Goal: Communication & Community: Answer question/provide support

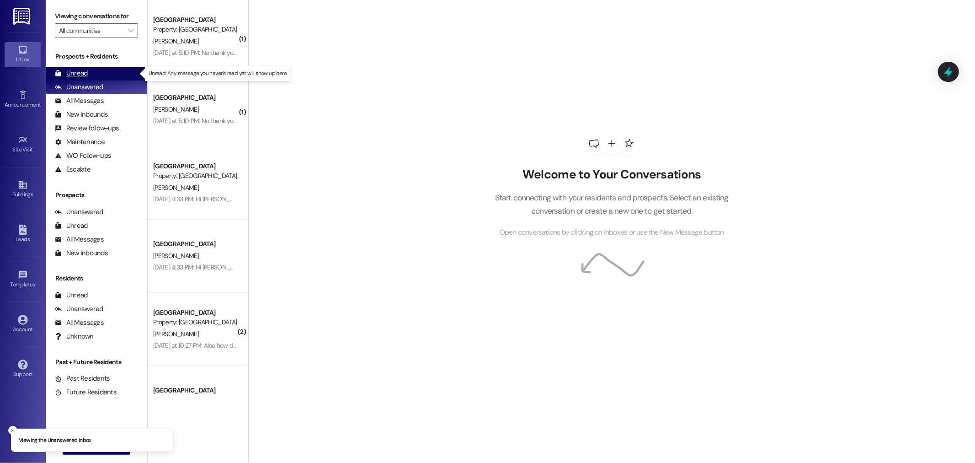
click at [73, 74] on div "Unread" at bounding box center [71, 74] width 33 height 10
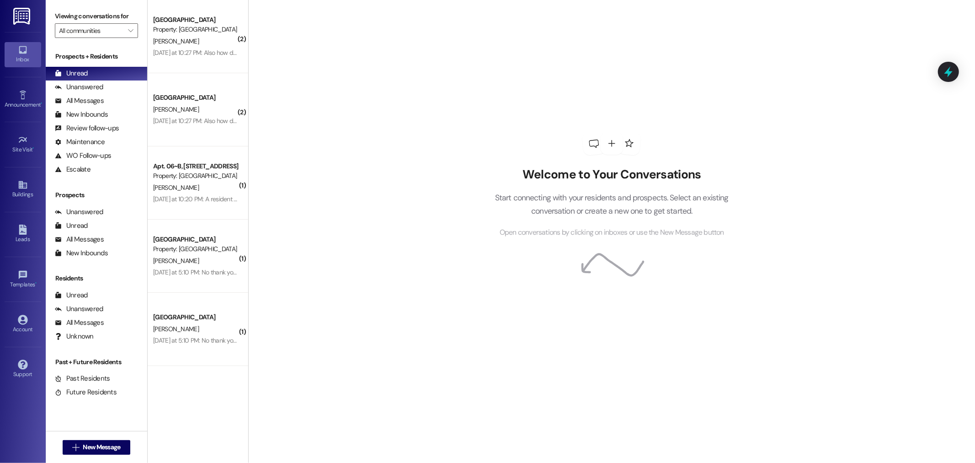
click at [16, 24] on img at bounding box center [22, 16] width 19 height 17
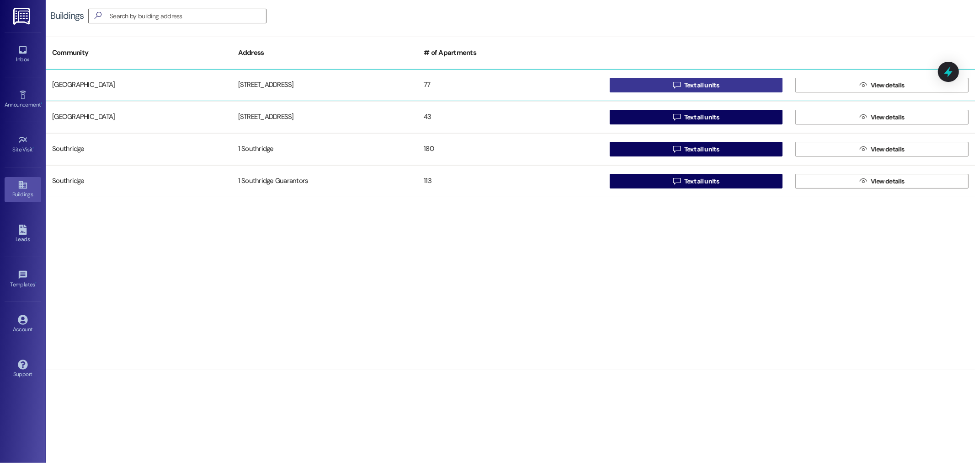
click at [700, 85] on span "Text all units" at bounding box center [702, 85] width 35 height 10
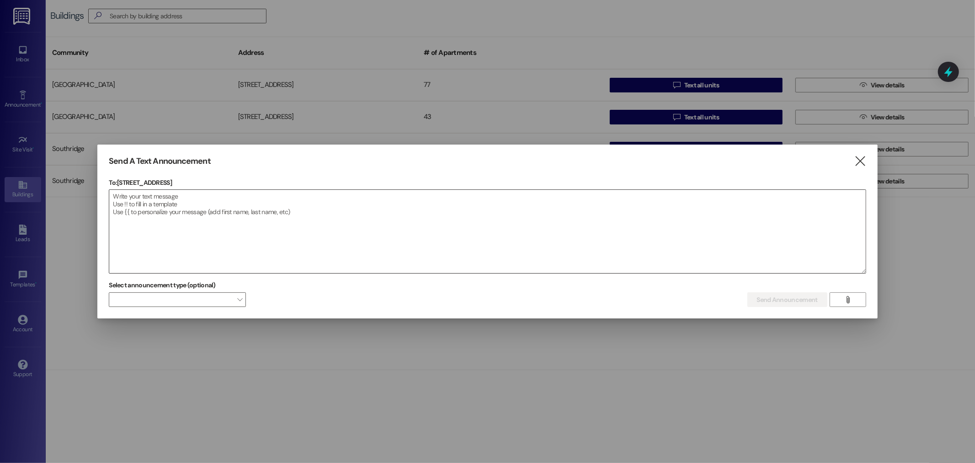
click at [144, 200] on textarea at bounding box center [487, 231] width 756 height 83
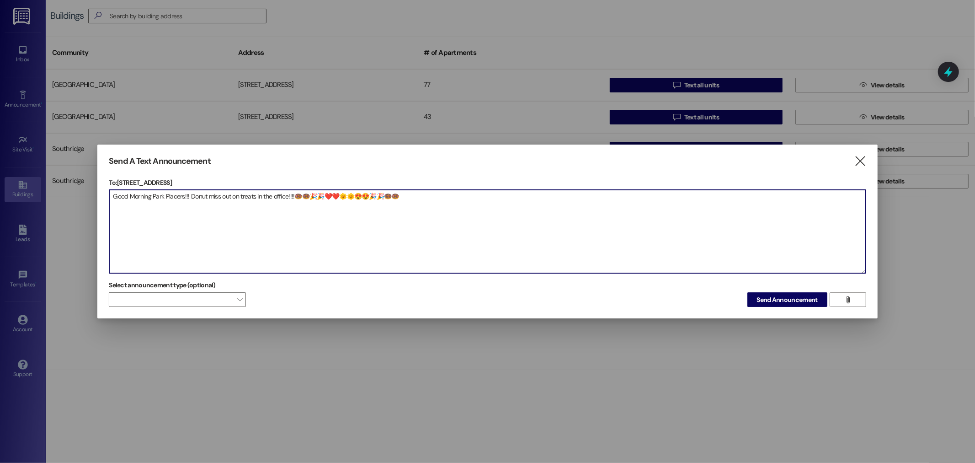
drag, startPoint x: 456, startPoint y: 193, endPoint x: 75, endPoint y: 201, distance: 381.0
click at [75, 201] on div "Send A Text Announcement  To: [STREET_ADDRESS]  Drop image file here Good Mor…" at bounding box center [487, 231] width 975 height 463
type textarea "Good Morning Park Placers!!! Donut miss out on treats in the office!!!!🍩🍩🎉🎉❤️❤️…"
click at [778, 295] on span "Send Announcement" at bounding box center [787, 300] width 61 height 10
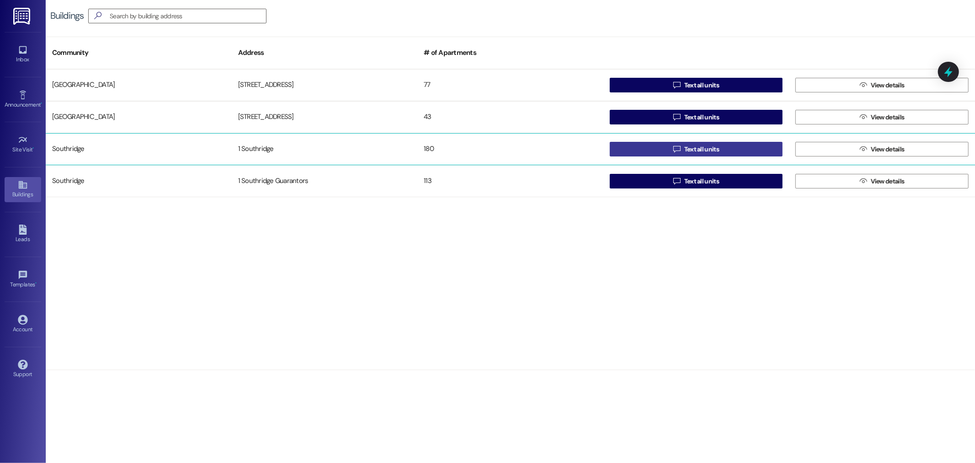
click at [722, 144] on button " Text all units" at bounding box center [696, 149] width 173 height 15
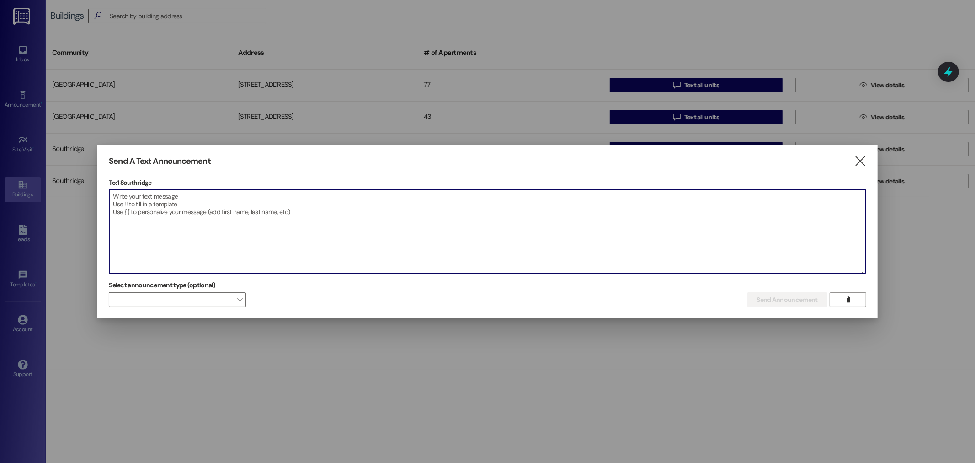
click at [127, 198] on textarea at bounding box center [487, 231] width 756 height 83
paste textarea "Good Morning Park Placers!!! Donut miss out on treats in the office!!!!🍩🍩🎉🎉❤️❤️…"
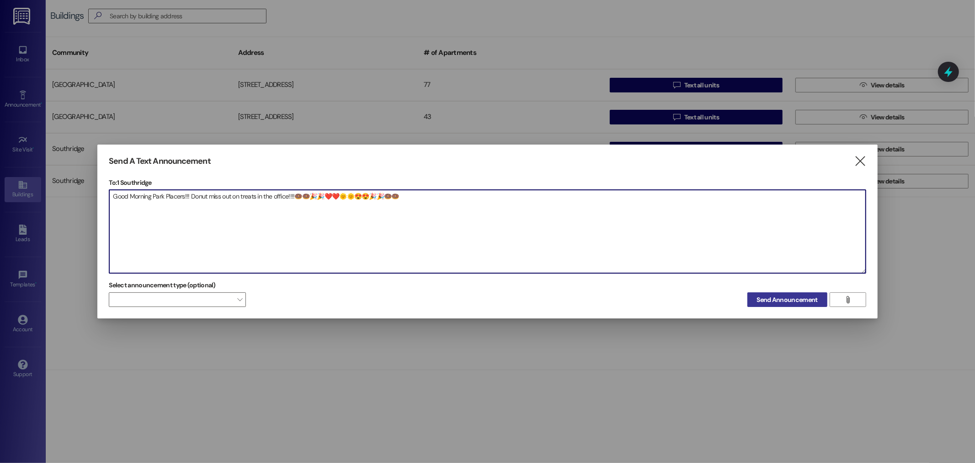
type textarea "Good Morning Park Placers!!! Donut miss out on treats in the office!!!!🍩🍩🎉🎉❤️❤️…"
click at [797, 298] on span "Send Announcement" at bounding box center [787, 300] width 61 height 10
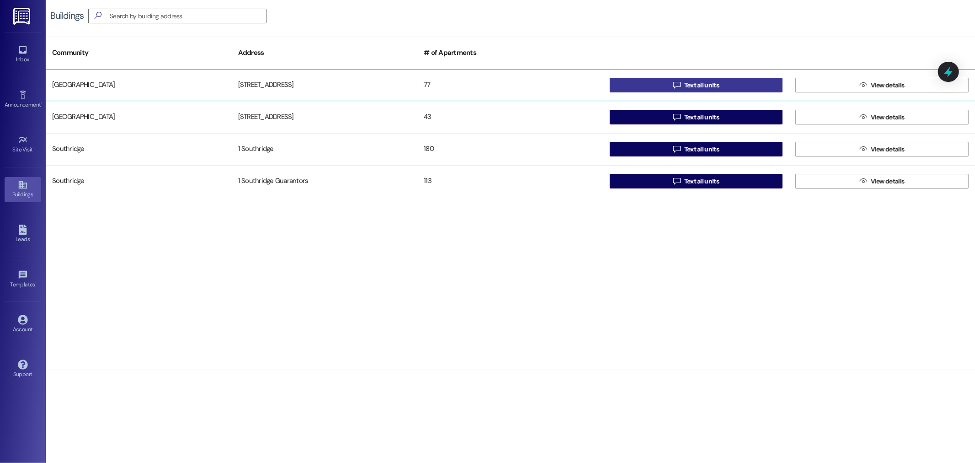
click at [712, 83] on span "Text all units" at bounding box center [702, 85] width 35 height 10
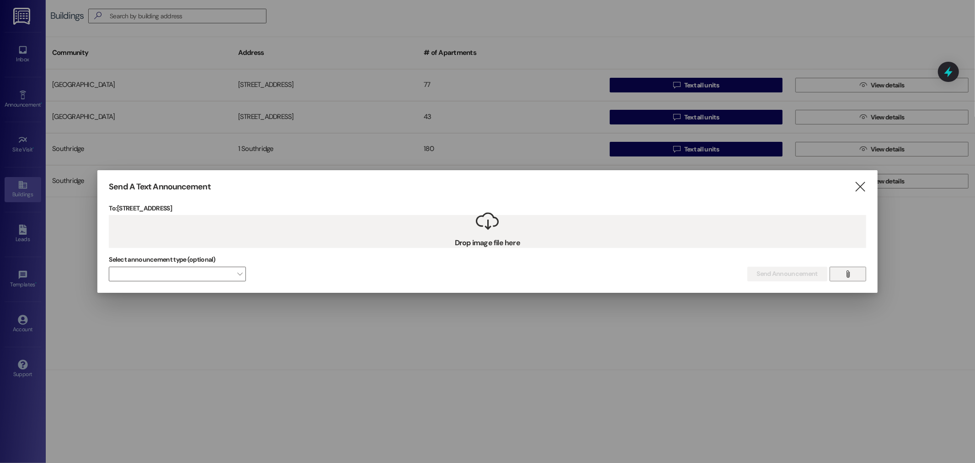
drag, startPoint x: 415, startPoint y: 225, endPoint x: 848, endPoint y: 272, distance: 435.6
click at [848, 272] on icon "" at bounding box center [848, 273] width 7 height 7
click at [861, 182] on icon "" at bounding box center [860, 187] width 12 height 10
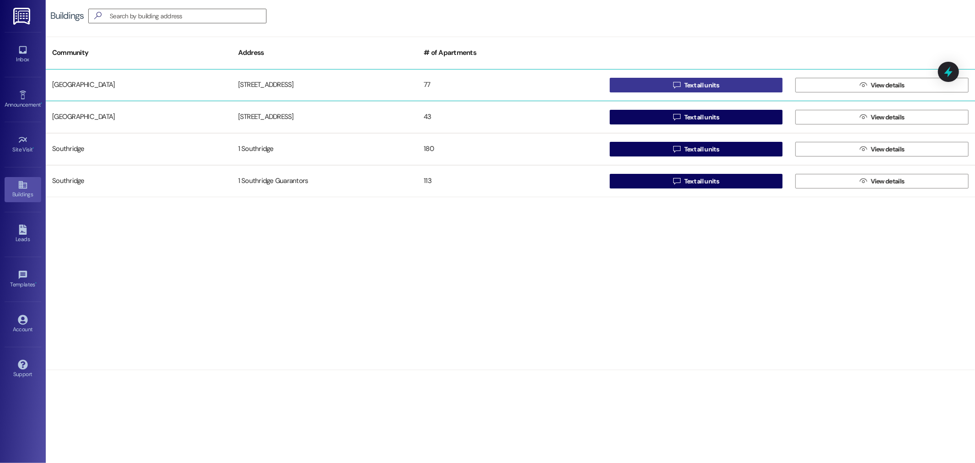
click at [688, 87] on span "Text all units" at bounding box center [702, 85] width 35 height 10
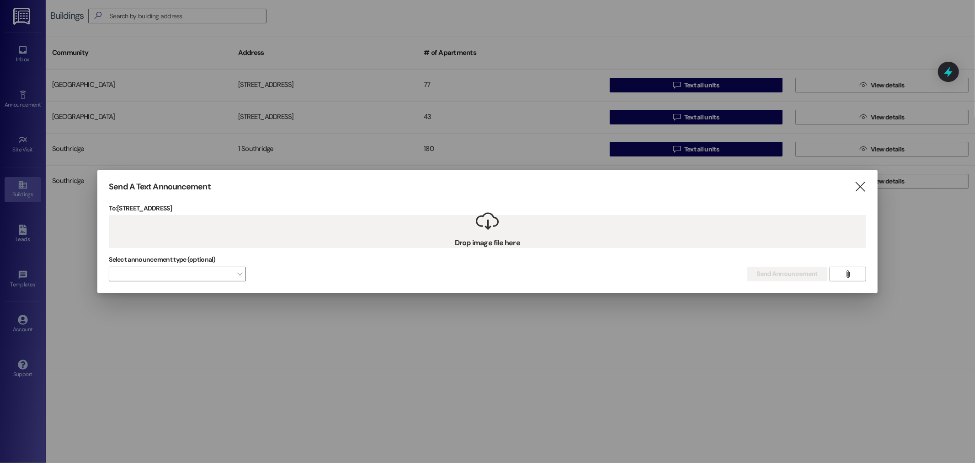
click at [200, 230] on div " Drop image file here" at bounding box center [487, 231] width 757 height 32
click at [481, 242] on div " Drop image file here" at bounding box center [487, 231] width 757 height 32
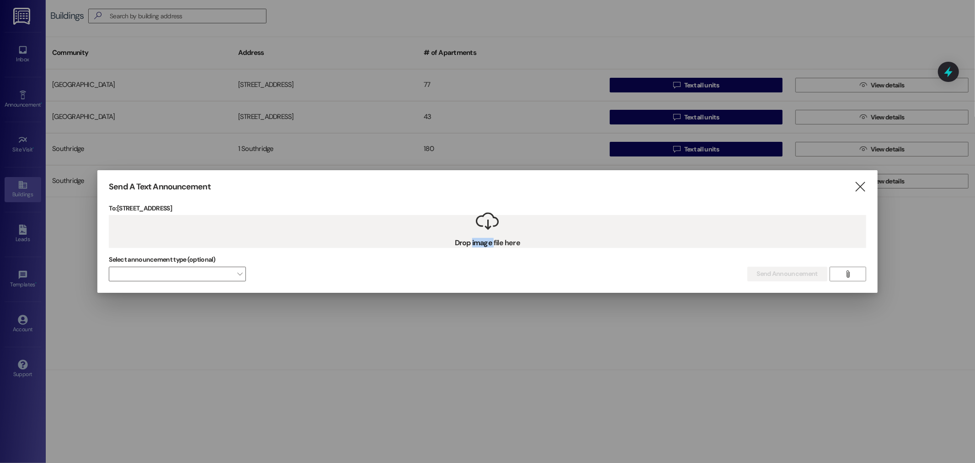
click at [481, 242] on div " Drop image file here" at bounding box center [487, 231] width 757 height 32
click at [505, 245] on div " Drop image file here" at bounding box center [487, 231] width 757 height 32
drag, startPoint x: 686, startPoint y: 289, endPoint x: 925, endPoint y: 230, distance: 246.4
click at [925, 230] on div at bounding box center [487, 231] width 975 height 463
click at [862, 186] on icon "" at bounding box center [860, 187] width 12 height 10
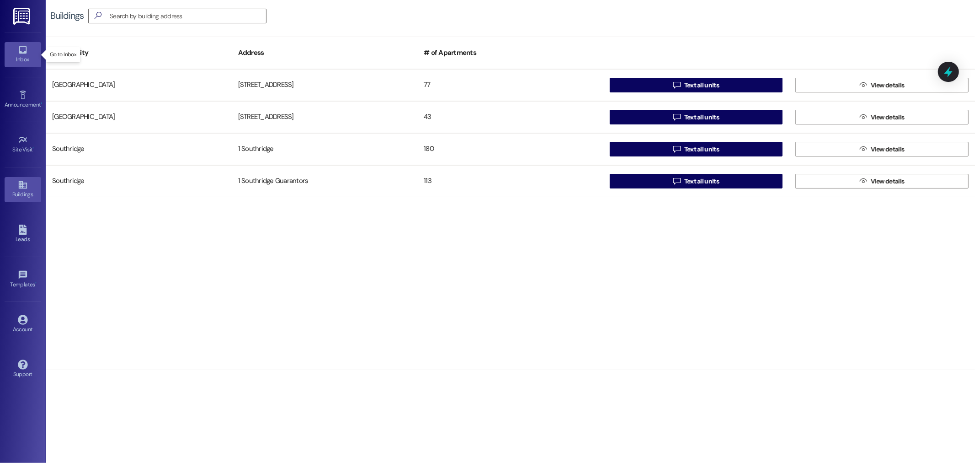
click at [19, 48] on icon at bounding box center [23, 50] width 10 height 10
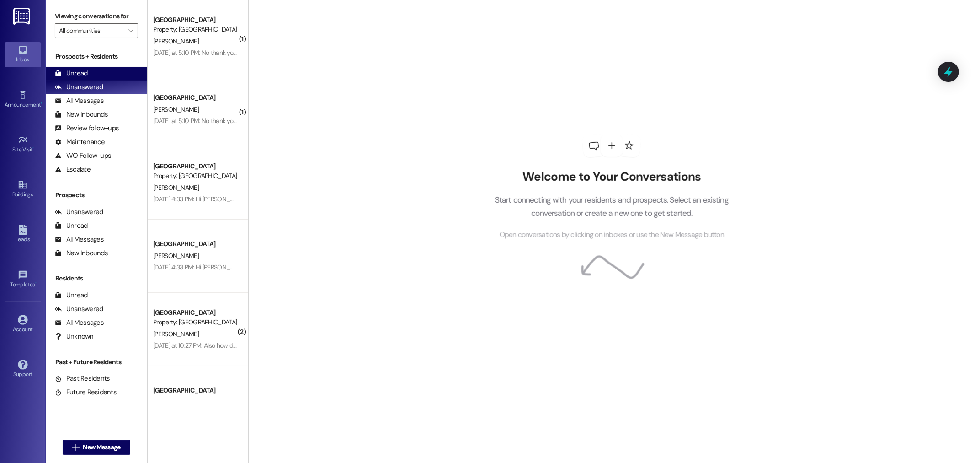
click at [77, 74] on div "Unread" at bounding box center [71, 74] width 33 height 10
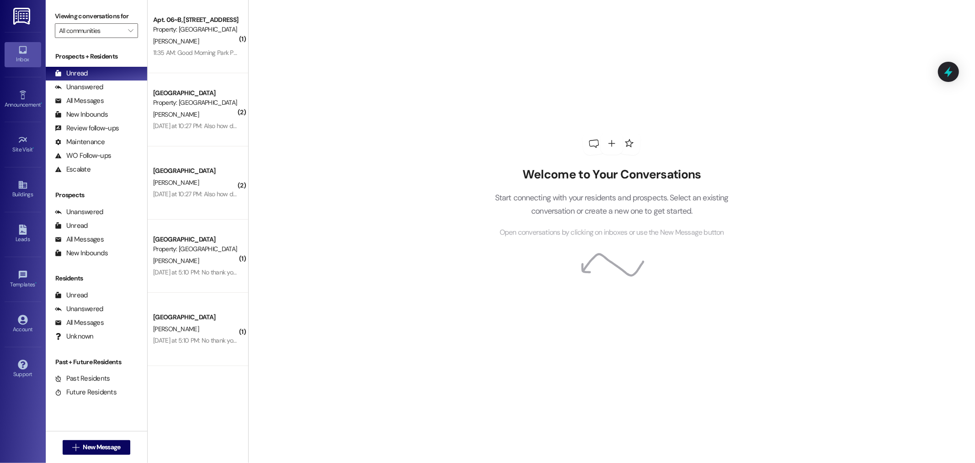
click at [16, 18] on img at bounding box center [22, 16] width 19 height 17
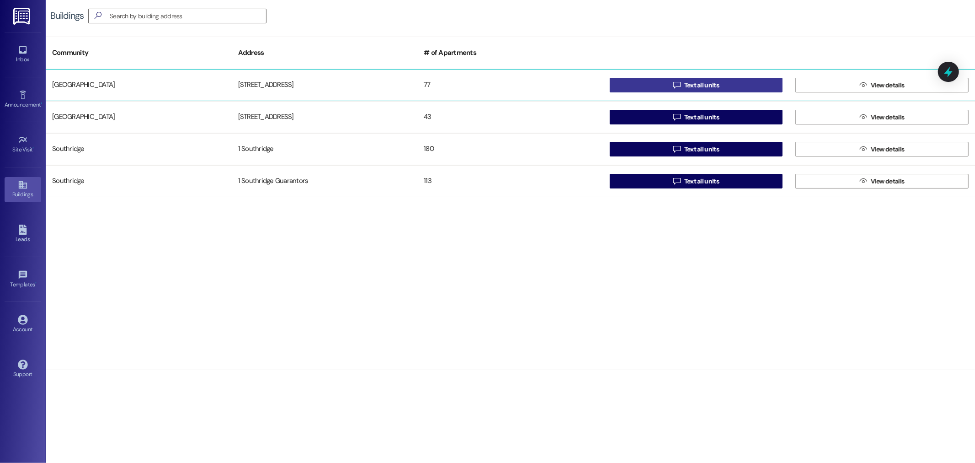
click at [694, 85] on span "Text all units" at bounding box center [702, 85] width 35 height 10
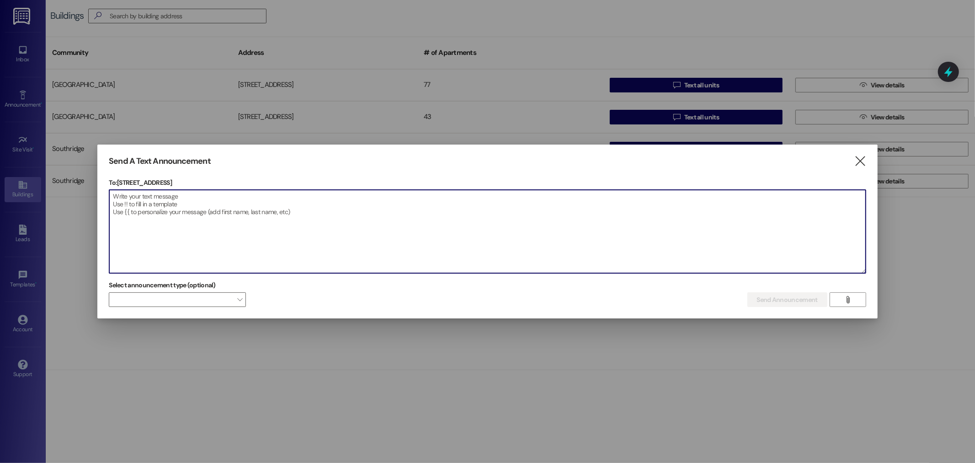
click at [119, 196] on textarea at bounding box center [487, 231] width 756 height 83
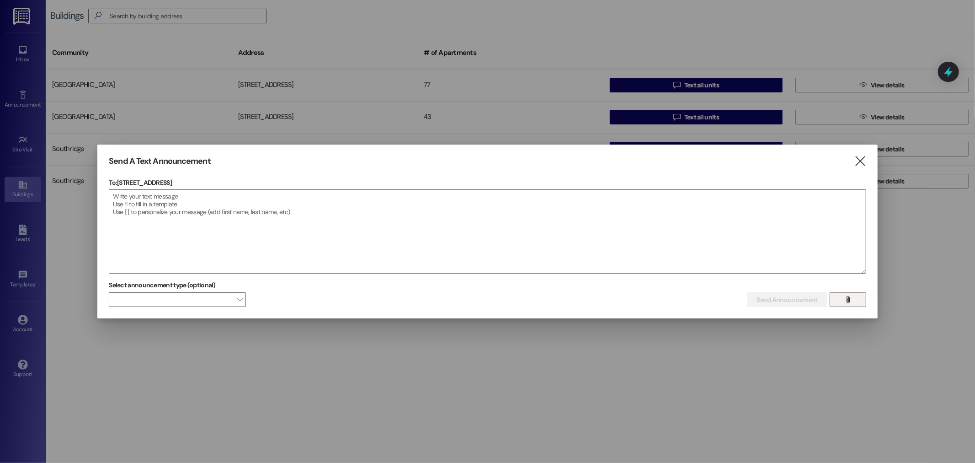
click at [856, 298] on button "" at bounding box center [848, 299] width 37 height 15
click at [858, 156] on icon "" at bounding box center [860, 161] width 12 height 10
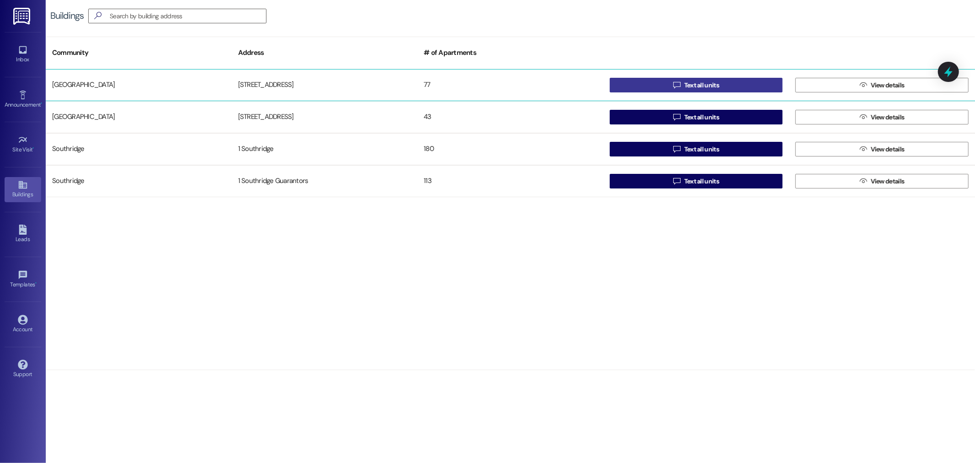
click at [728, 85] on button " Text all units" at bounding box center [696, 85] width 173 height 15
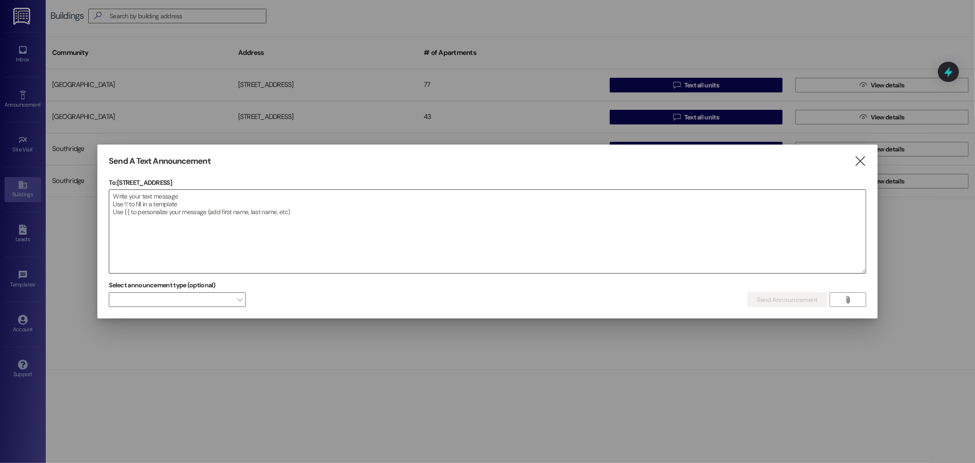
click at [140, 204] on textarea at bounding box center [487, 231] width 756 height 83
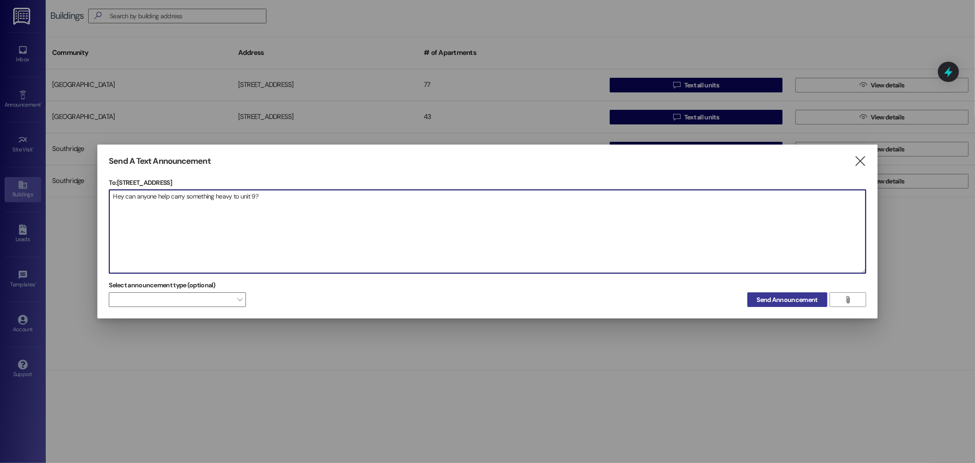
type textarea "Hey can anyone help carry something heavy to unit 9?"
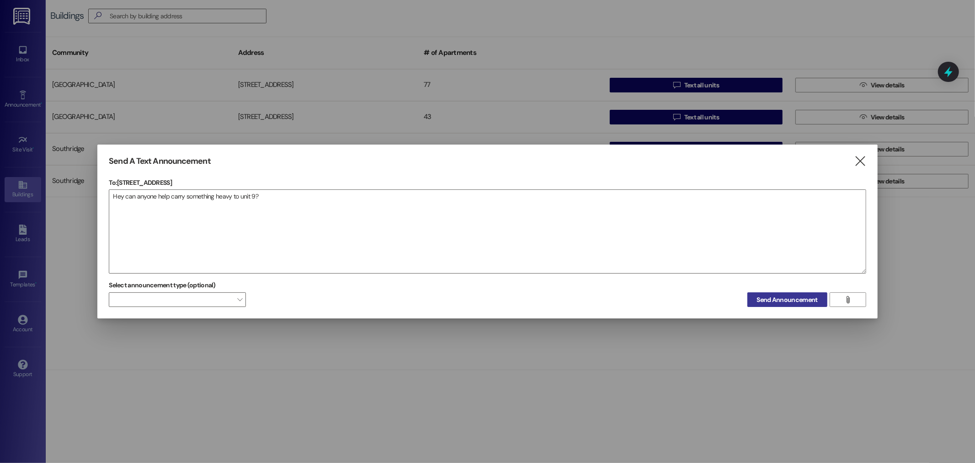
click at [793, 301] on span "Send Announcement" at bounding box center [787, 300] width 61 height 10
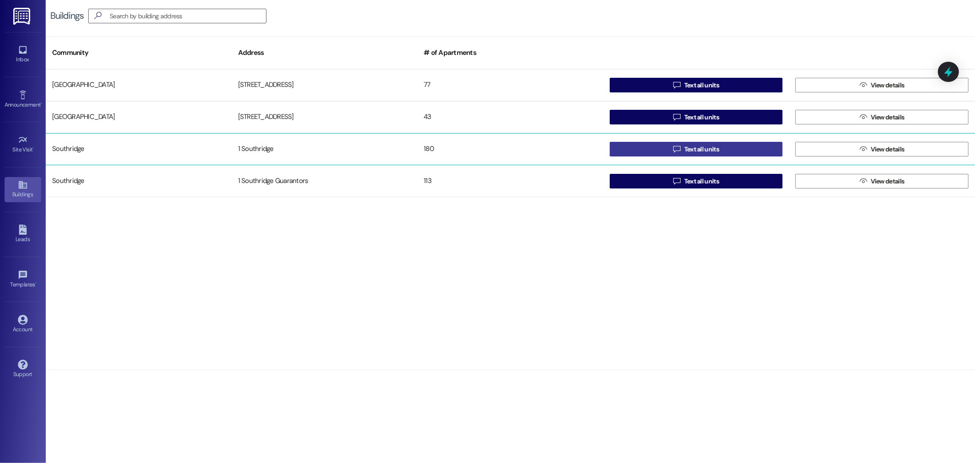
click at [727, 147] on button " Text all units" at bounding box center [696, 149] width 173 height 15
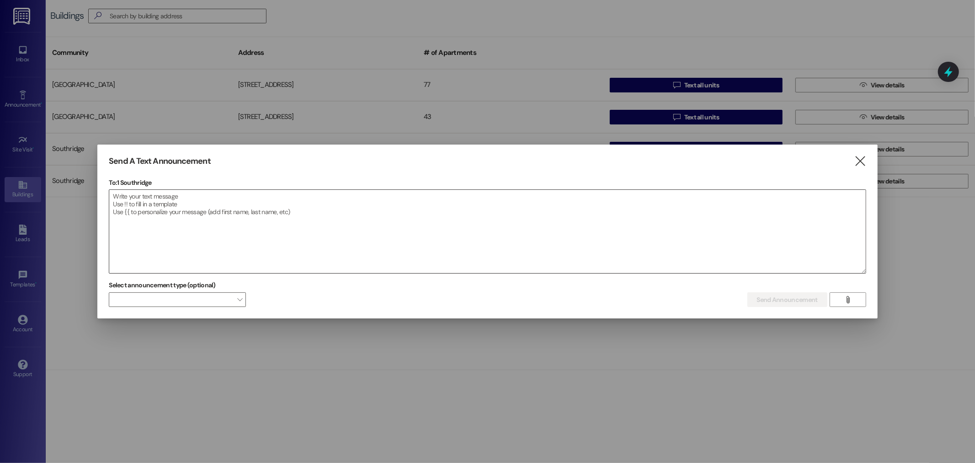
click at [126, 198] on textarea at bounding box center [487, 231] width 756 height 83
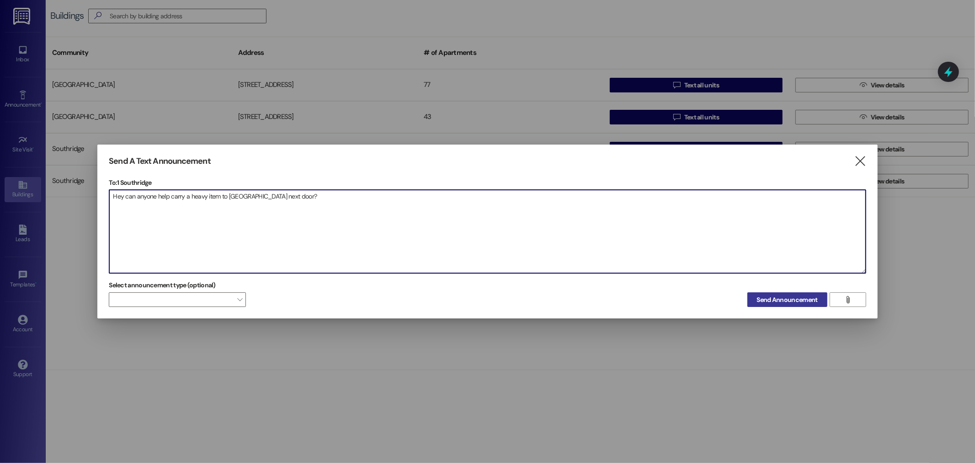
type textarea "Hey can anyone help carry a heavy item to [GEOGRAPHIC_DATA] next door?"
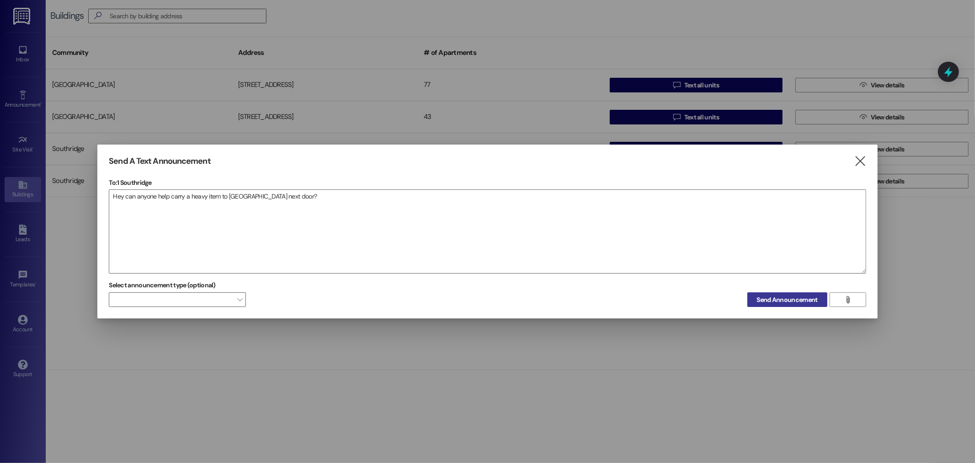
click at [802, 297] on span "Send Announcement" at bounding box center [787, 300] width 61 height 10
click at [25, 52] on div at bounding box center [487, 231] width 975 height 463
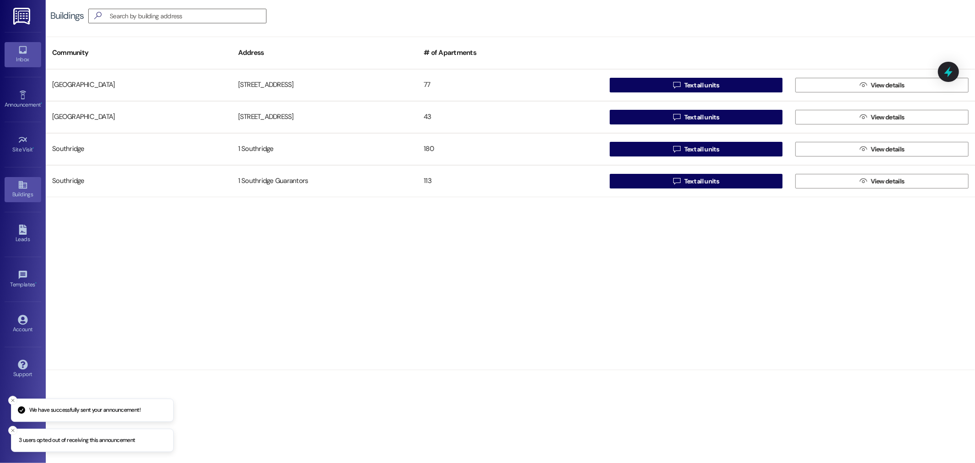
click at [25, 47] on icon at bounding box center [23, 50] width 8 height 8
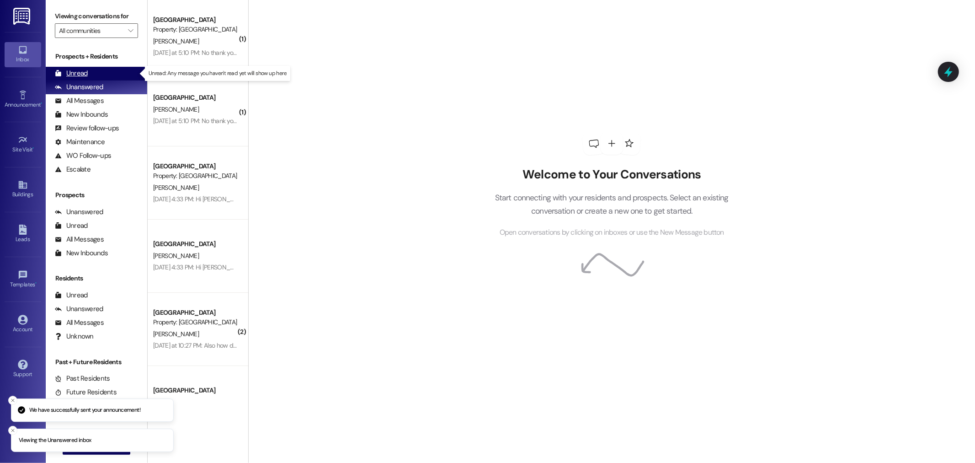
click at [70, 72] on div "Unread" at bounding box center [71, 74] width 33 height 10
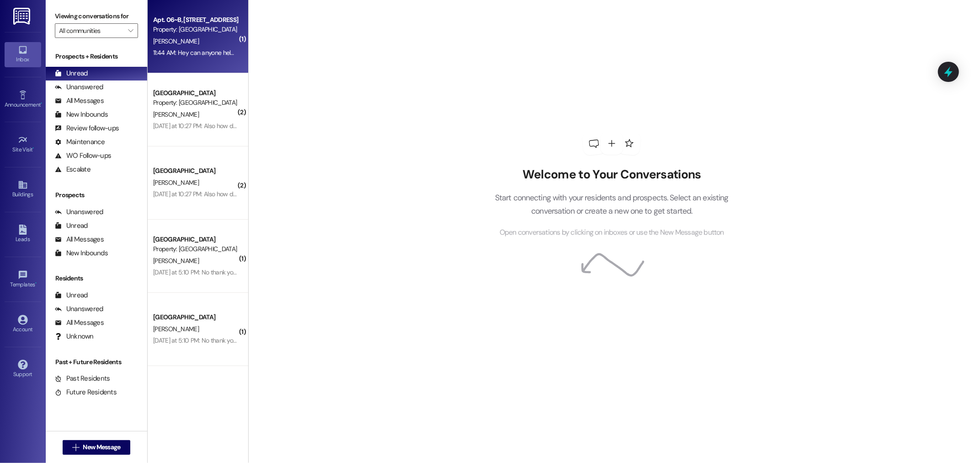
click at [211, 43] on div "[PERSON_NAME]" at bounding box center [195, 41] width 86 height 11
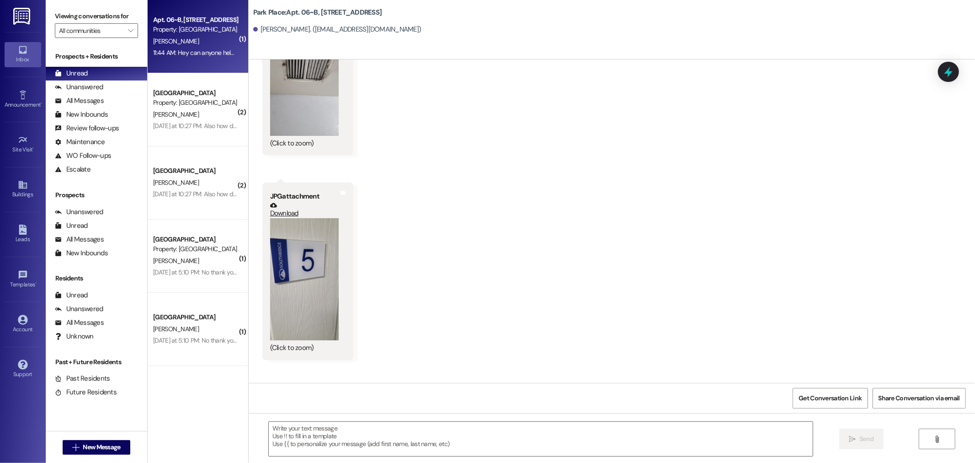
scroll to position [7412, 0]
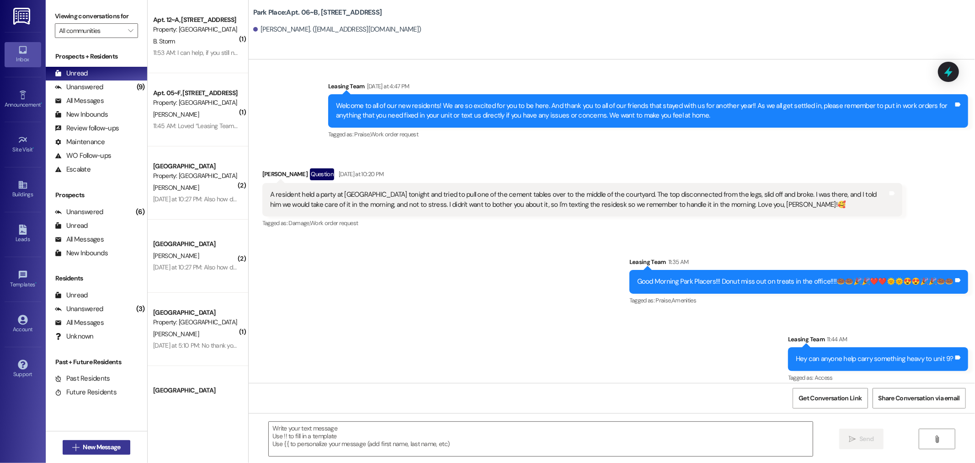
click at [86, 443] on span "New Message" at bounding box center [101, 447] width 37 height 10
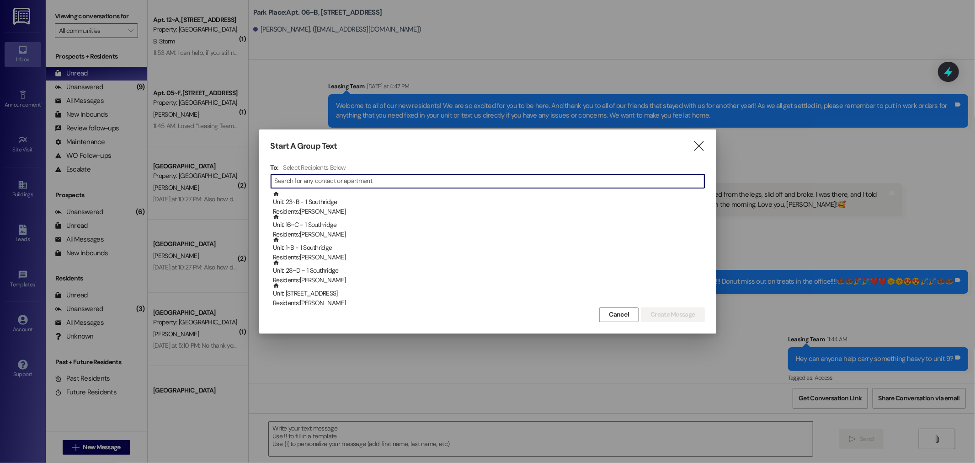
drag, startPoint x: 280, startPoint y: 177, endPoint x: 278, endPoint y: 163, distance: 13.5
click at [279, 177] on input at bounding box center [490, 181] width 430 height 13
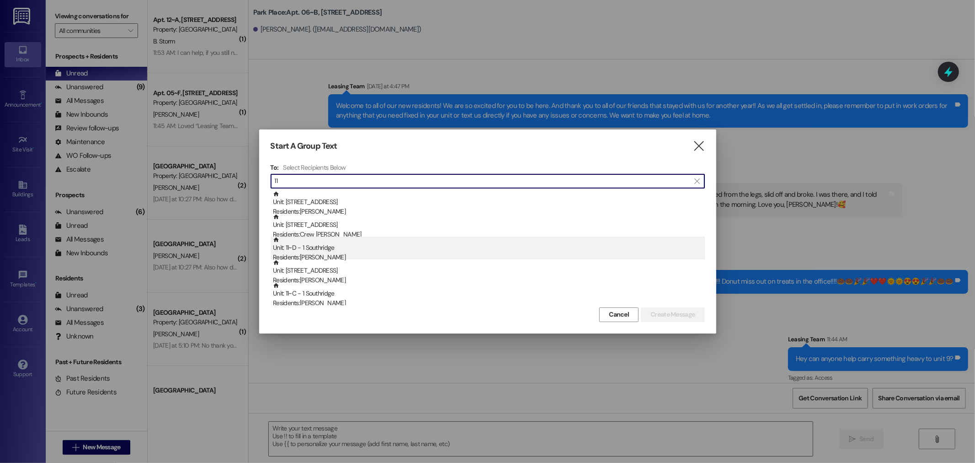
type input "11"
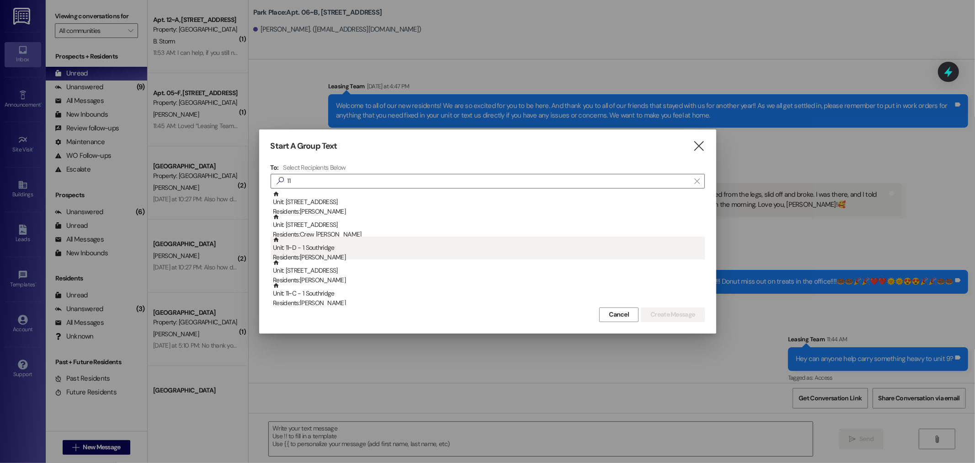
click at [326, 250] on div "Unit: 11~D - 1 Southridge Residents: [PERSON_NAME]" at bounding box center [489, 249] width 432 height 26
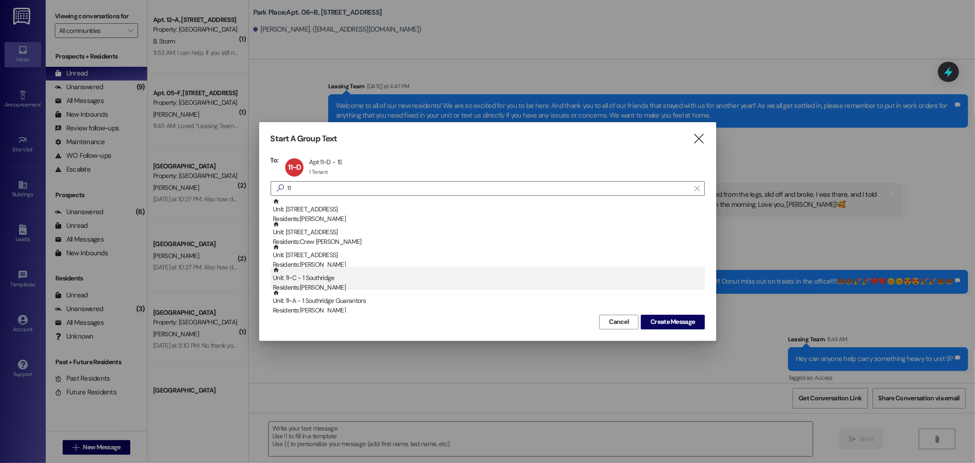
click at [327, 287] on div "Residents: [PERSON_NAME]" at bounding box center [489, 288] width 432 height 10
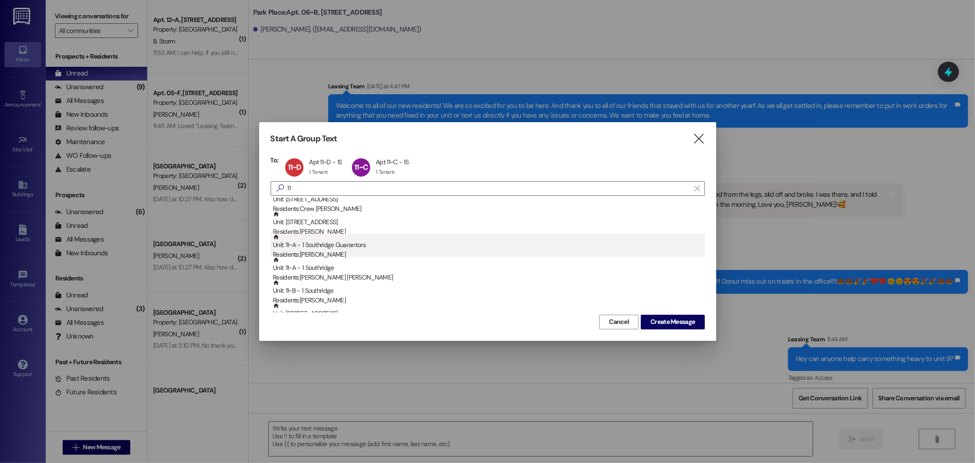
scroll to position [51, 0]
click at [324, 256] on div "Residents: [PERSON_NAME] [PERSON_NAME]" at bounding box center [489, 260] width 432 height 10
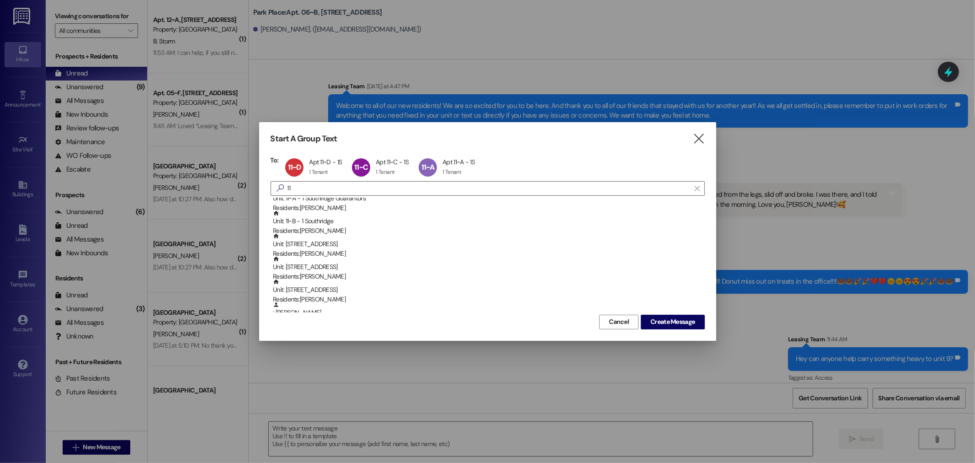
scroll to position [102, 0]
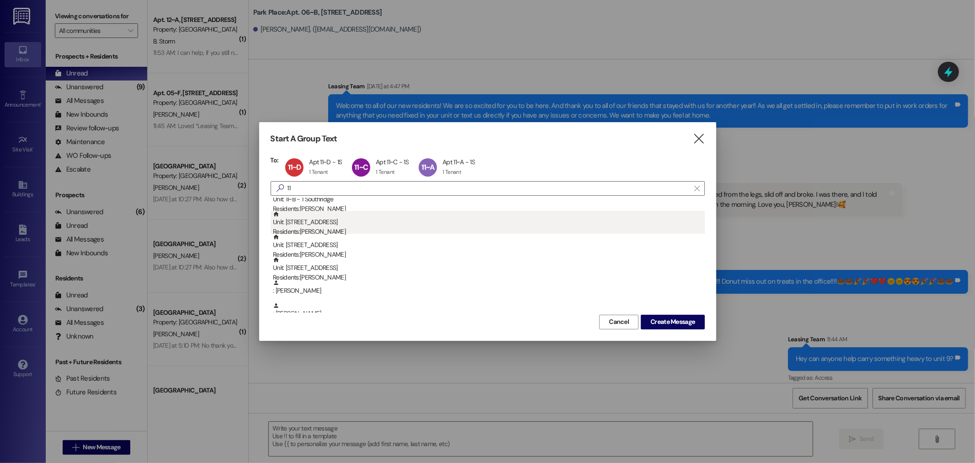
click at [328, 229] on div "Residents: [PERSON_NAME]" at bounding box center [489, 232] width 432 height 10
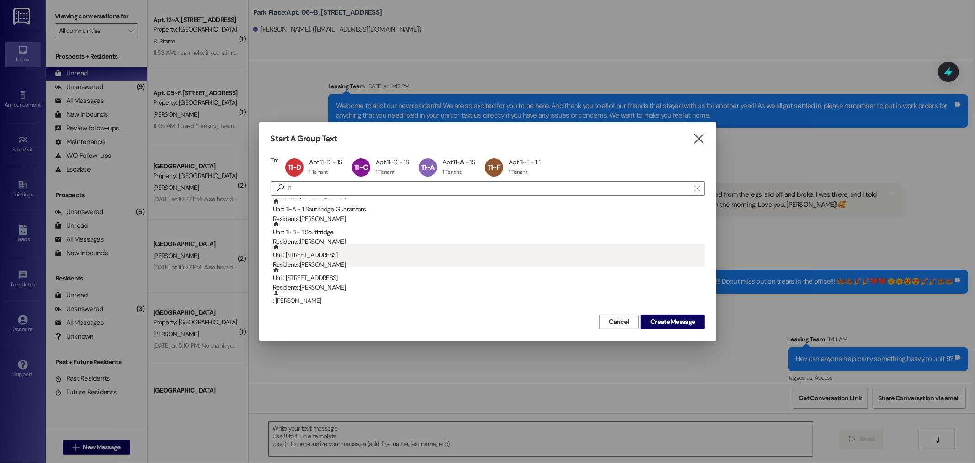
scroll to position [51, 0]
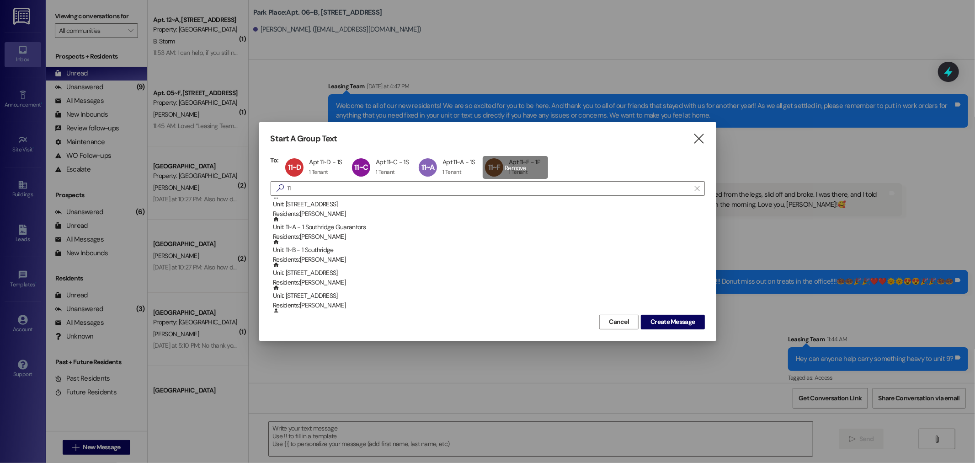
click at [513, 165] on div "11~F Apt 11~F - 1P Apt 11~F - 1P 1 Tenant 1 Tenant click to remove" at bounding box center [515, 167] width 65 height 23
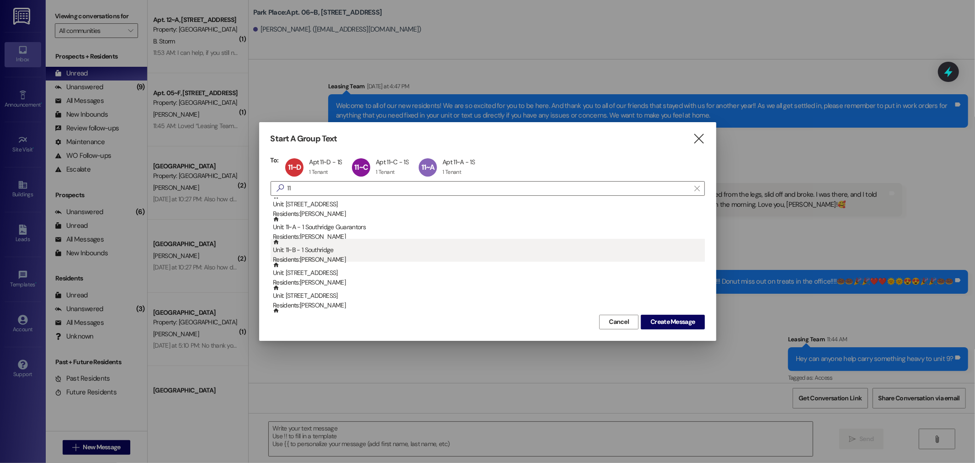
click at [320, 250] on div "Unit: 11~B - 1 Southridge Residents: [PERSON_NAME]" at bounding box center [489, 252] width 432 height 26
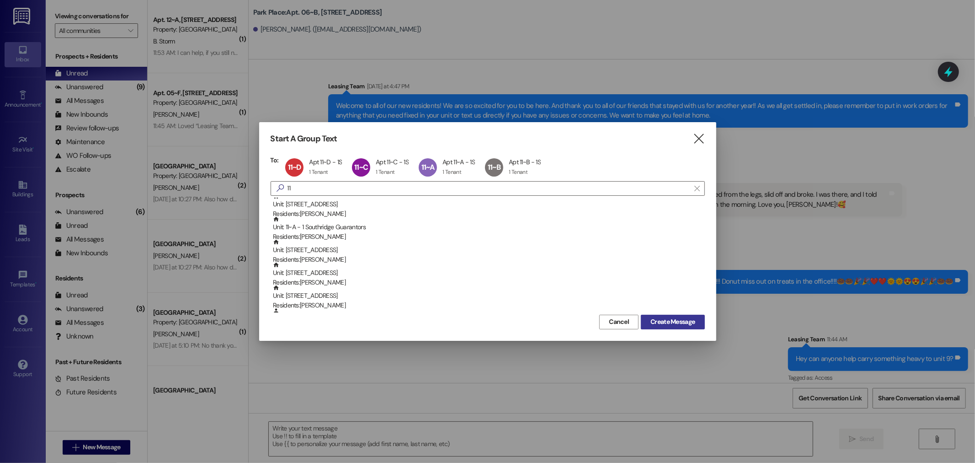
click at [680, 321] on span "Create Message" at bounding box center [673, 322] width 44 height 10
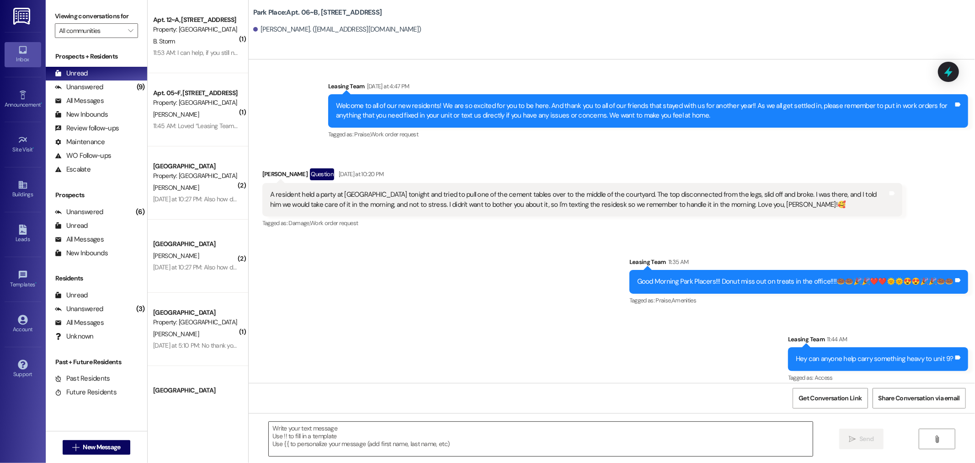
scroll to position [0, 0]
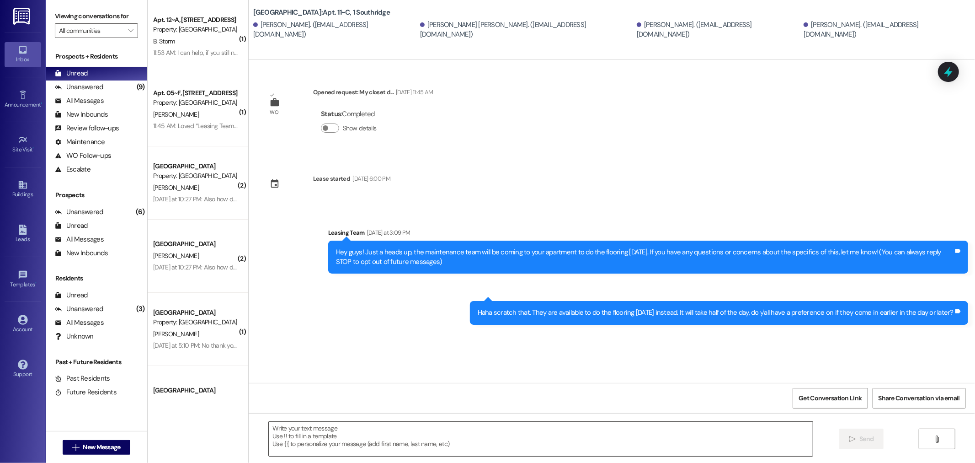
click at [303, 436] on textarea at bounding box center [541, 439] width 544 height 34
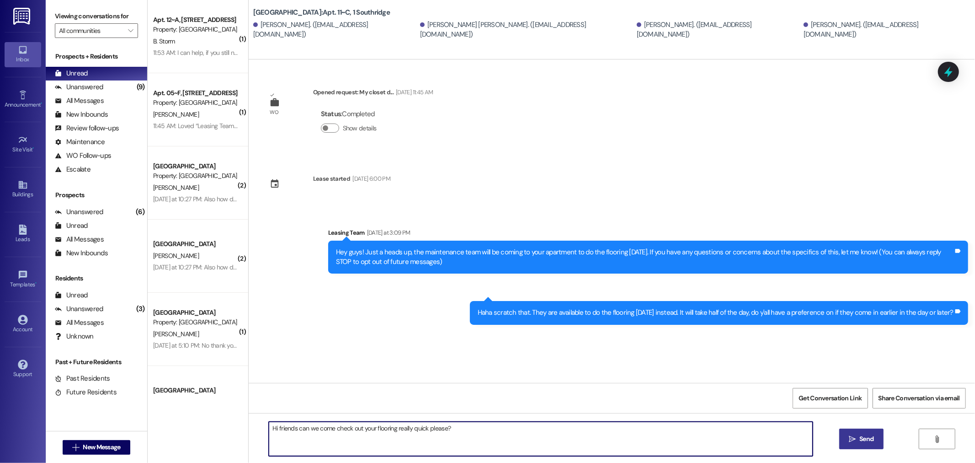
type textarea "Hi friends can we come check out your flooring really quick please?"
drag, startPoint x: 854, startPoint y: 437, endPoint x: 852, endPoint y: 414, distance: 22.5
click at [855, 436] on icon "" at bounding box center [852, 438] width 7 height 7
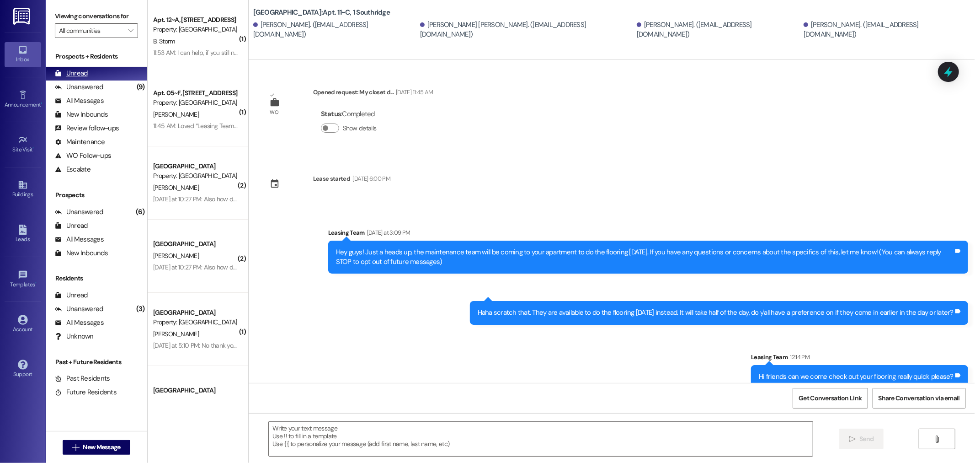
click at [80, 72] on div "Unread" at bounding box center [71, 74] width 33 height 10
click at [25, 16] on img at bounding box center [22, 16] width 19 height 17
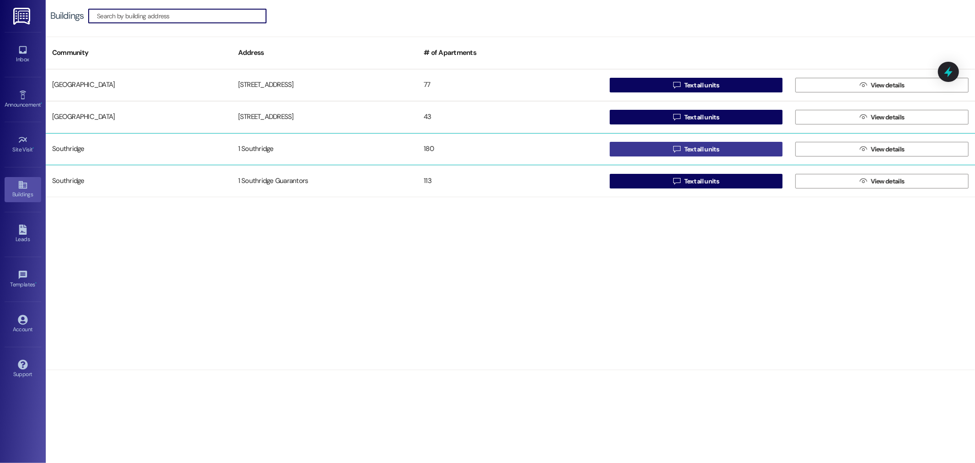
click at [717, 147] on span "Text all units" at bounding box center [702, 149] width 35 height 10
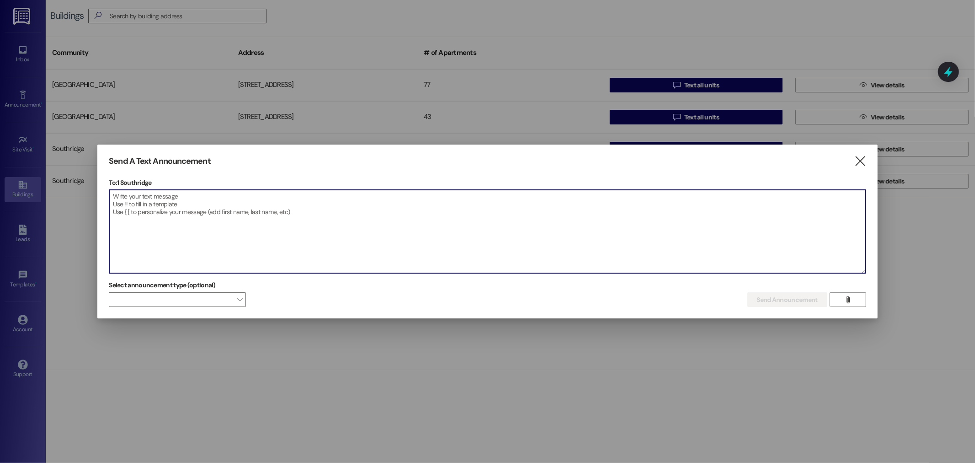
click at [154, 208] on textarea at bounding box center [487, 231] width 756 height 83
type textarea "Hey you peeeps, does anyone have a bike pump one of our friends can use quickly?"
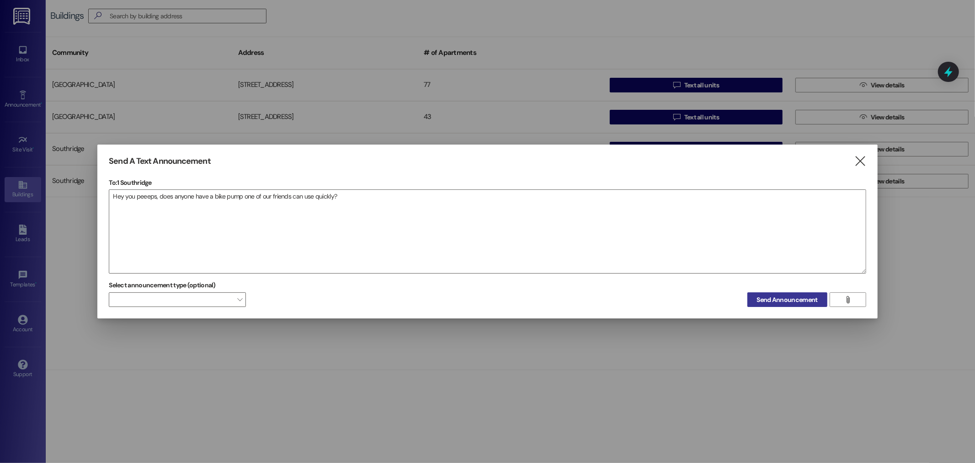
click at [789, 295] on span "Send Announcement" at bounding box center [787, 300] width 61 height 10
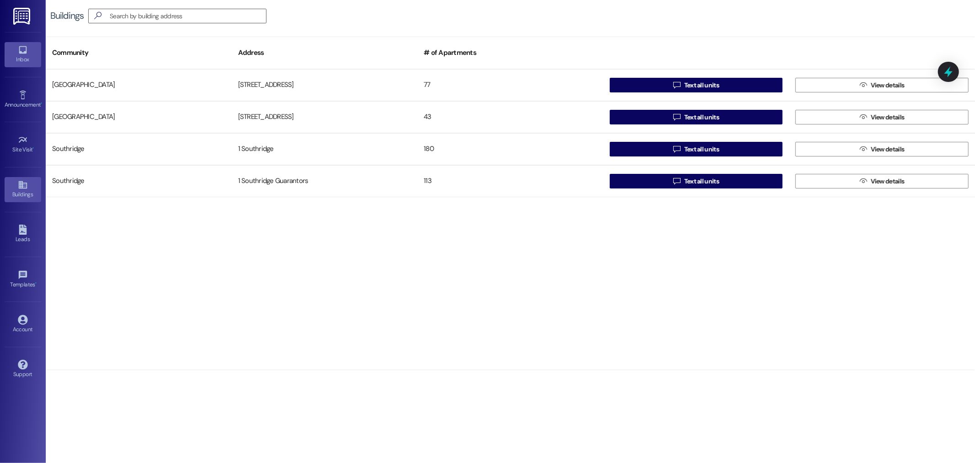
click at [31, 50] on link "Inbox" at bounding box center [23, 54] width 37 height 25
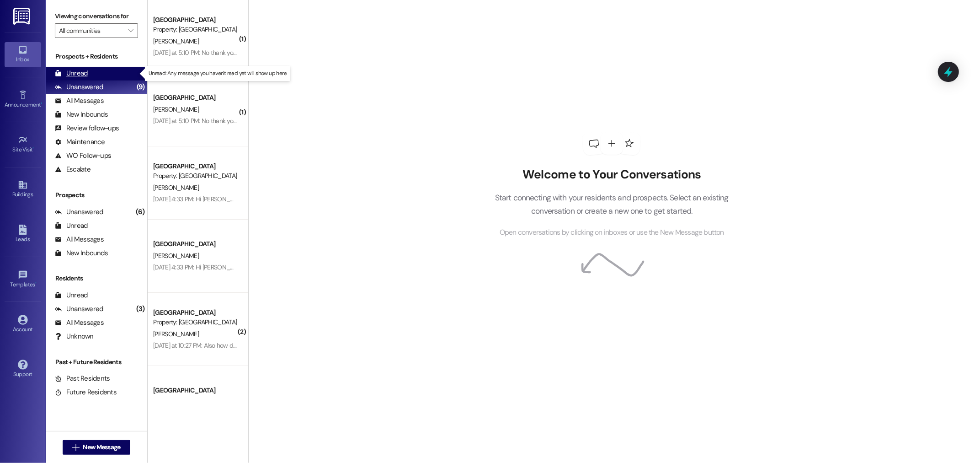
click at [83, 75] on div "Unread" at bounding box center [71, 74] width 33 height 10
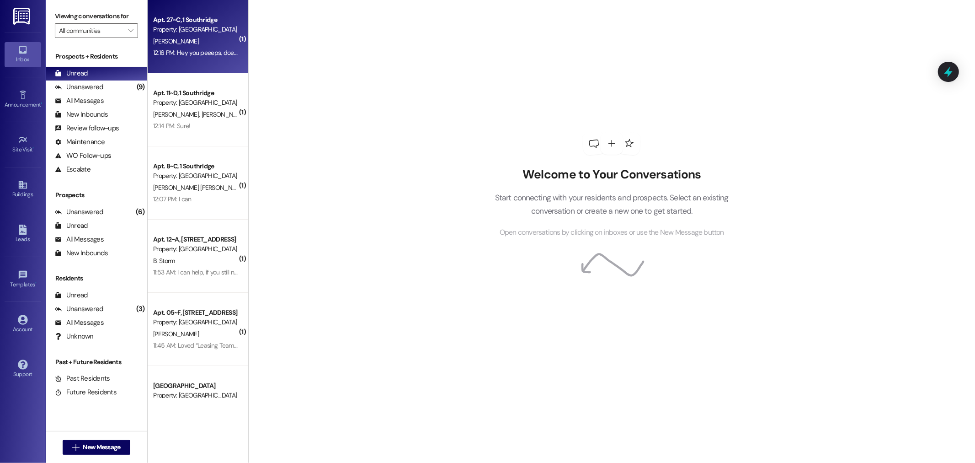
click at [187, 31] on div "Property: [GEOGRAPHIC_DATA]" at bounding box center [195, 30] width 85 height 10
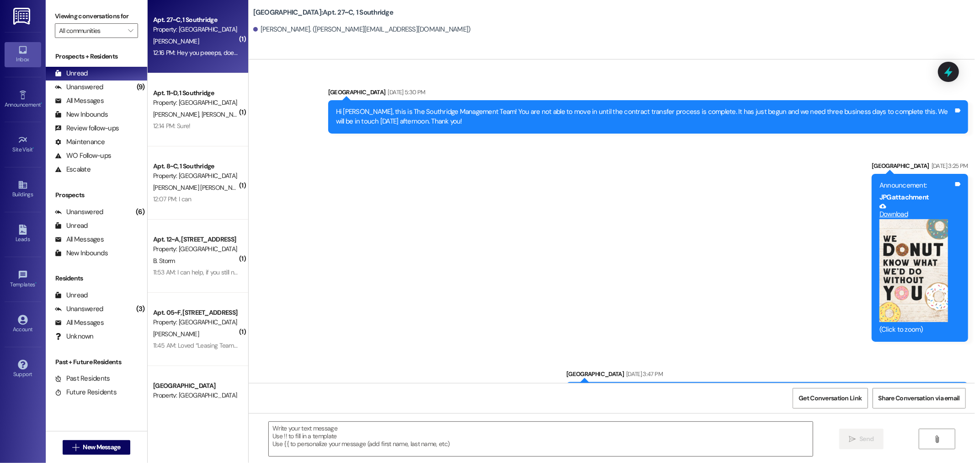
scroll to position [58077, 0]
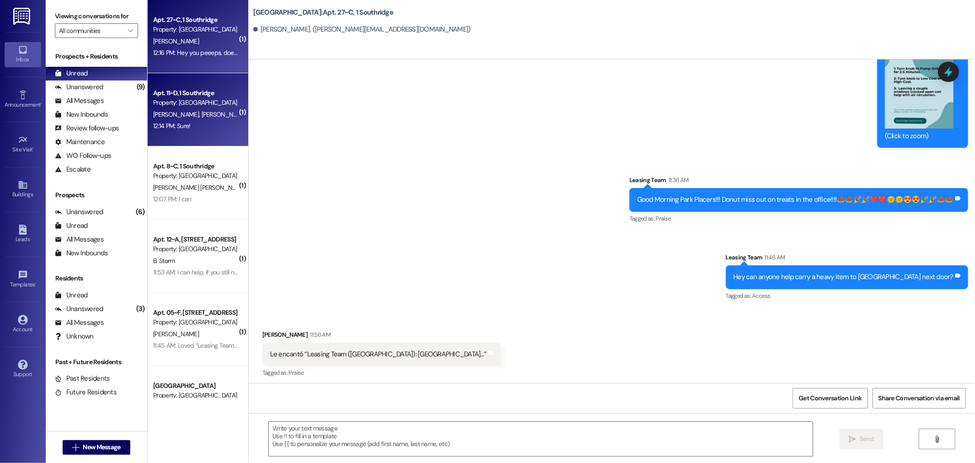
click at [250, 116] on span "[PERSON_NAME]" at bounding box center [274, 114] width 48 height 8
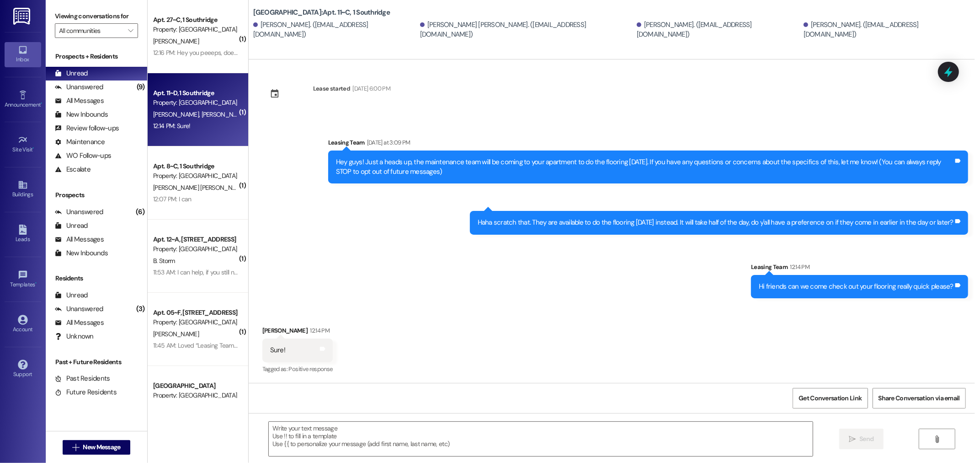
scroll to position [90, 0]
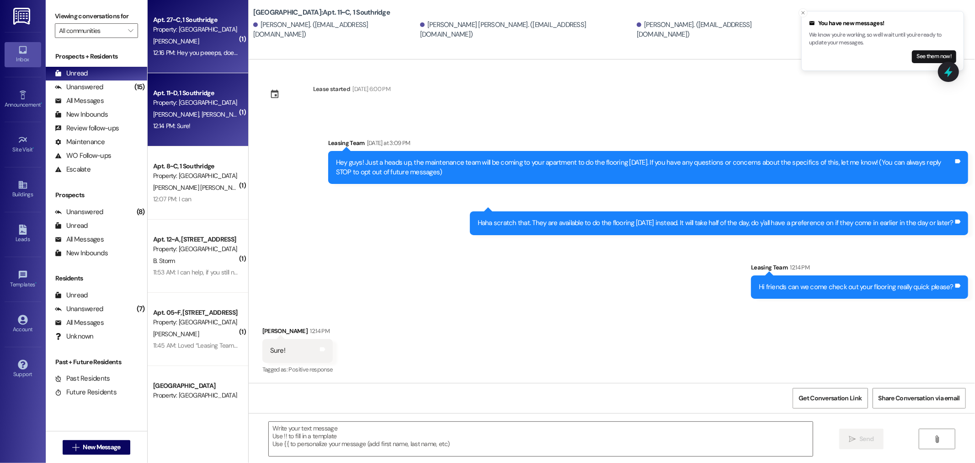
click at [179, 30] on div "Property: [GEOGRAPHIC_DATA]" at bounding box center [195, 30] width 85 height 10
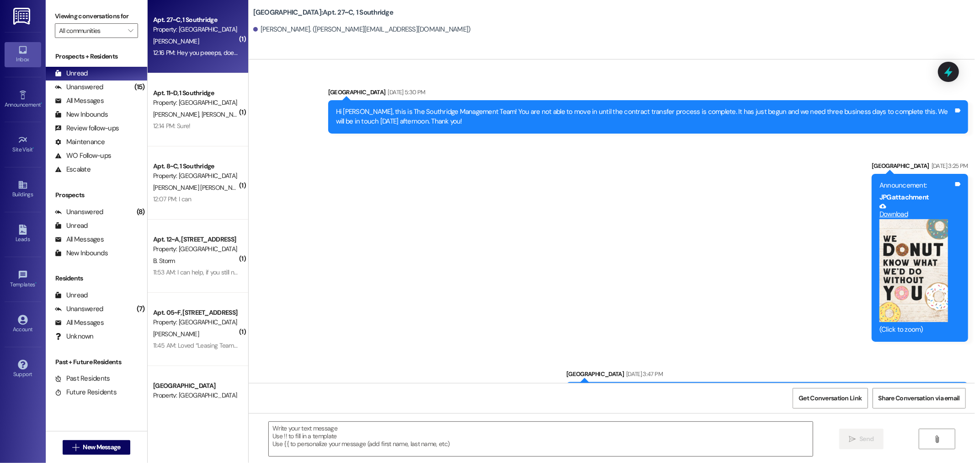
scroll to position [58077, 0]
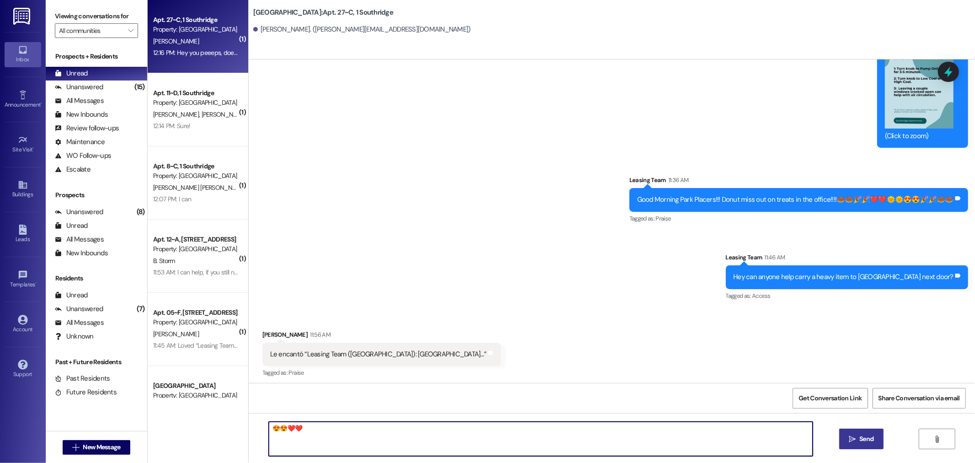
type textarea "😍😍❤️❤️"
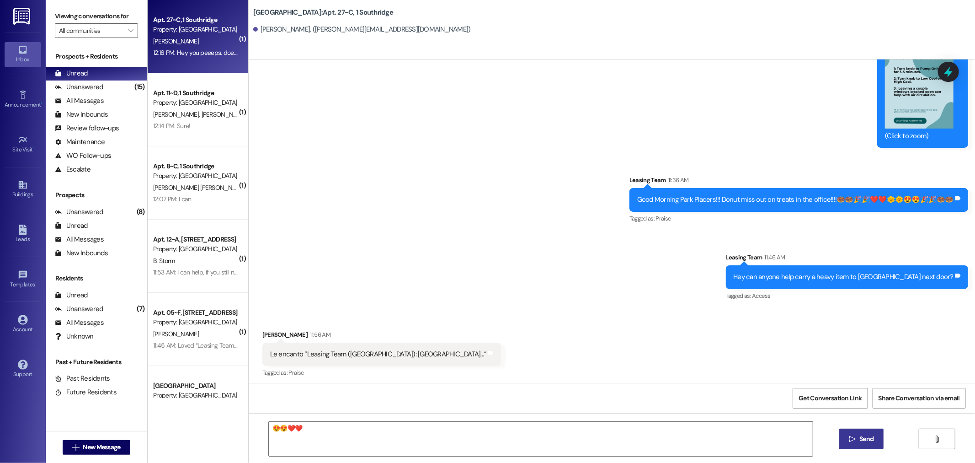
click at [860, 439] on span "Send" at bounding box center [867, 439] width 14 height 10
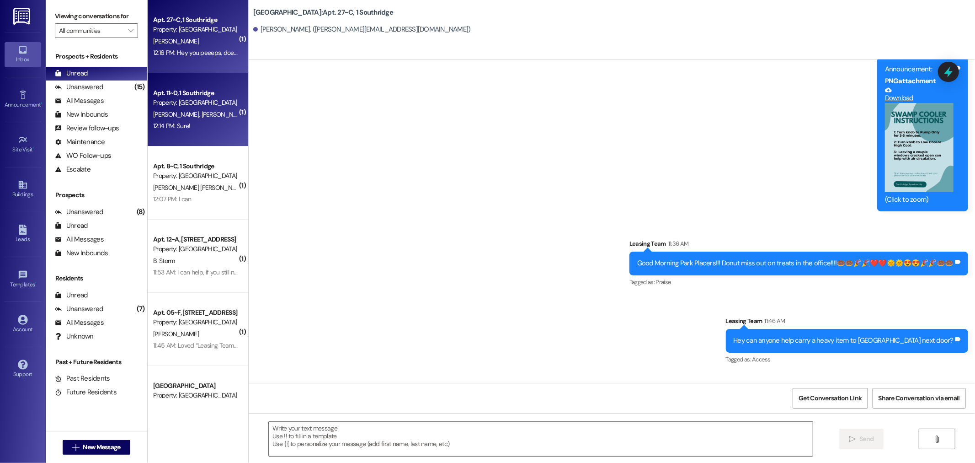
click at [172, 103] on div "Property: [GEOGRAPHIC_DATA]" at bounding box center [195, 103] width 85 height 10
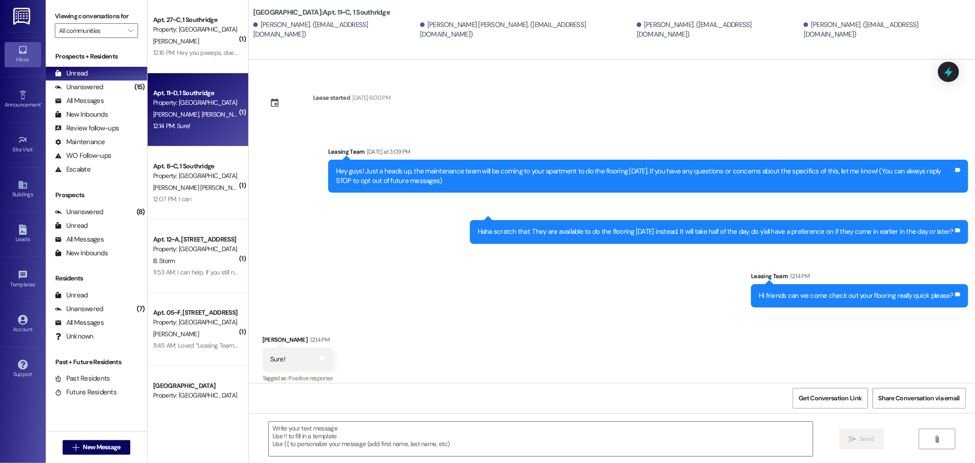
scroll to position [90, 0]
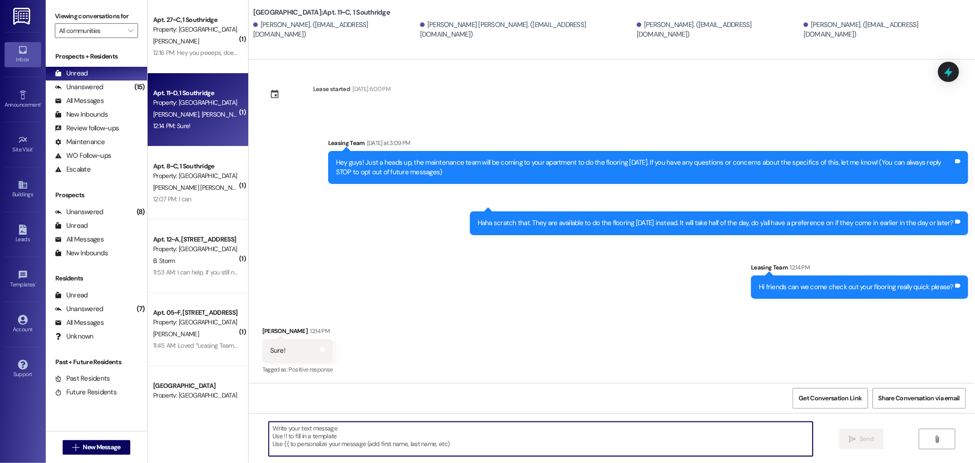
click at [294, 428] on textarea at bounding box center [541, 439] width 544 height 34
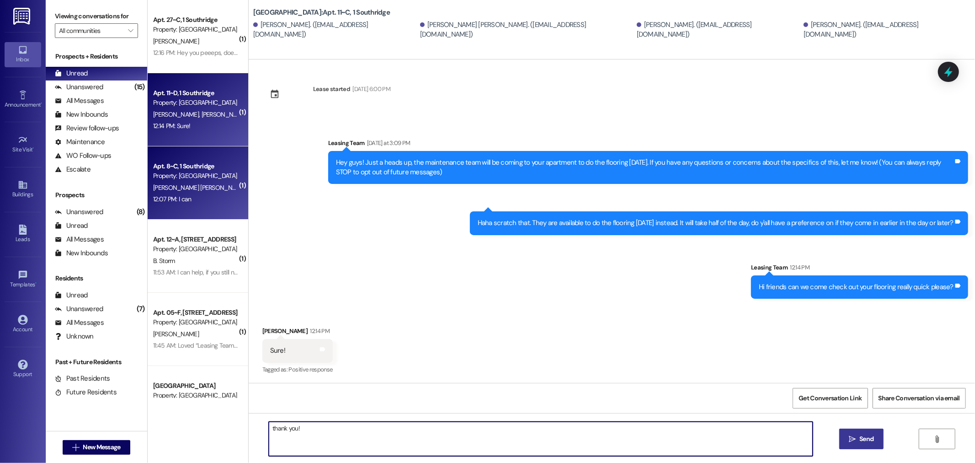
type textarea "thank you!"
click at [211, 199] on div "12:07 PM: I can 12:07 PM: I can" at bounding box center [195, 198] width 86 height 11
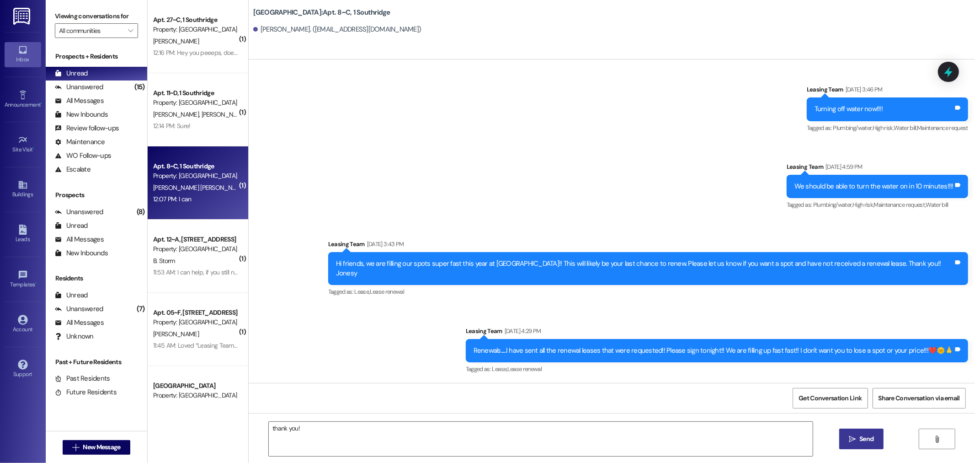
scroll to position [12620, 0]
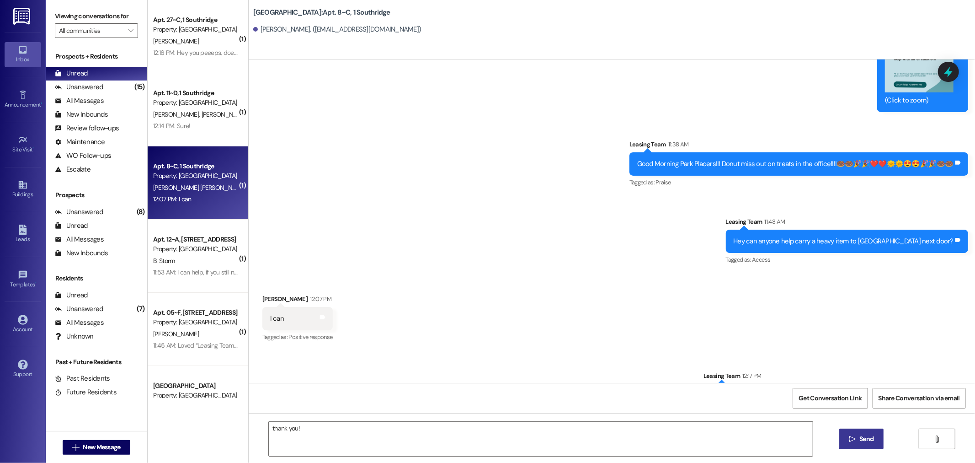
click at [197, 172] on div "Property: [GEOGRAPHIC_DATA]" at bounding box center [195, 176] width 85 height 10
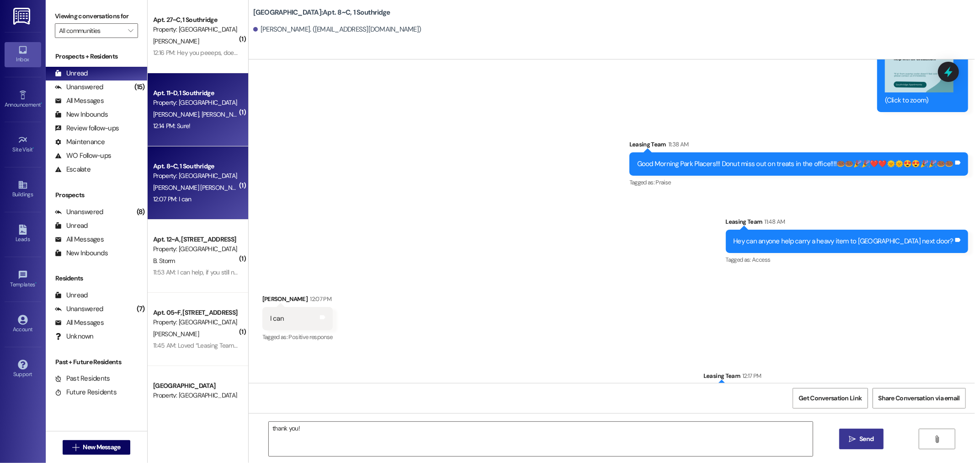
click at [202, 117] on span "[PERSON_NAME]" at bounding box center [225, 114] width 48 height 8
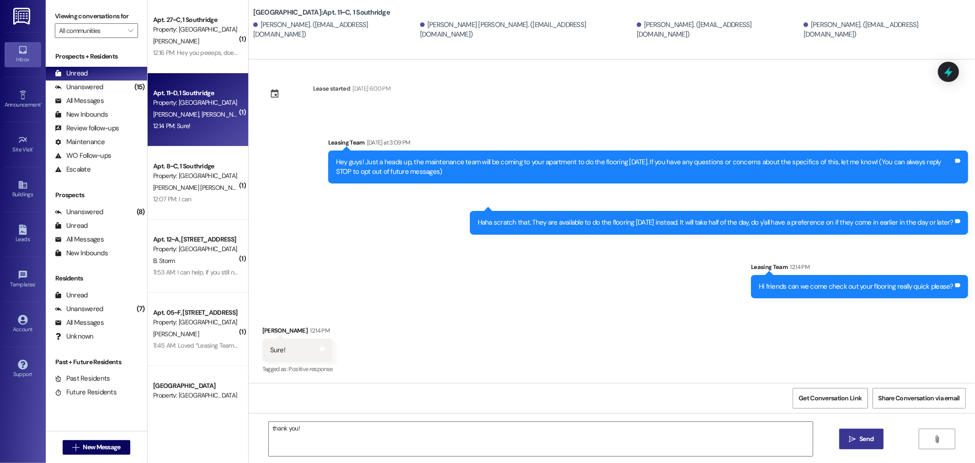
scroll to position [90, 0]
click at [852, 443] on span " Send" at bounding box center [861, 439] width 29 height 10
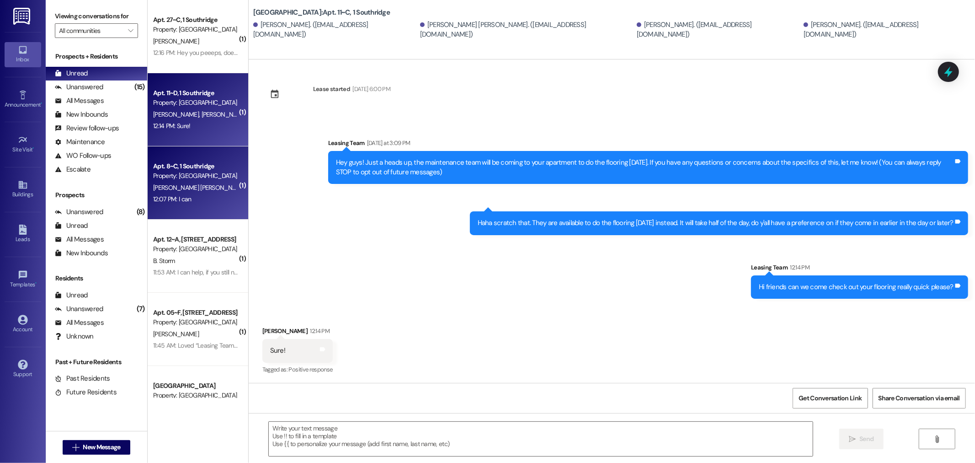
click at [198, 186] on div "[PERSON_NAME] [PERSON_NAME]" at bounding box center [195, 187] width 86 height 11
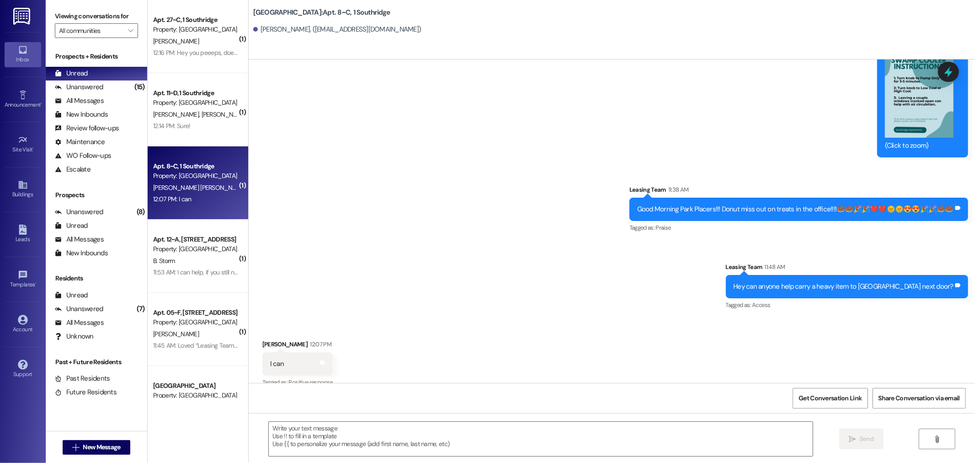
scroll to position [12556, 0]
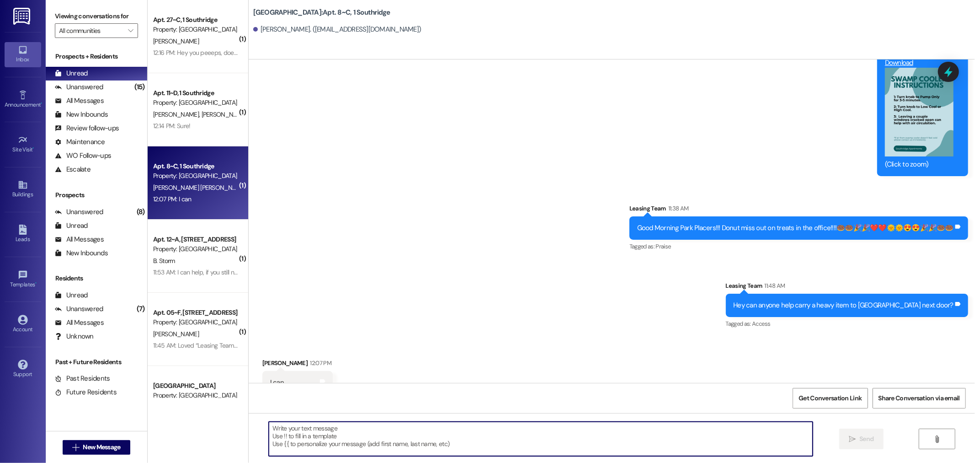
click at [281, 428] on textarea at bounding box center [541, 439] width 544 height 34
type textarea "kWe gad sineibe"
drag, startPoint x: 337, startPoint y: 428, endPoint x: 105, endPoint y: 404, distance: 233.5
click at [105, 405] on div "Viewing conversations for All communities  Prospects + Residents Unread (0) Un…" at bounding box center [511, 231] width 930 height 463
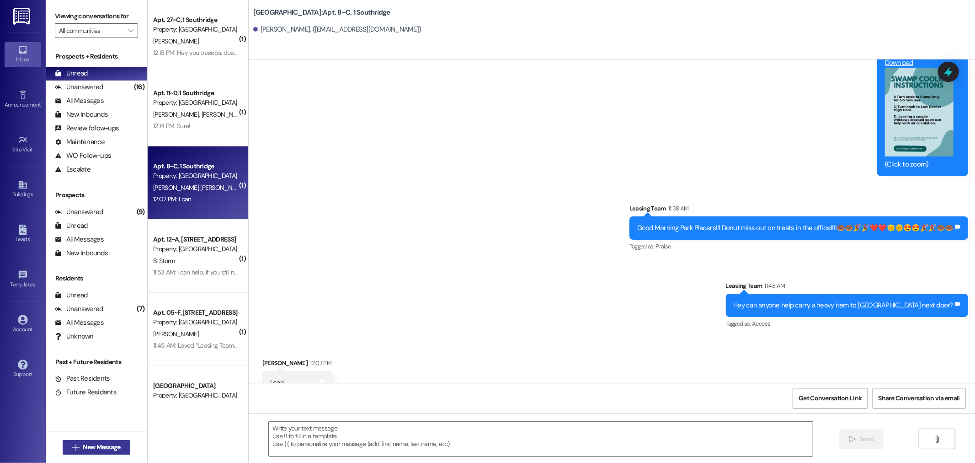
click at [73, 450] on icon "" at bounding box center [75, 447] width 7 height 7
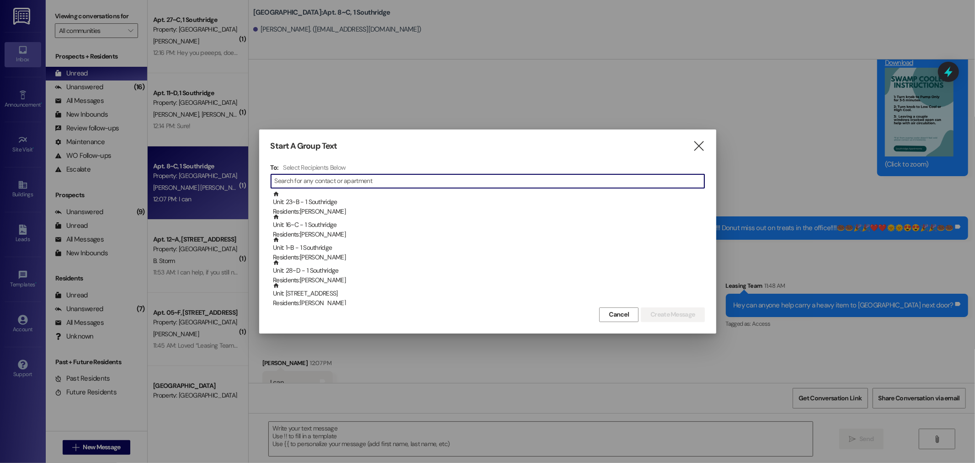
click at [284, 179] on input at bounding box center [490, 181] width 430 height 13
type input "l"
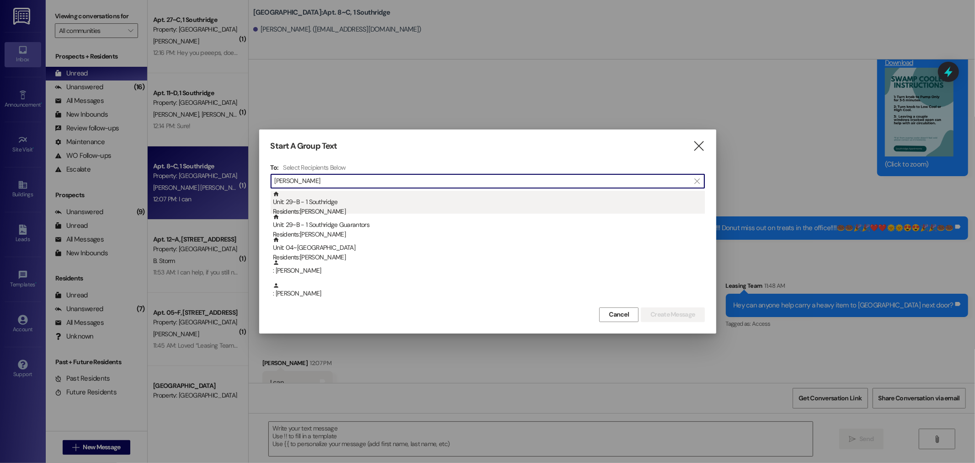
type input "[PERSON_NAME]"
click at [330, 208] on div "Residents: [PERSON_NAME]" at bounding box center [489, 212] width 432 height 10
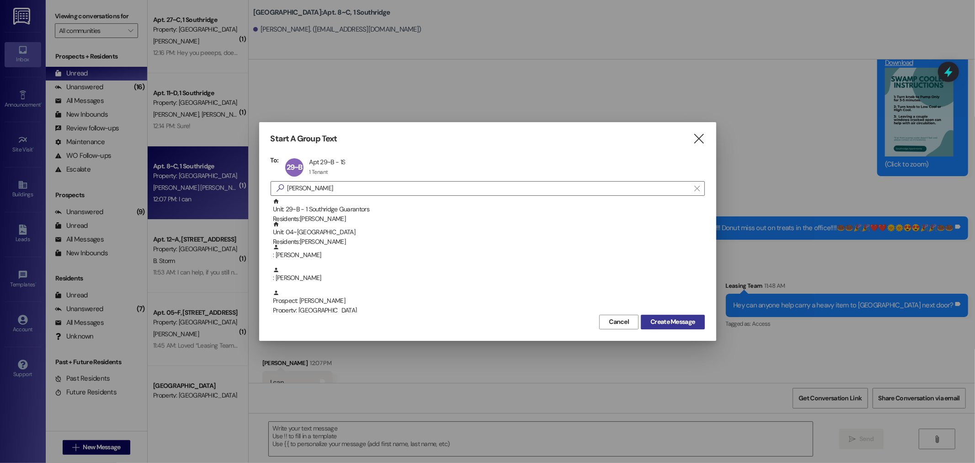
click at [683, 319] on span "Create Message" at bounding box center [673, 322] width 44 height 10
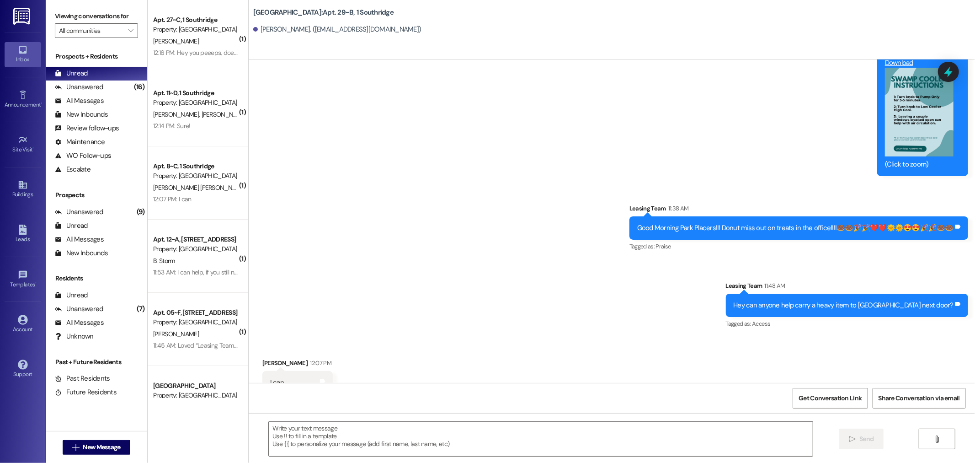
scroll to position [0, 0]
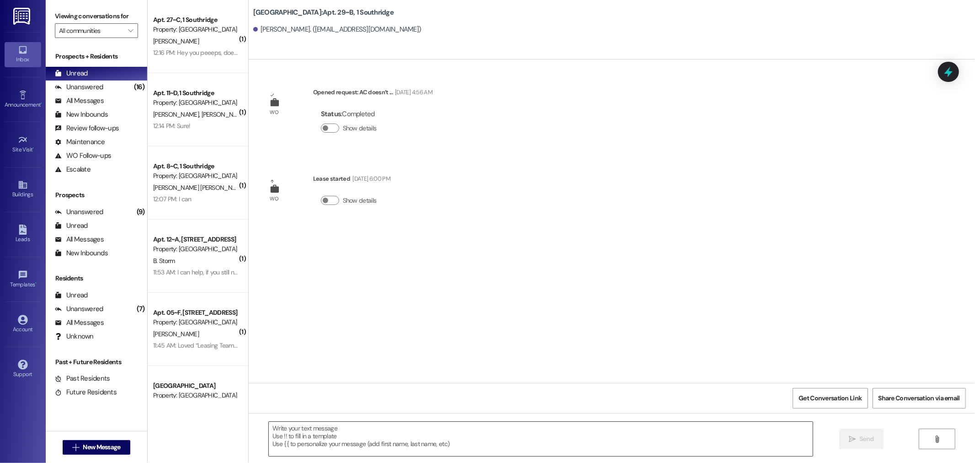
click at [324, 438] on textarea at bounding box center [541, 439] width 544 height 34
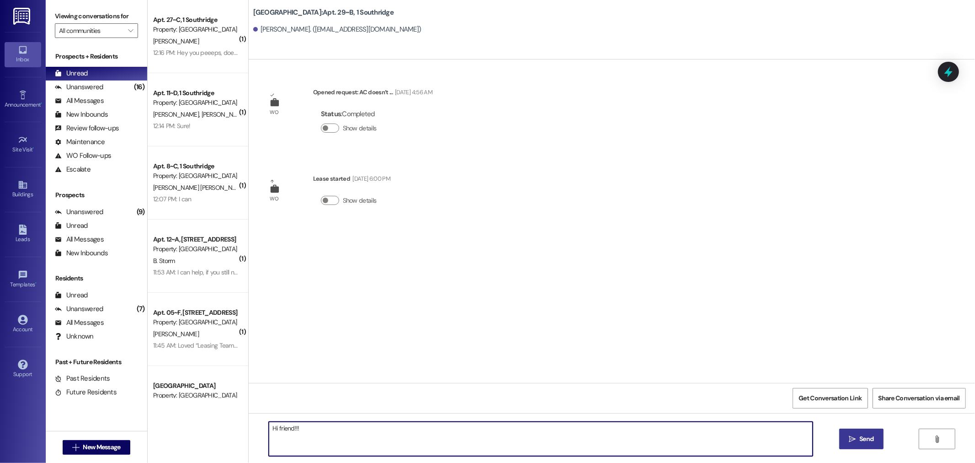
type textarea "Hi friend!!!"
click at [873, 437] on span "Send" at bounding box center [867, 439] width 18 height 10
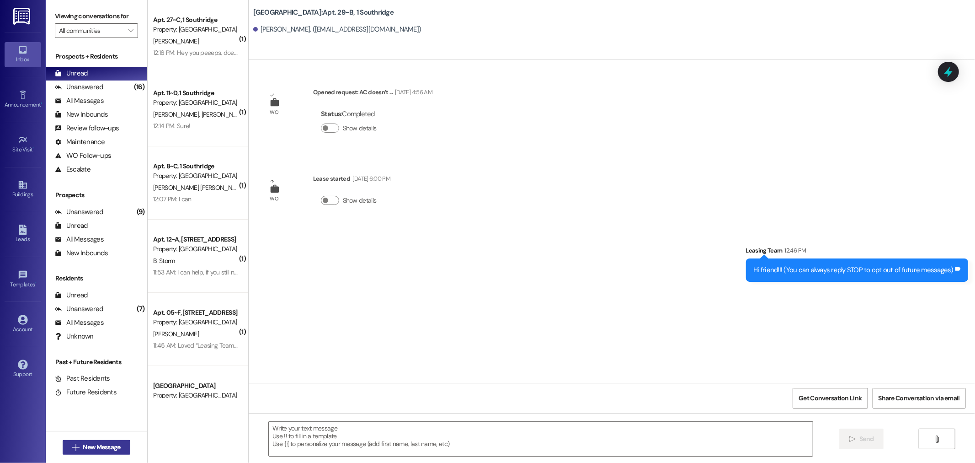
click at [91, 445] on span "New Message" at bounding box center [101, 447] width 37 height 10
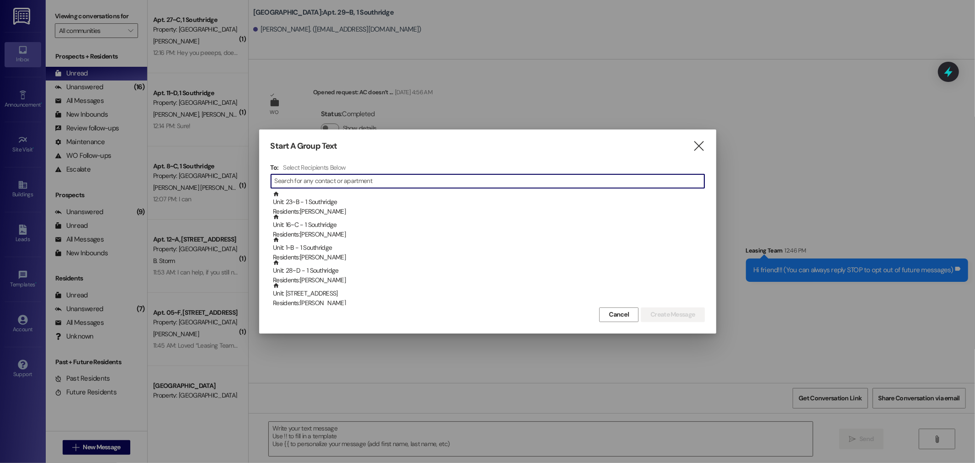
drag, startPoint x: 499, startPoint y: 409, endPoint x: 334, endPoint y: 190, distance: 274.3
click at [496, 406] on div at bounding box center [487, 231] width 975 height 463
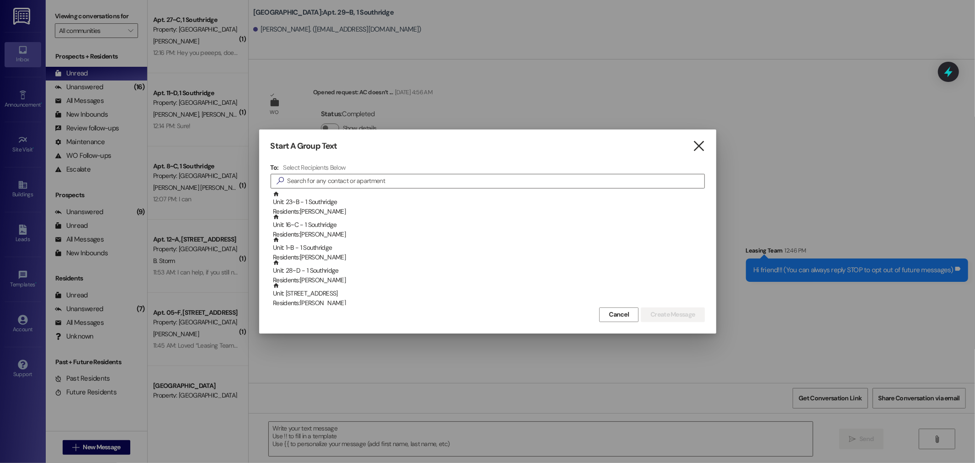
drag, startPoint x: 699, startPoint y: 143, endPoint x: 676, endPoint y: 122, distance: 31.1
click at [699, 143] on icon "" at bounding box center [699, 146] width 12 height 10
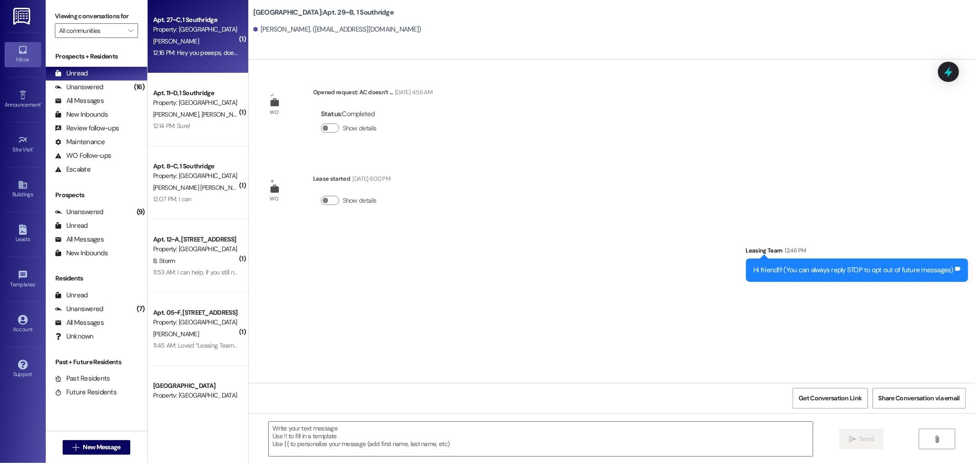
click at [191, 25] on div "Property: [GEOGRAPHIC_DATA]" at bounding box center [195, 30] width 85 height 10
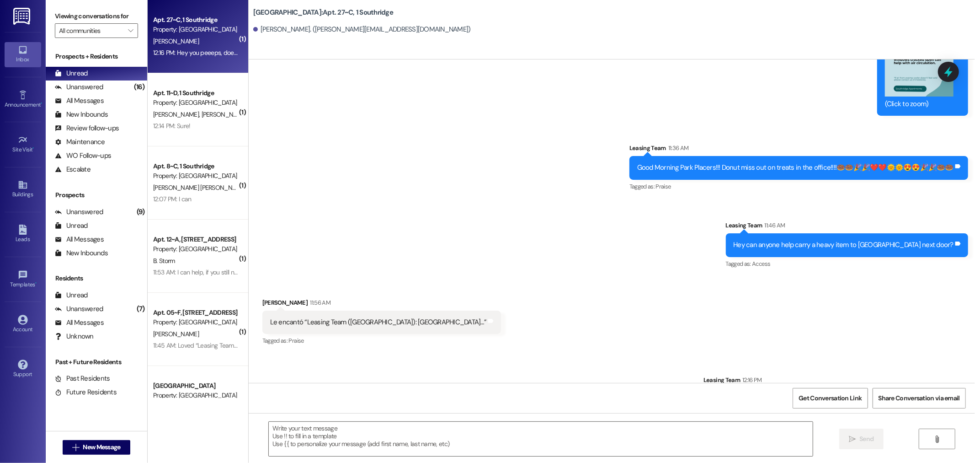
scroll to position [58141, 0]
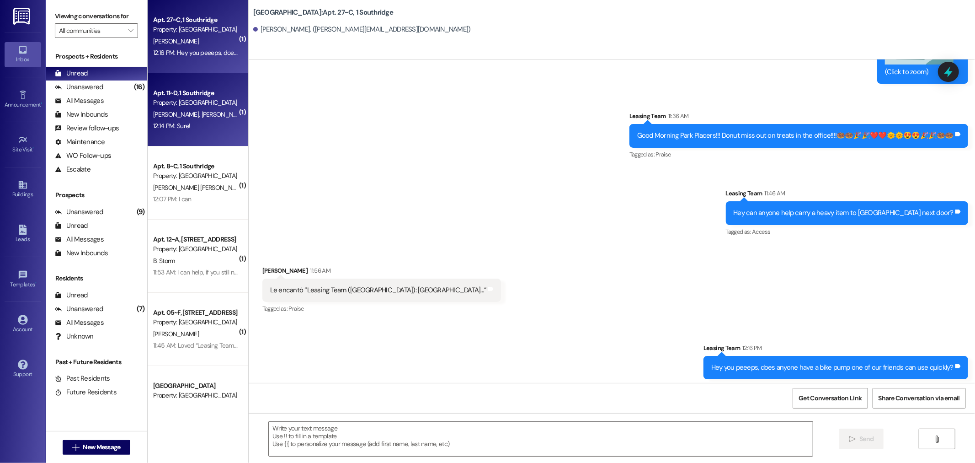
click at [185, 103] on div "Property: [GEOGRAPHIC_DATA]" at bounding box center [195, 103] width 85 height 10
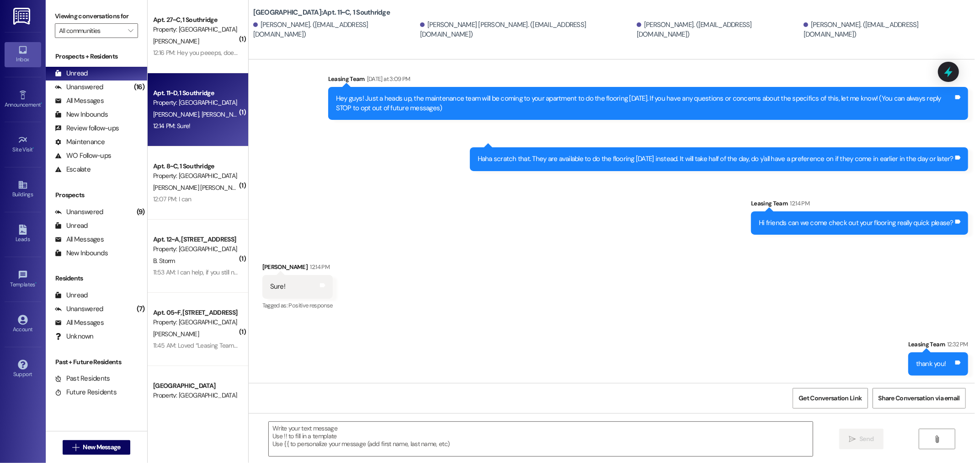
scroll to position [153, 0]
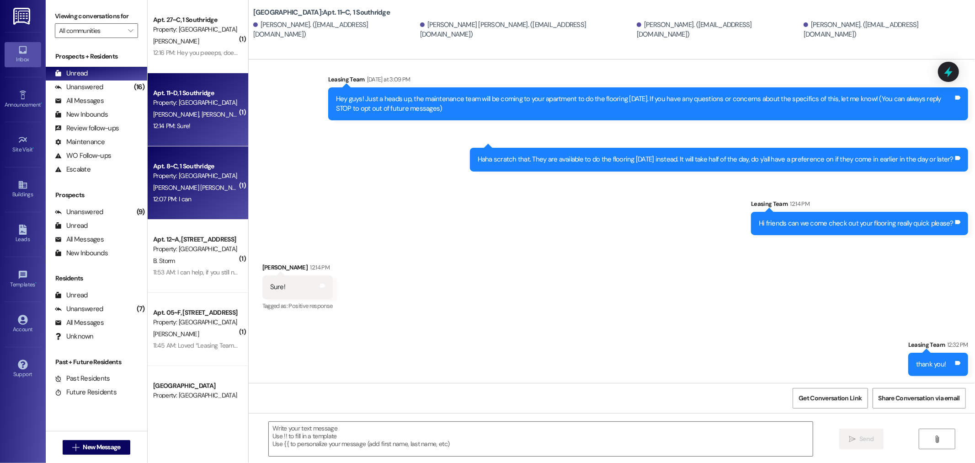
click at [205, 160] on div "Apt. 8~C, 1 [GEOGRAPHIC_DATA] Property: [GEOGRAPHIC_DATA]" at bounding box center [195, 170] width 86 height 21
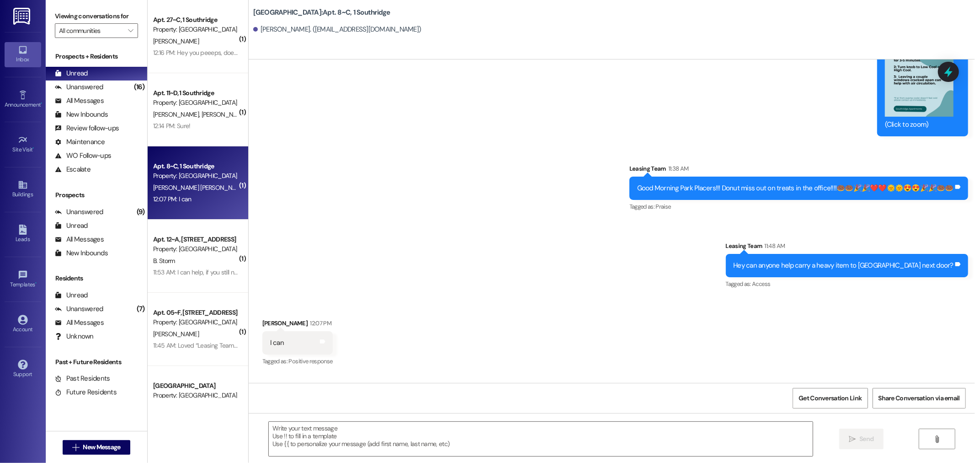
scroll to position [12620, 0]
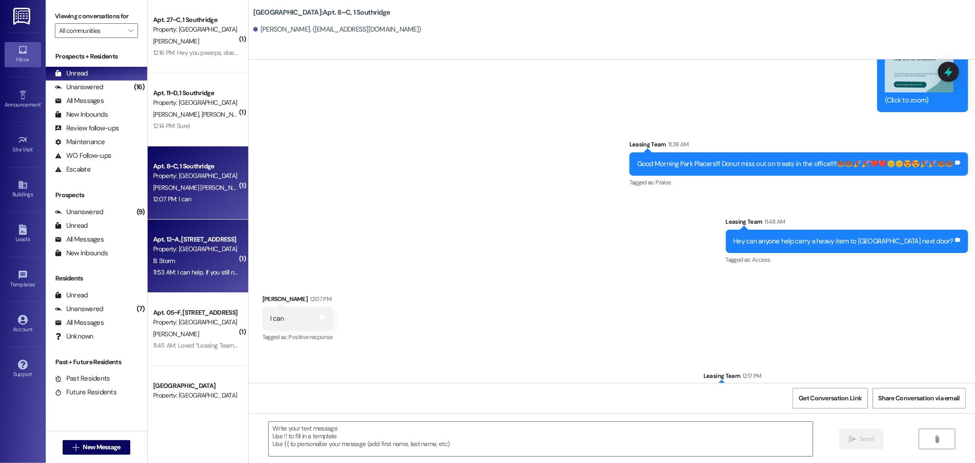
click at [188, 258] on div "B. Storm" at bounding box center [195, 260] width 86 height 11
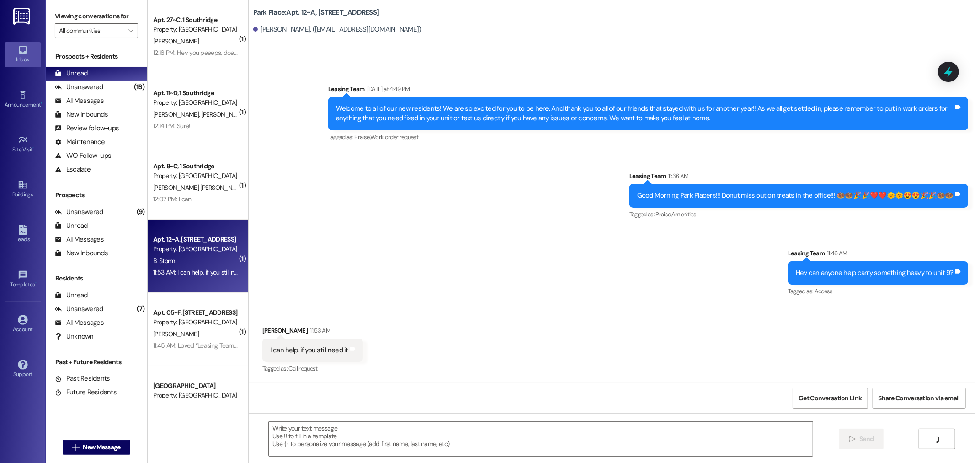
scroll to position [240, 0]
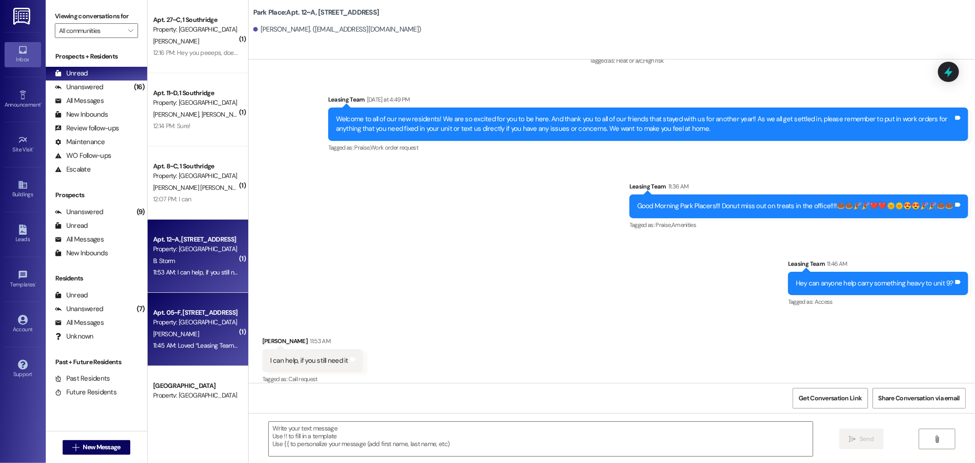
click at [182, 328] on div "[PERSON_NAME]" at bounding box center [195, 333] width 86 height 11
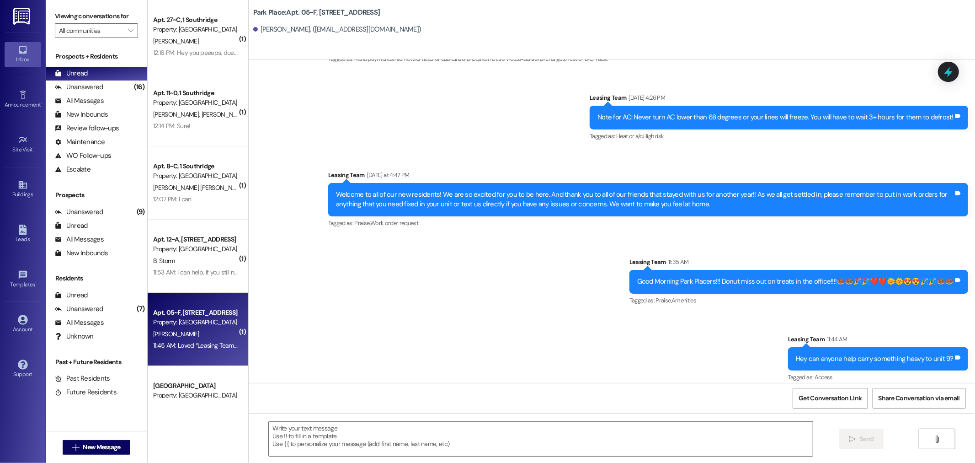
scroll to position [5040, 0]
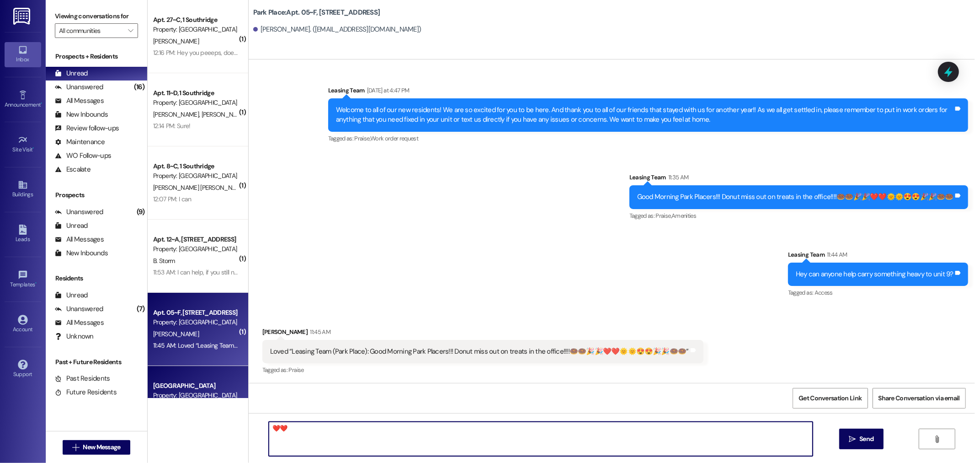
type textarea "❤️❤️"
click at [166, 396] on div "Property: [GEOGRAPHIC_DATA]" at bounding box center [195, 395] width 85 height 10
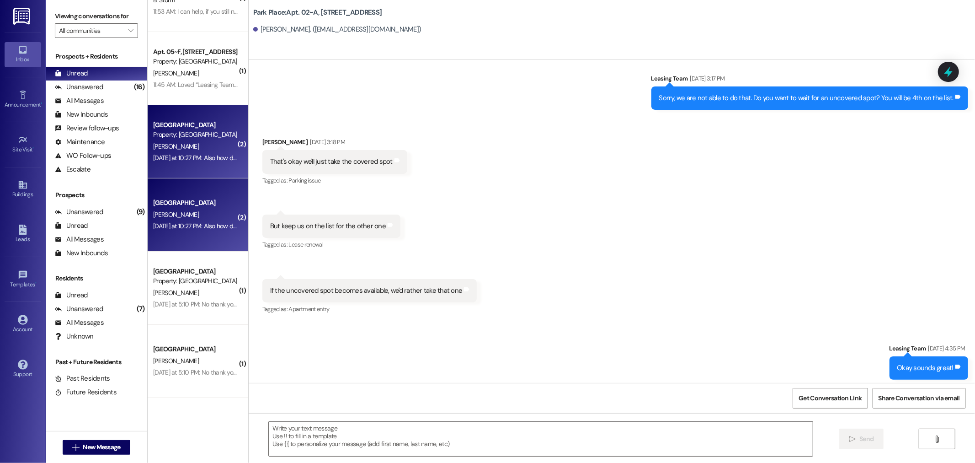
scroll to position [54522, 0]
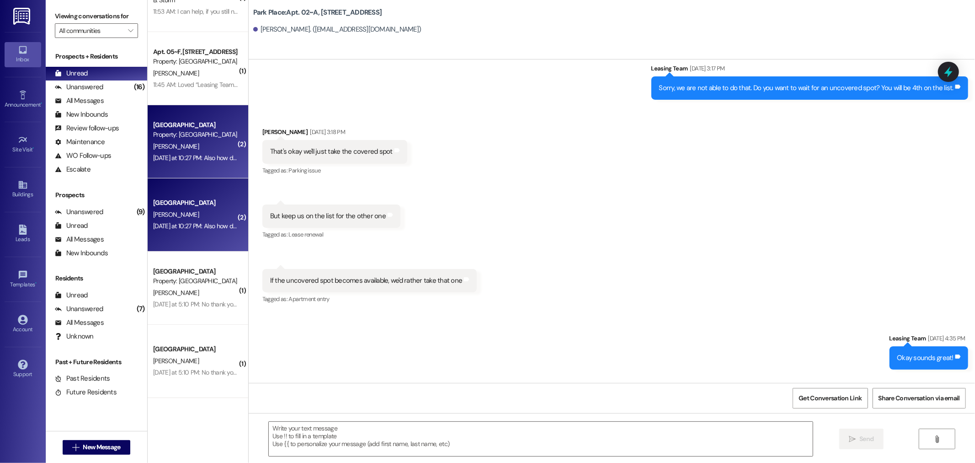
click at [373, 211] on div "But keep us on the list for the other one" at bounding box center [328, 216] width 116 height 10
drag, startPoint x: 370, startPoint y: 138, endPoint x: 357, endPoint y: 138, distance: 13.7
click at [357, 204] on div "But keep us on the list for the other one Tags and notes" at bounding box center [331, 215] width 138 height 23
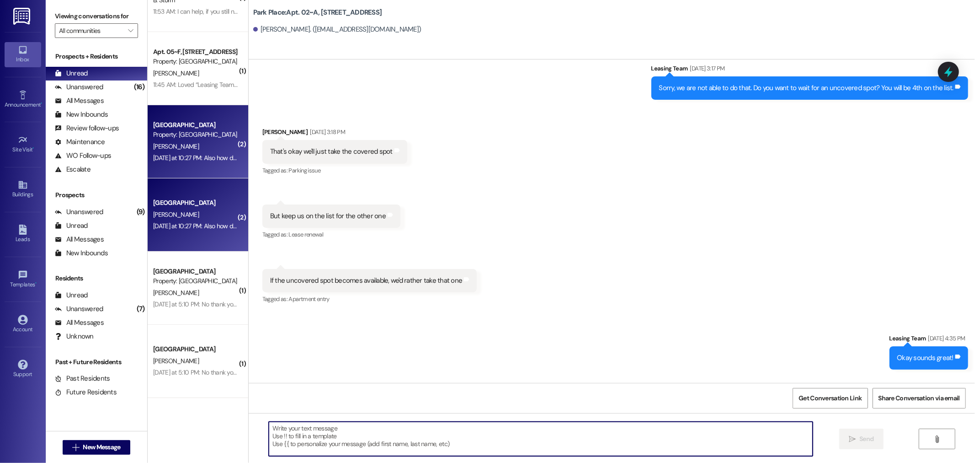
click at [279, 432] on textarea at bounding box center [541, 439] width 544 height 34
type textarea "You do, you just need to both go onto UPA website and register a permit."
drag, startPoint x: 435, startPoint y: 427, endPoint x: 460, endPoint y: 424, distance: 25.3
click at [460, 424] on textarea "You do, you just need to both go onto UPA website and register a permit." at bounding box center [541, 439] width 544 height 34
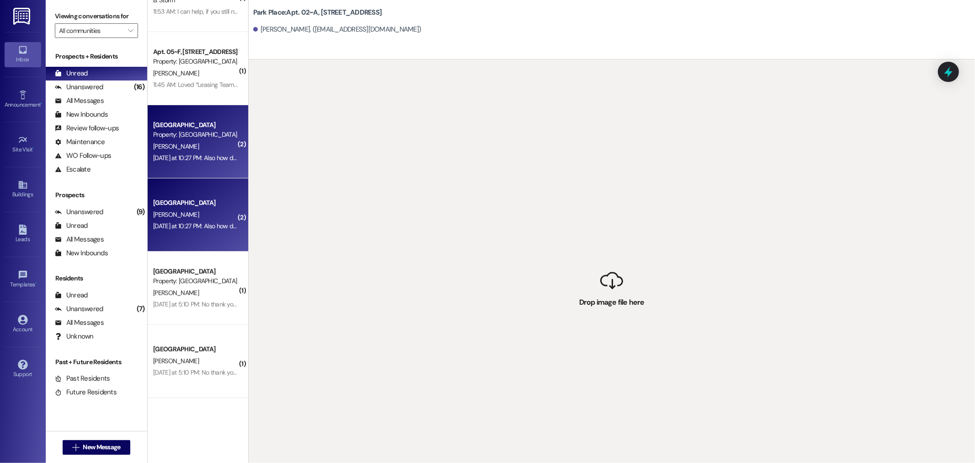
click at [275, 35] on div "[PERSON_NAME]. ([EMAIL_ADDRESS][DOMAIN_NAME])" at bounding box center [614, 30] width 722 height 18
click at [174, 217] on div "[PERSON_NAME]" at bounding box center [195, 214] width 86 height 11
click at [172, 149] on div "[PERSON_NAME]" at bounding box center [195, 146] width 86 height 11
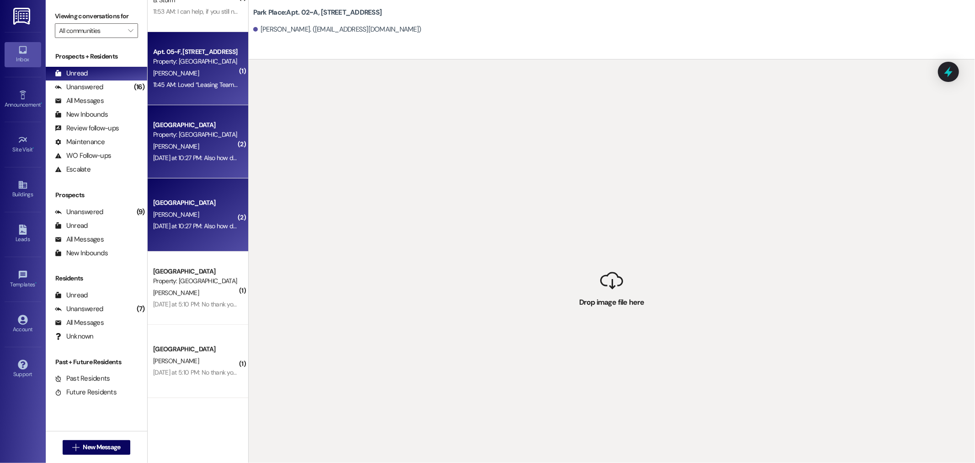
click at [184, 75] on div "[PERSON_NAME]" at bounding box center [195, 73] width 86 height 11
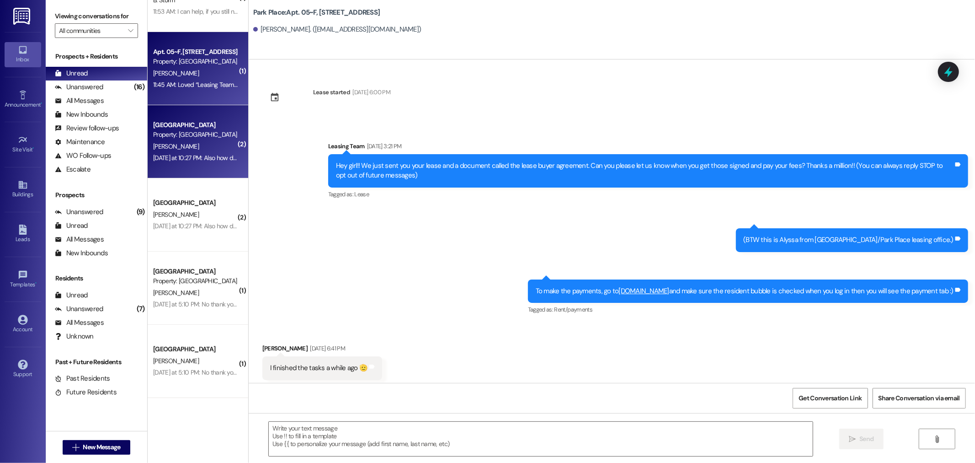
scroll to position [5040, 0]
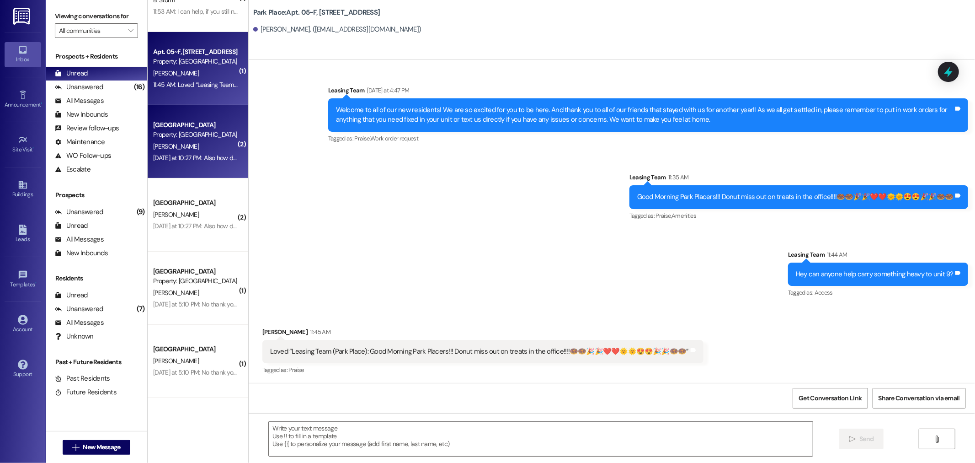
click at [184, 145] on div "[PERSON_NAME]" at bounding box center [195, 146] width 86 height 11
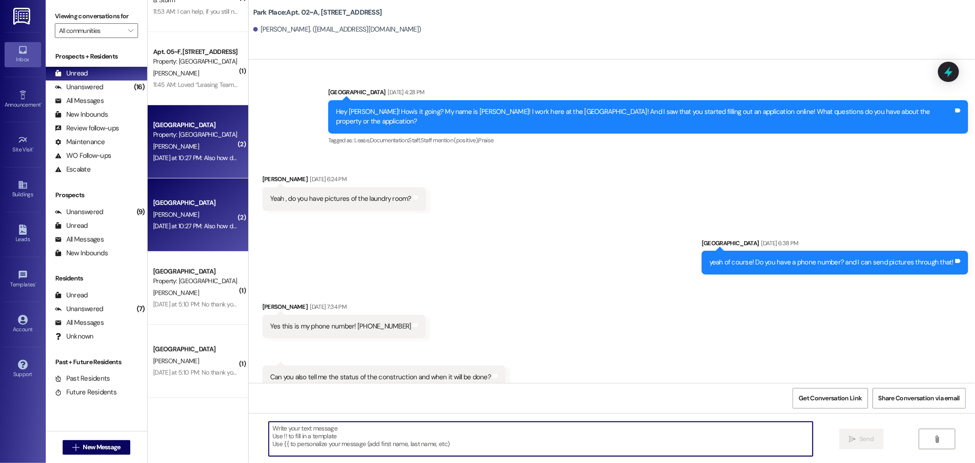
scroll to position [54573, 0]
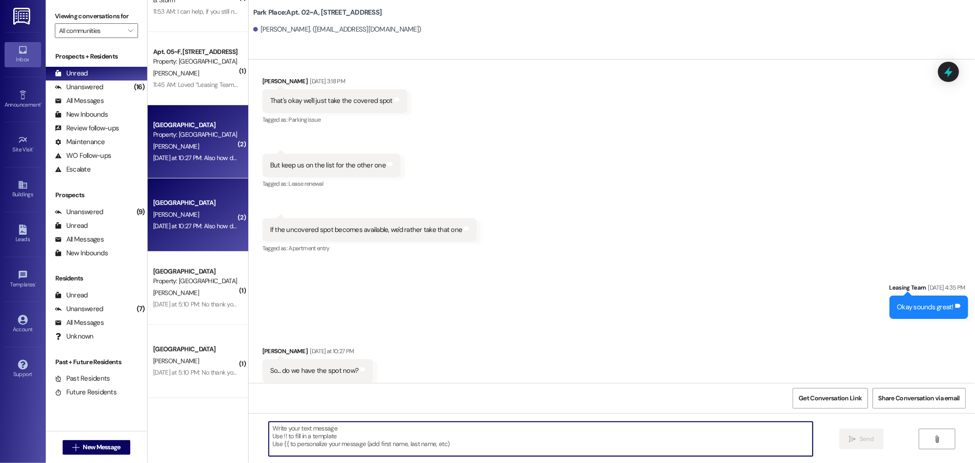
click at [294, 430] on textarea at bounding box center [541, 439] width 544 height 34
click at [491, 427] on textarea "You will have a spot as soon as you both register your cars for a permit with U…" at bounding box center [541, 439] width 544 height 34
paste textarea "[URL][DOMAIN_NAME]"
type textarea "You will have a spot as soon as you both register your cars for a permit with U…"
click at [860, 438] on span "Send" at bounding box center [867, 439] width 14 height 10
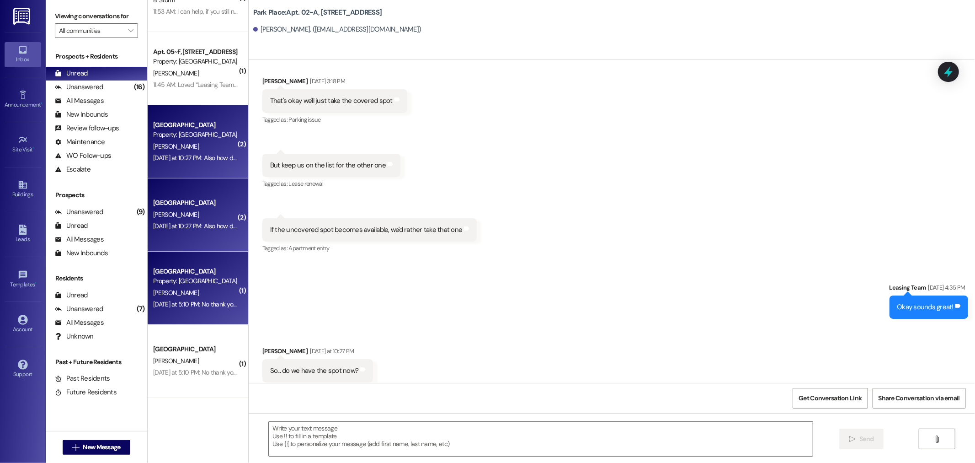
click at [204, 294] on div "[PERSON_NAME]" at bounding box center [195, 292] width 86 height 11
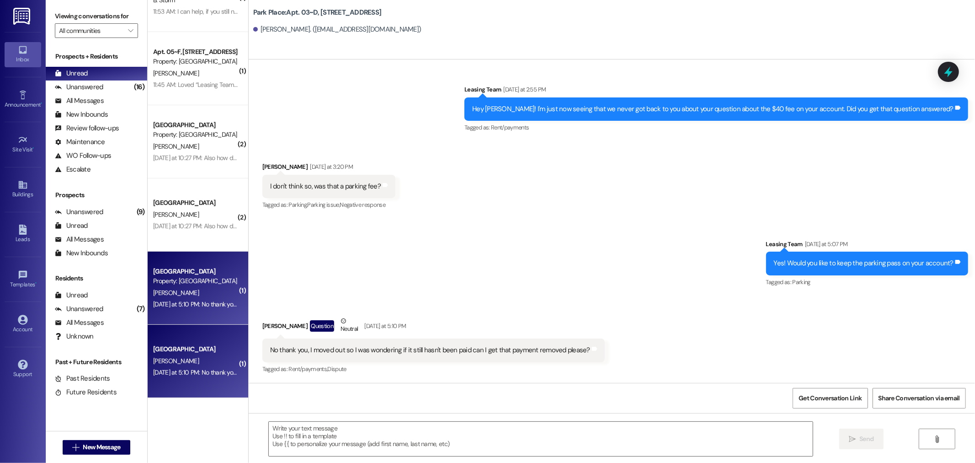
scroll to position [678, 0]
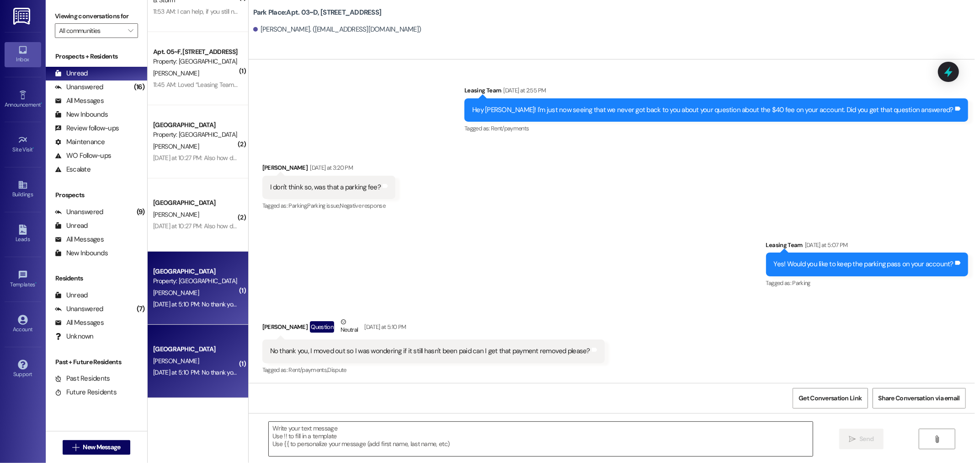
click at [286, 438] on textarea at bounding box center [541, 439] width 544 height 34
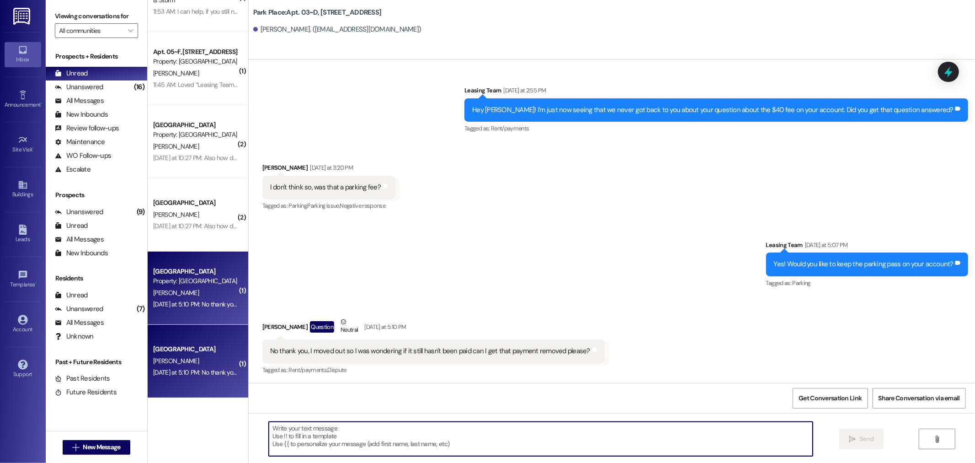
type textarea "A"
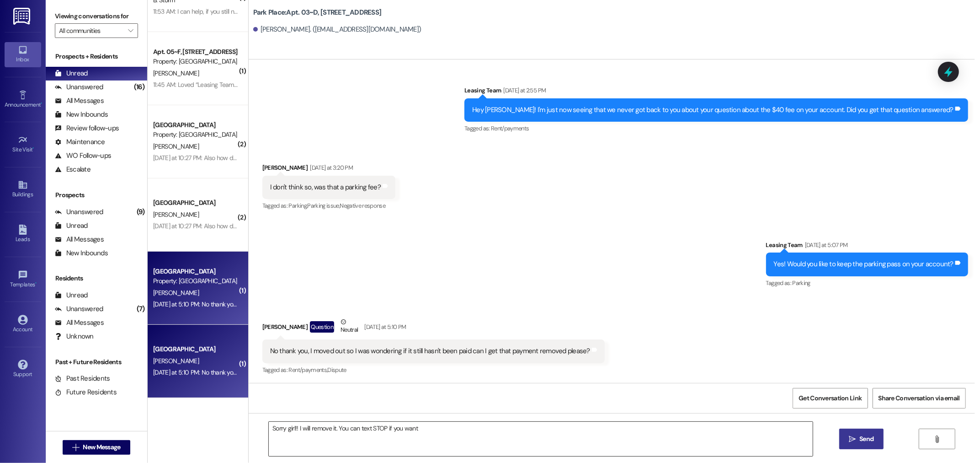
drag, startPoint x: 424, startPoint y: 420, endPoint x: 421, endPoint y: 427, distance: 7.6
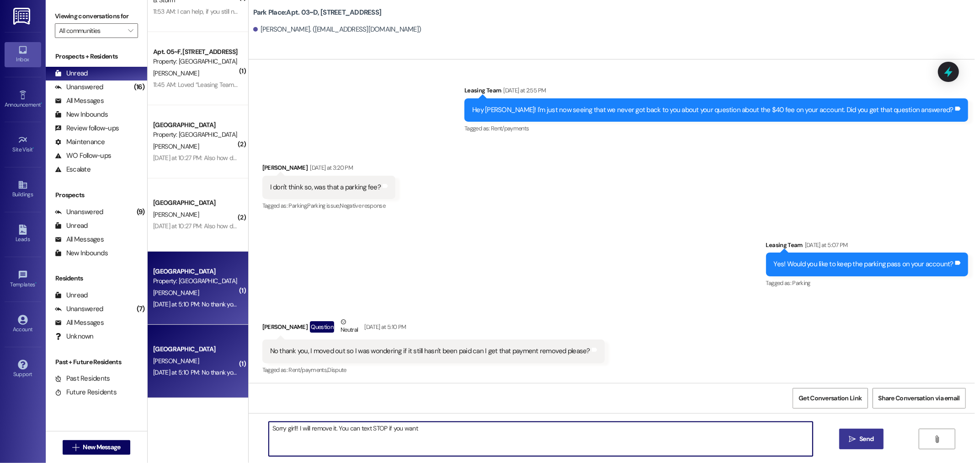
drag, startPoint x: 421, startPoint y: 427, endPoint x: 455, endPoint y: 214, distance: 215.8
click at [455, 214] on div "Received via SMS [PERSON_NAME] [DATE] at 3:20 PM I don't think so, was that a p…" at bounding box center [612, 180] width 727 height 77
type textarea "Sorry girl!! I will remove it. You can text STOP if you want❤️❤️😍"
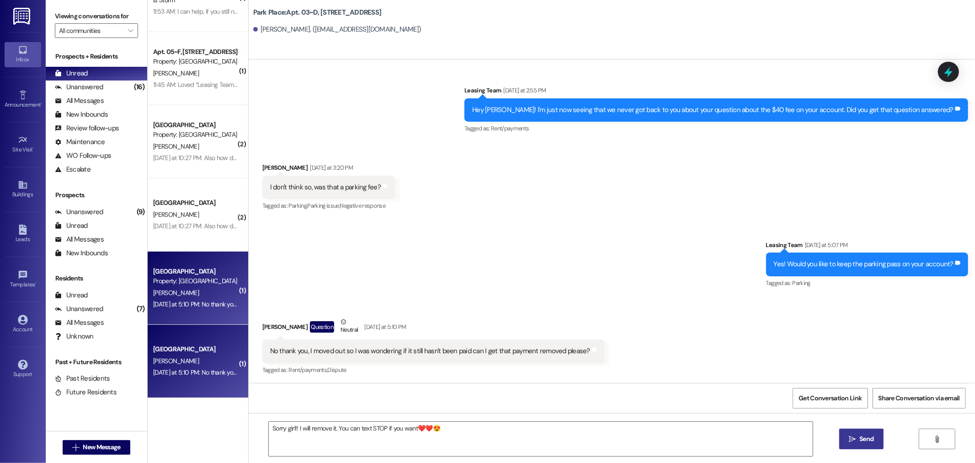
click at [870, 443] on span "Send" at bounding box center [867, 439] width 14 height 10
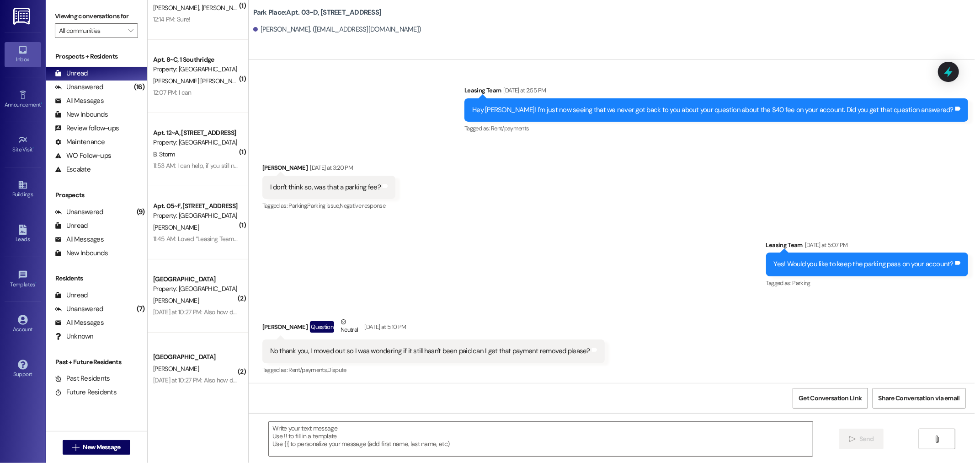
scroll to position [0, 0]
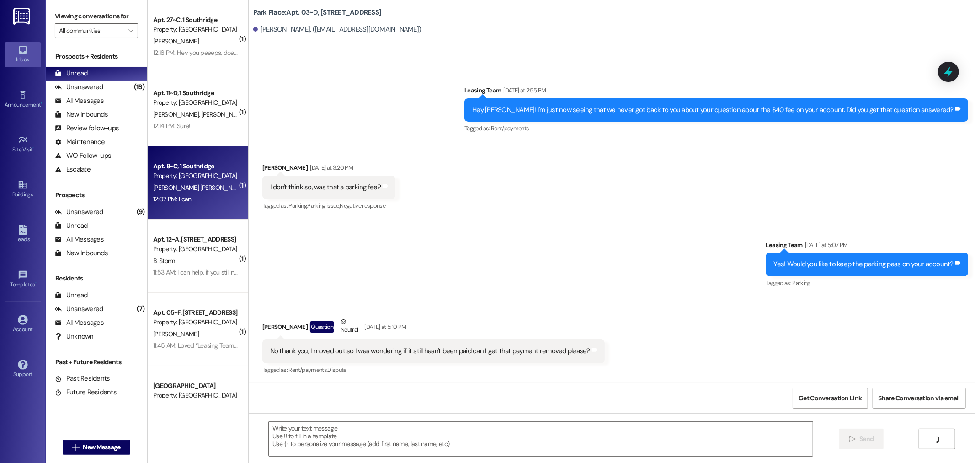
click at [184, 181] on div "Apt. 8~C, 1 [GEOGRAPHIC_DATA] Property: [GEOGRAPHIC_DATA]" at bounding box center [195, 170] width 86 height 21
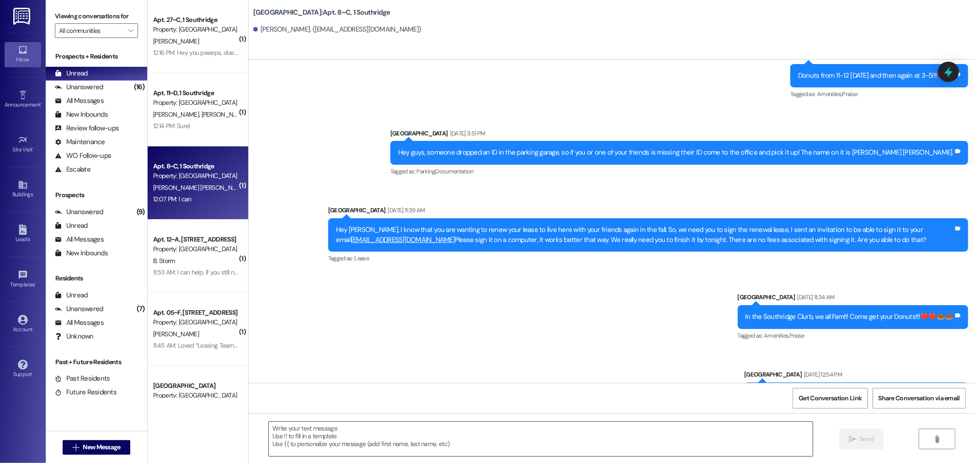
scroll to position [12421, 0]
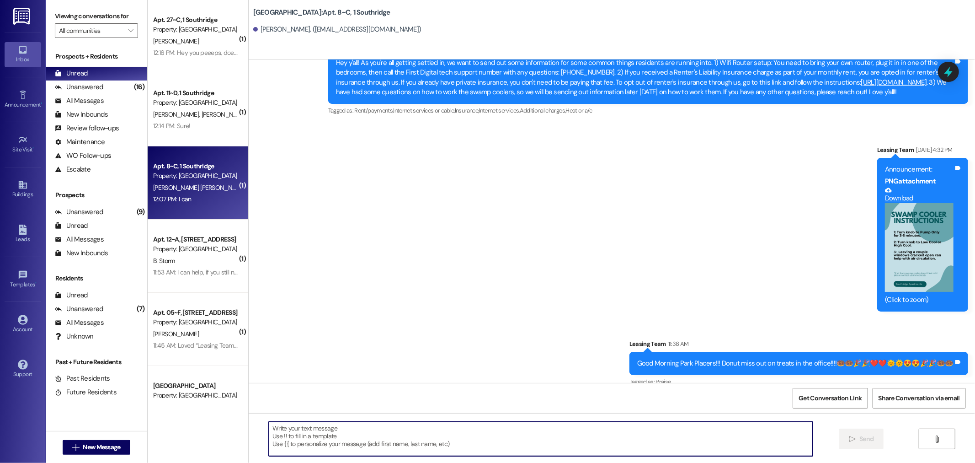
click at [291, 444] on textarea at bounding box center [541, 439] width 544 height 34
type textarea "If you still can help for 5 min that would be great now."
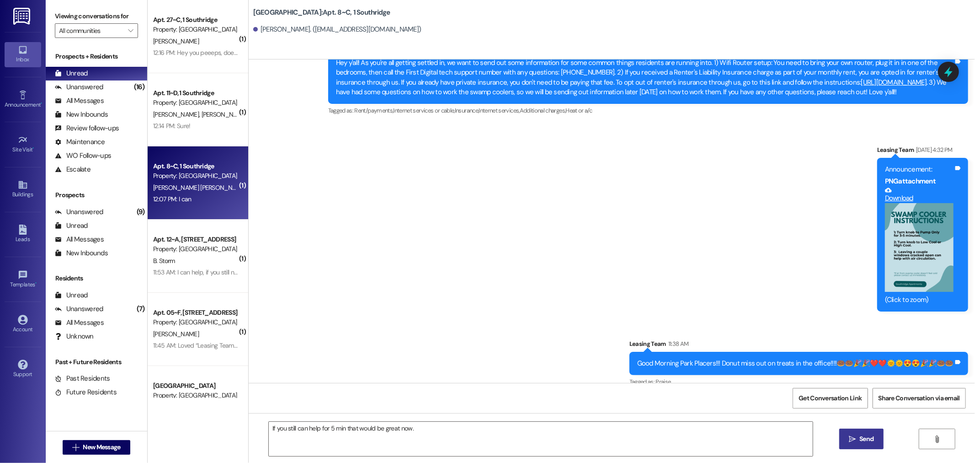
click at [837, 441] on div "If you still can help for 5 min that would be great now.  Send " at bounding box center [612, 447] width 727 height 69
click at [852, 437] on icon "" at bounding box center [852, 438] width 7 height 7
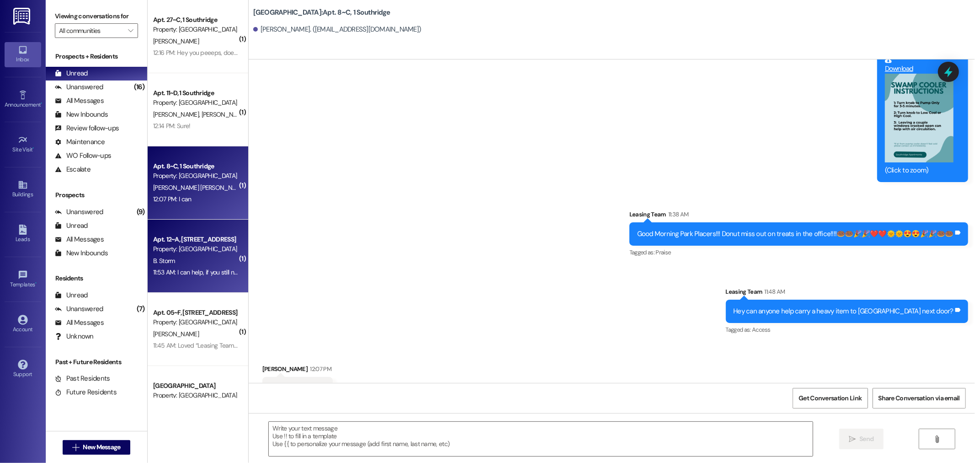
scroll to position [12556, 0]
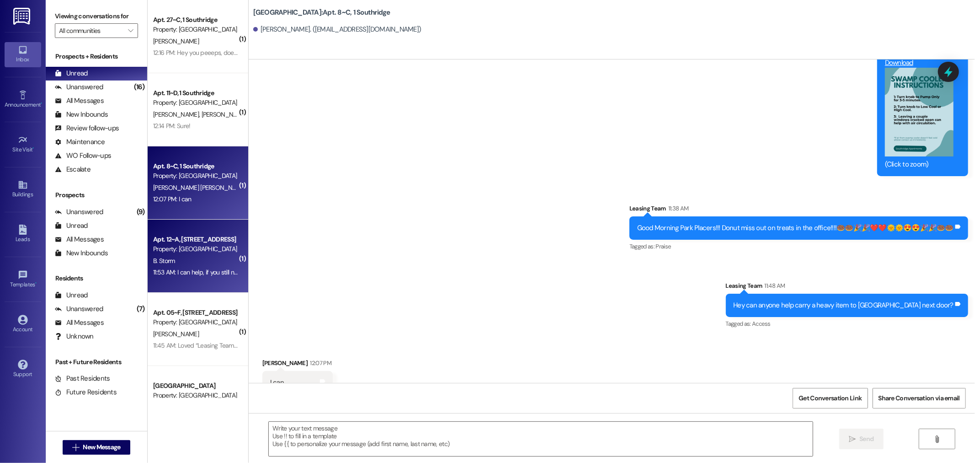
click at [169, 242] on div "Apt. 12~A, [STREET_ADDRESS]" at bounding box center [195, 240] width 85 height 10
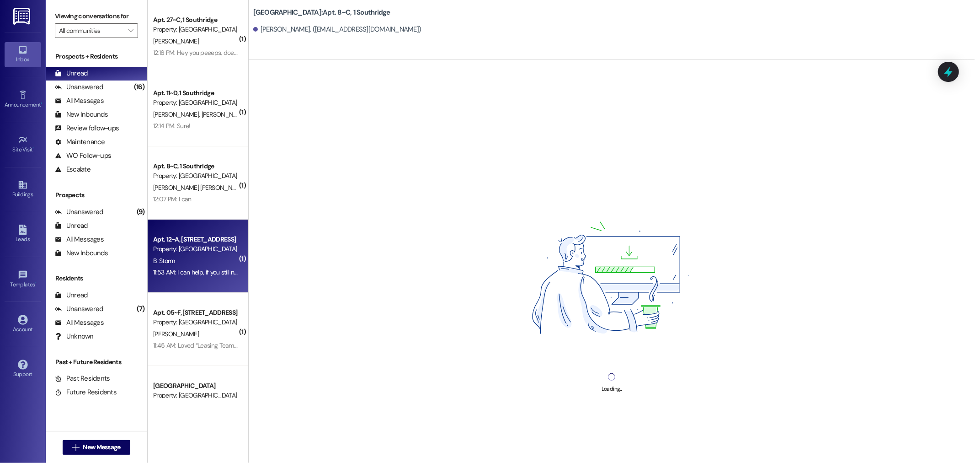
click at [272, 421] on div "Loading..." at bounding box center [612, 290] width 727 height 463
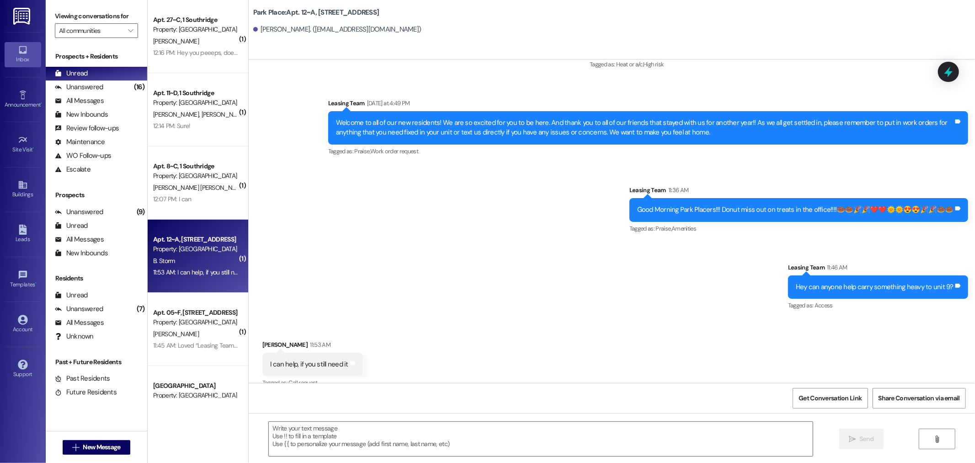
scroll to position [240, 0]
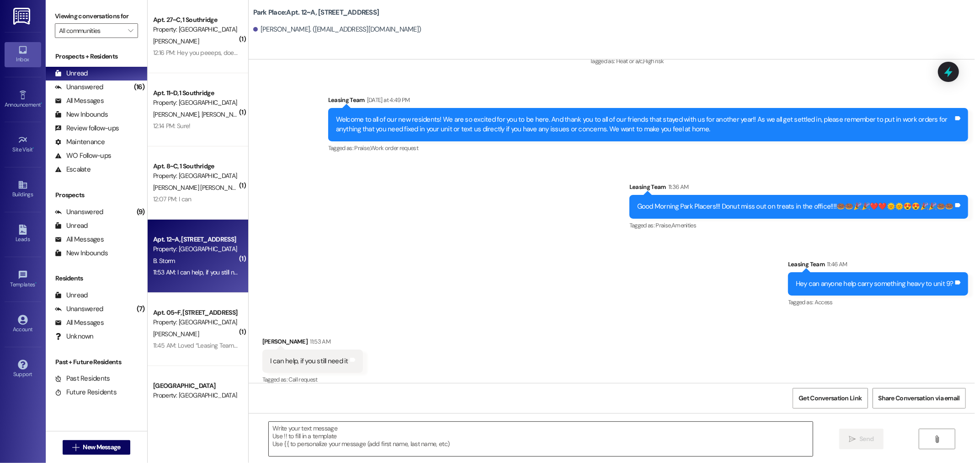
click at [269, 431] on textarea at bounding box center [541, 439] width 544 height 34
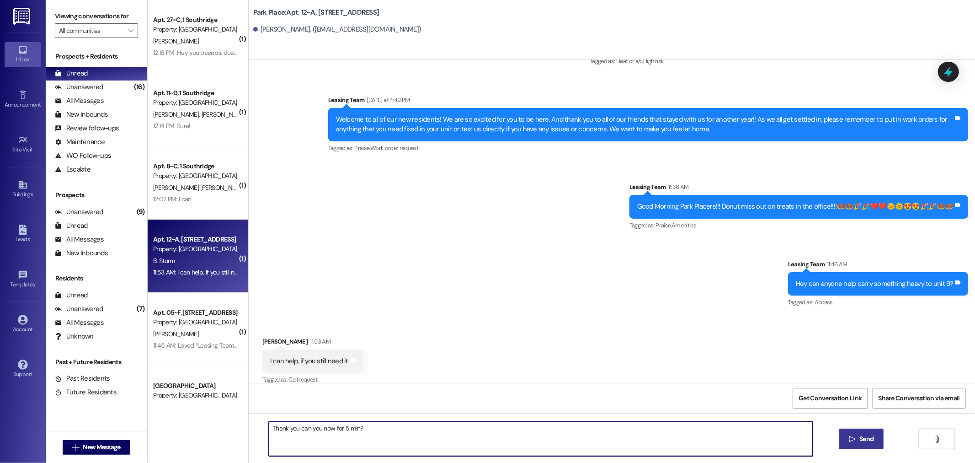
type textarea "Thank you can you now for 5 min?"
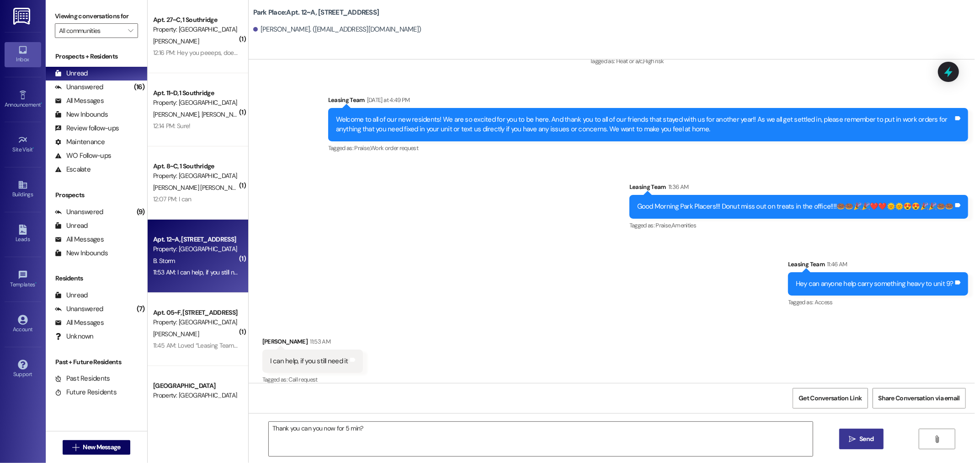
click at [849, 438] on icon "" at bounding box center [852, 438] width 7 height 7
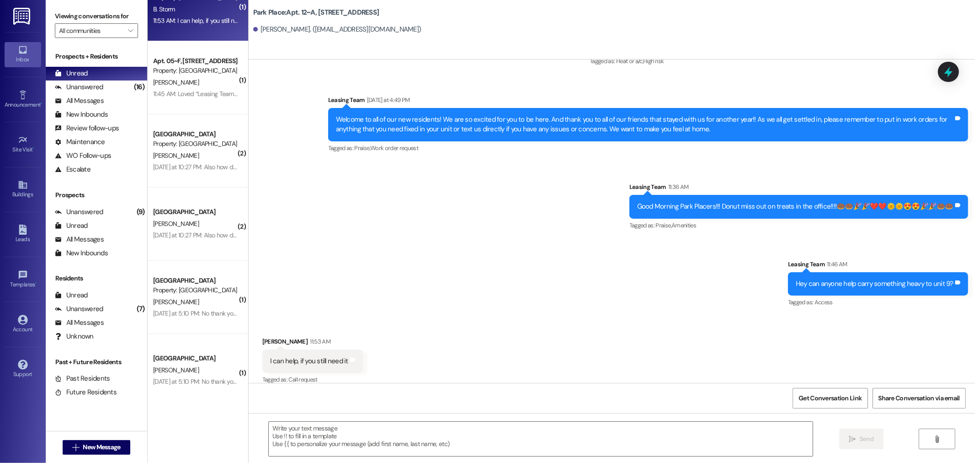
scroll to position [261, 0]
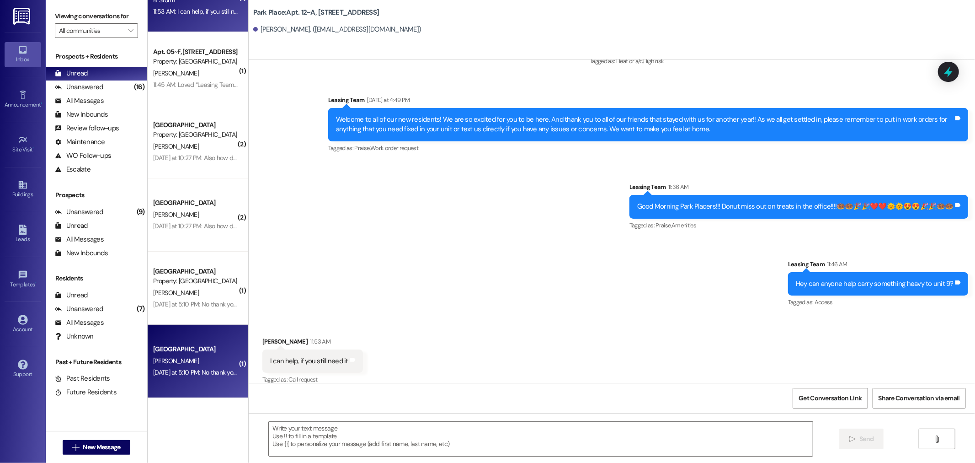
click at [180, 362] on div "[PERSON_NAME]" at bounding box center [195, 360] width 86 height 11
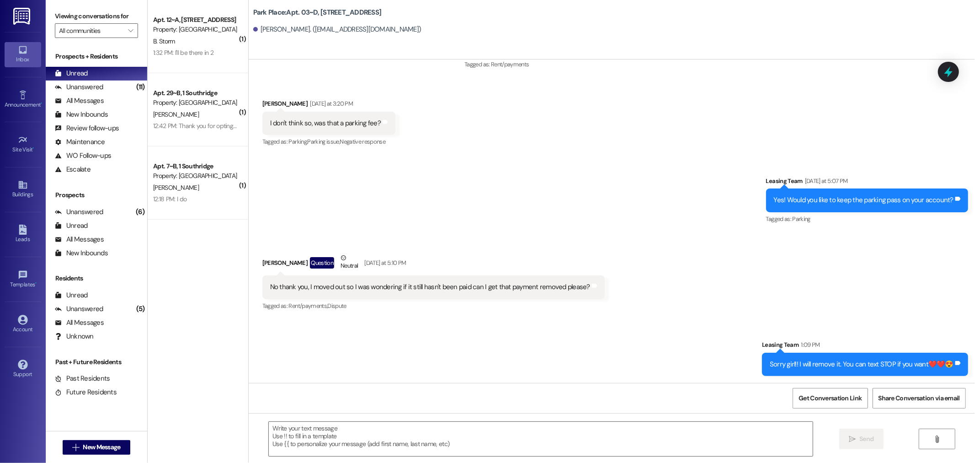
scroll to position [0, 0]
click at [96, 446] on span "New Message" at bounding box center [101, 447] width 37 height 10
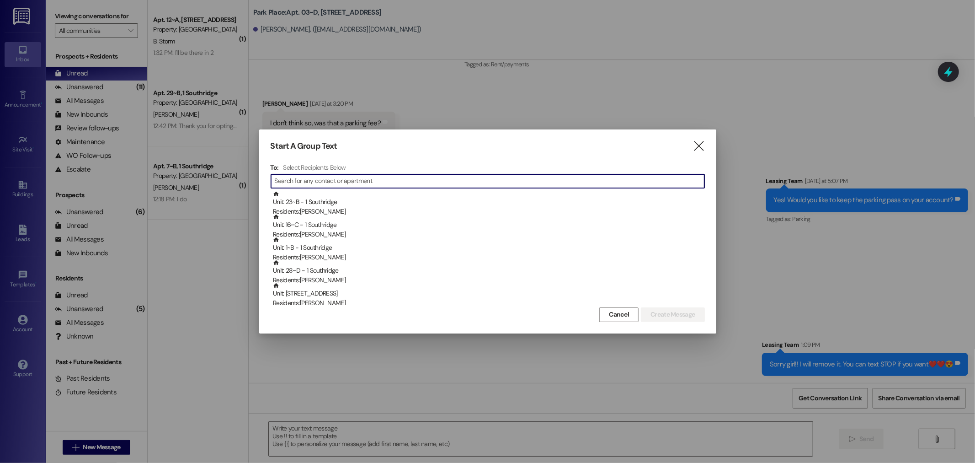
click at [317, 177] on input at bounding box center [490, 181] width 430 height 13
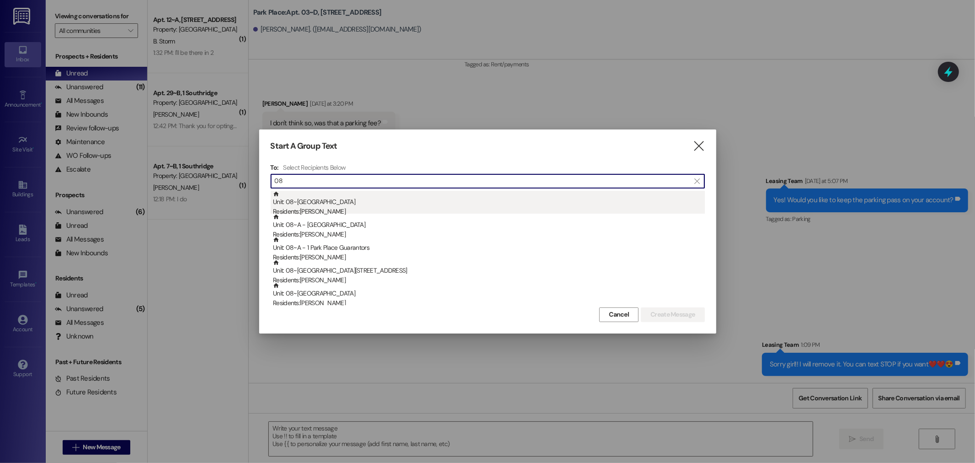
type input "08"
click at [314, 209] on div "Residents: [PERSON_NAME]" at bounding box center [489, 212] width 432 height 10
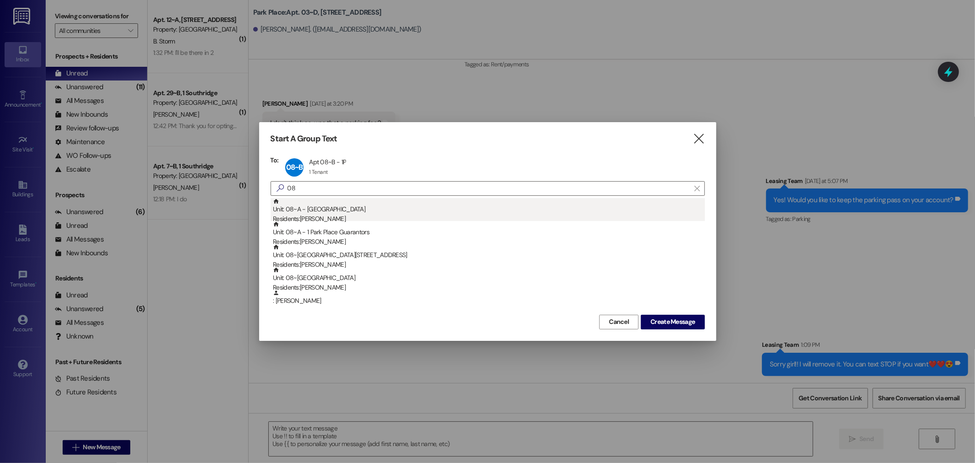
click at [305, 211] on div "Unit: 08~A - 1 Park Place Residents: [PERSON_NAME]" at bounding box center [489, 211] width 432 height 26
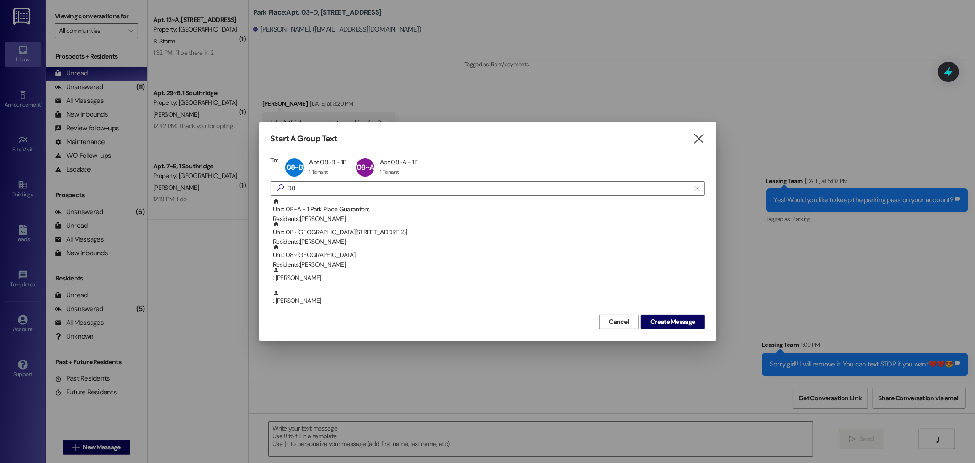
click at [701, 135] on icon "" at bounding box center [699, 139] width 12 height 10
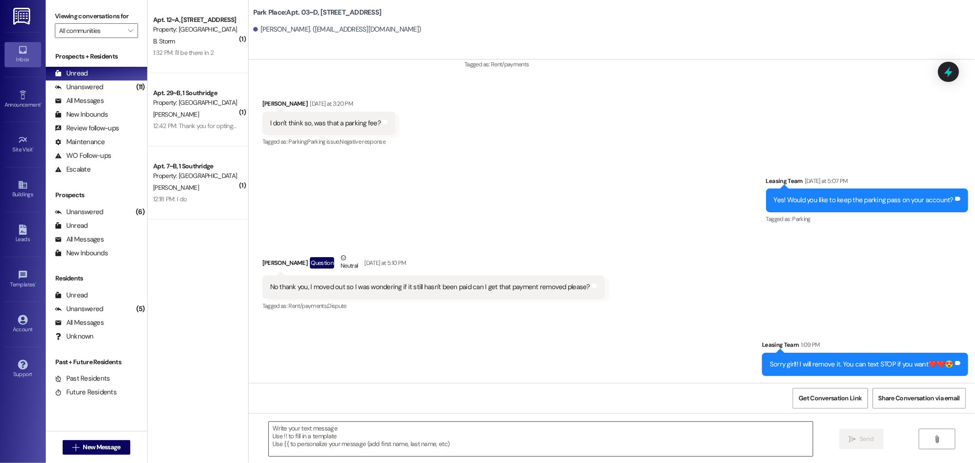
click at [277, 430] on textarea at bounding box center [541, 439] width 544 height 34
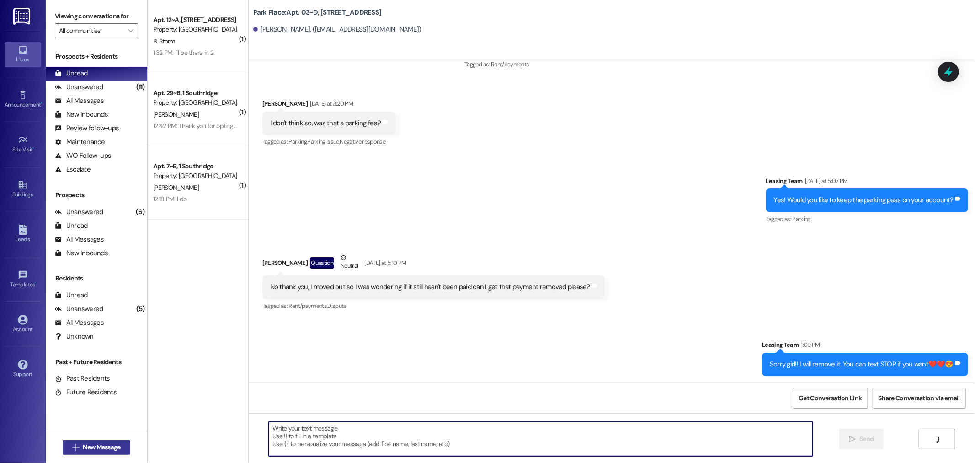
click at [95, 444] on span "New Message" at bounding box center [101, 447] width 37 height 10
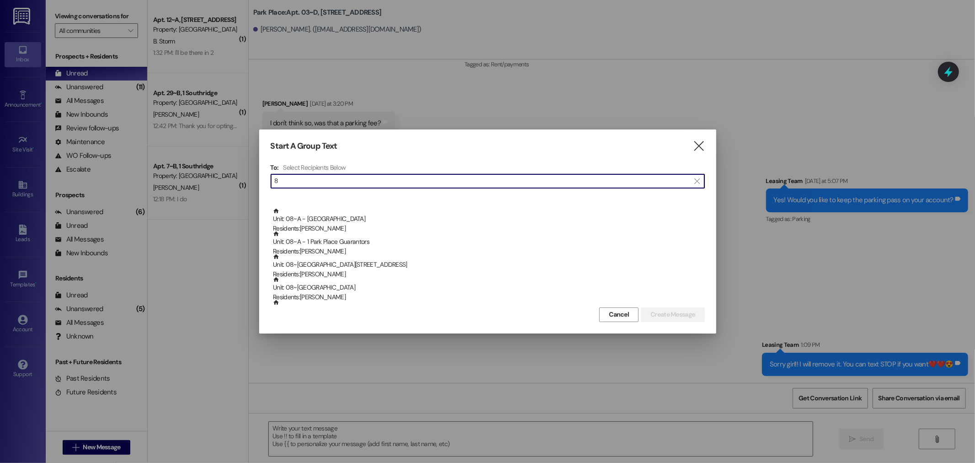
scroll to position [152, 0]
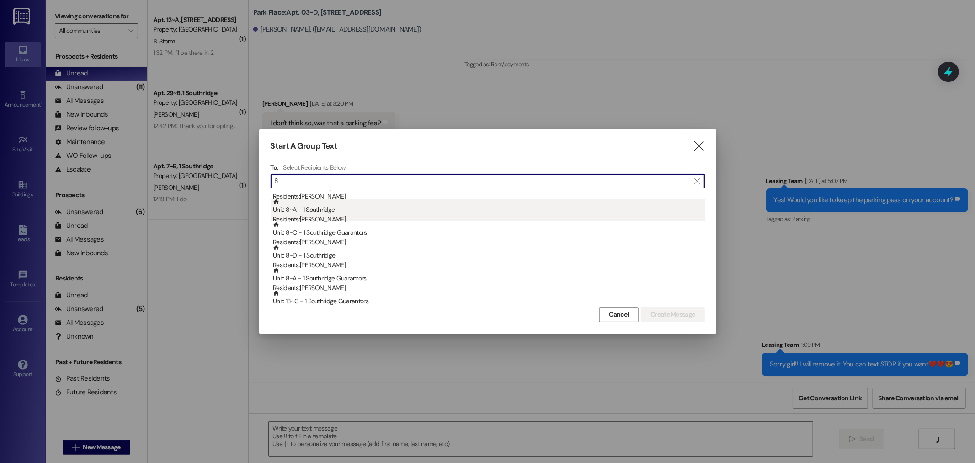
type input "8"
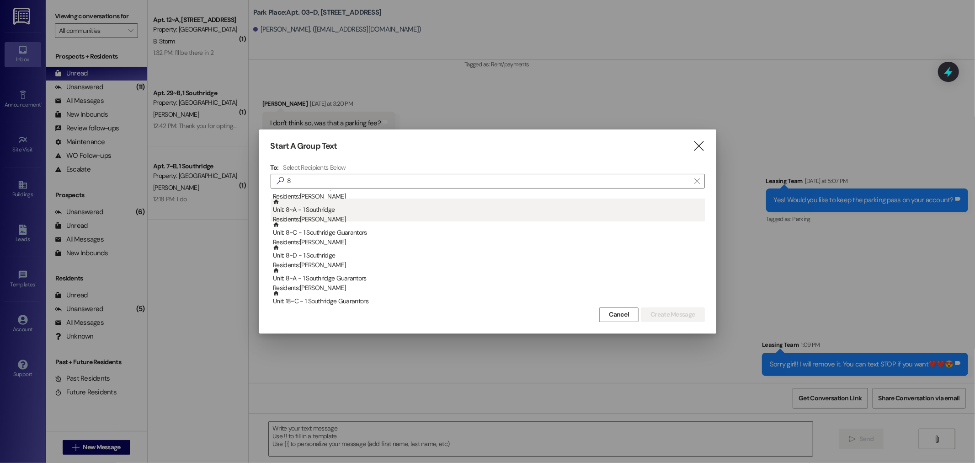
click at [322, 216] on div "Residents: [PERSON_NAME]" at bounding box center [489, 219] width 432 height 10
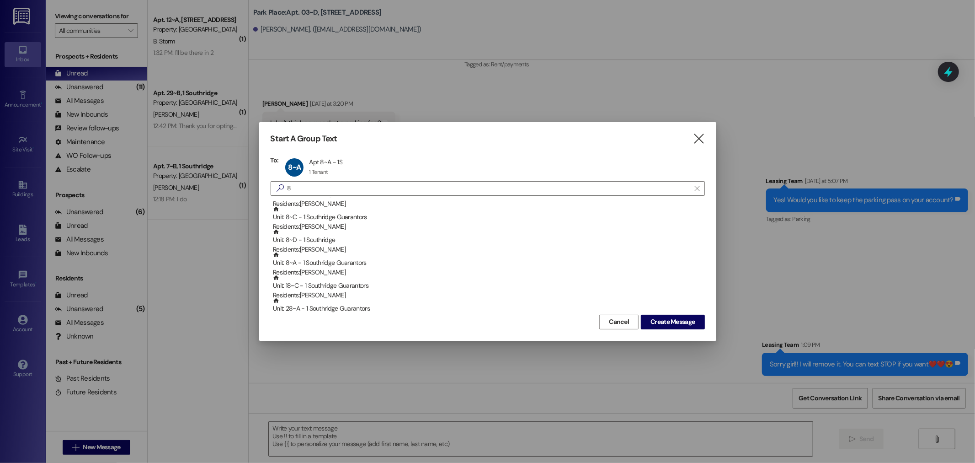
scroll to position [102, 0]
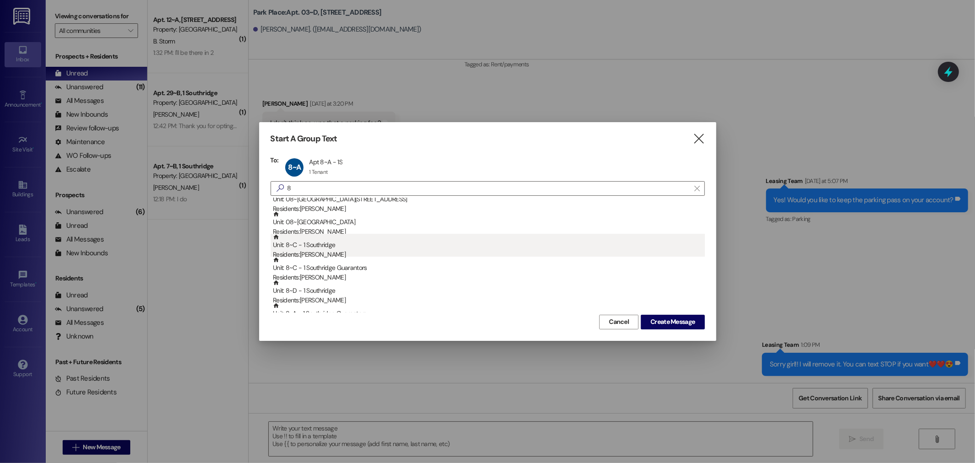
click at [330, 250] on div "Residents: [PERSON_NAME]" at bounding box center [489, 255] width 432 height 10
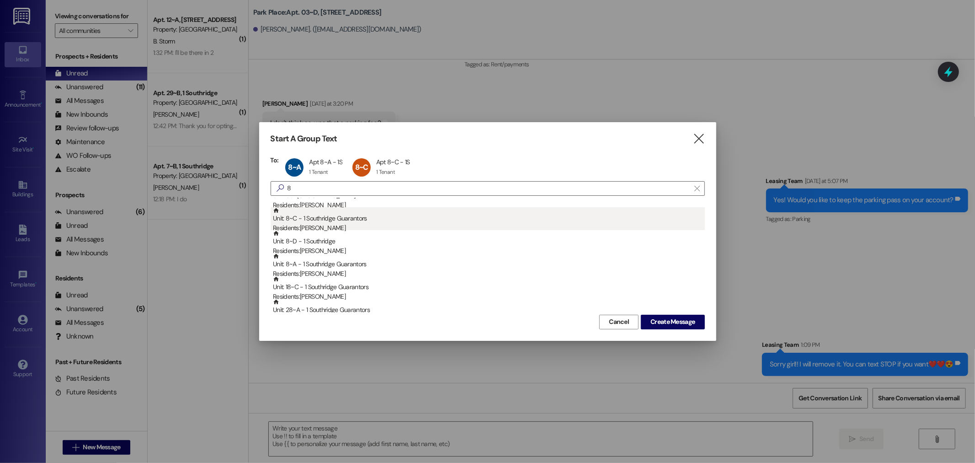
scroll to position [152, 0]
click at [324, 225] on div "Residents: [PERSON_NAME]" at bounding box center [489, 227] width 432 height 10
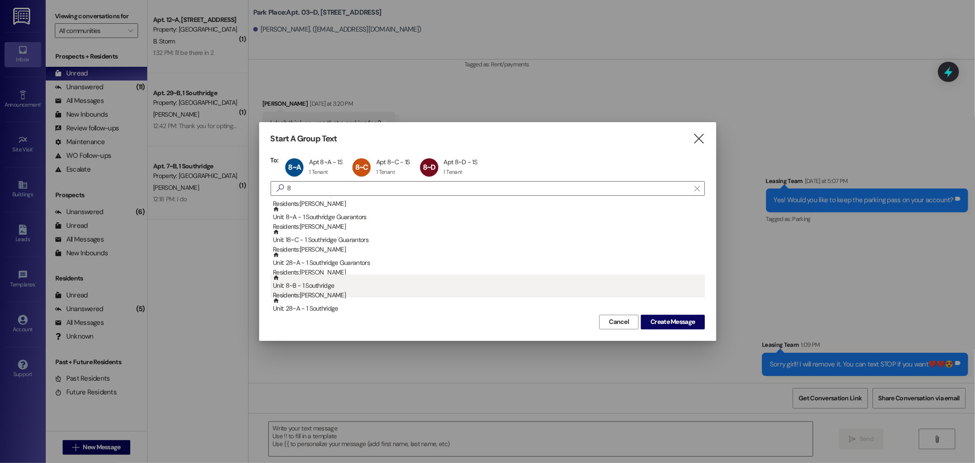
click at [327, 290] on div "Residents: [PERSON_NAME]" at bounding box center [489, 295] width 432 height 10
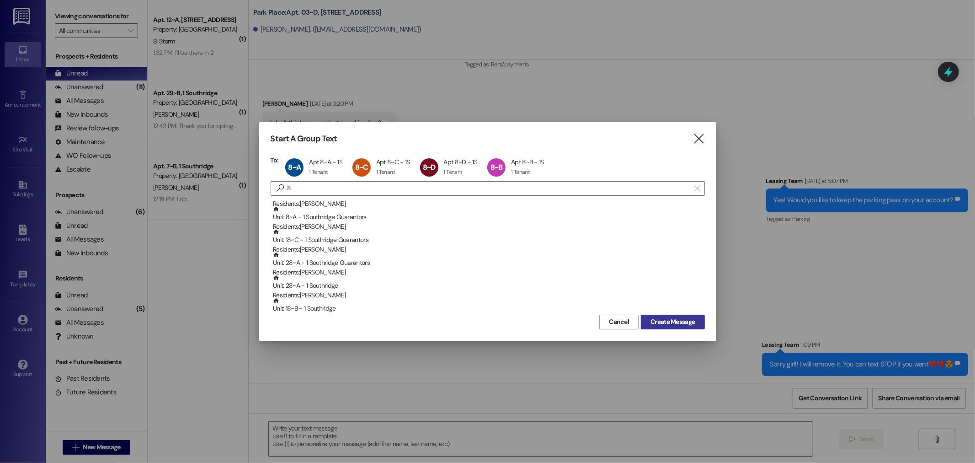
click at [674, 325] on span "Create Message" at bounding box center [673, 322] width 44 height 10
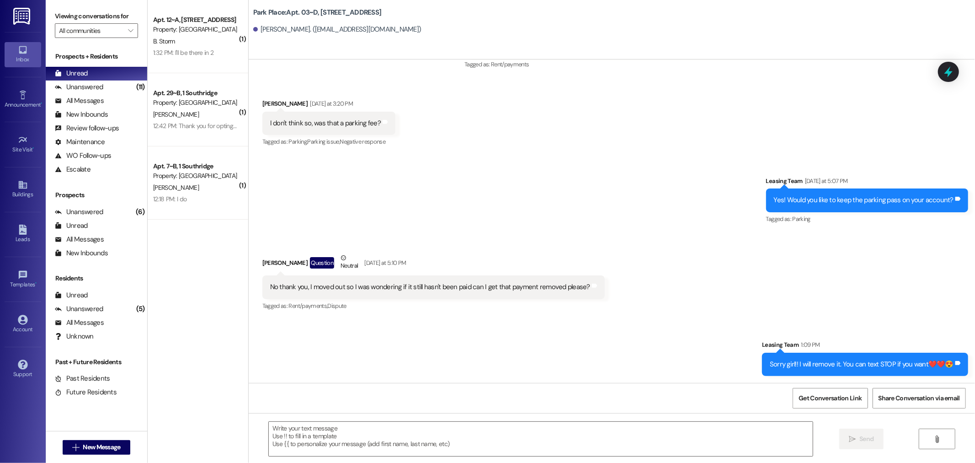
scroll to position [0, 0]
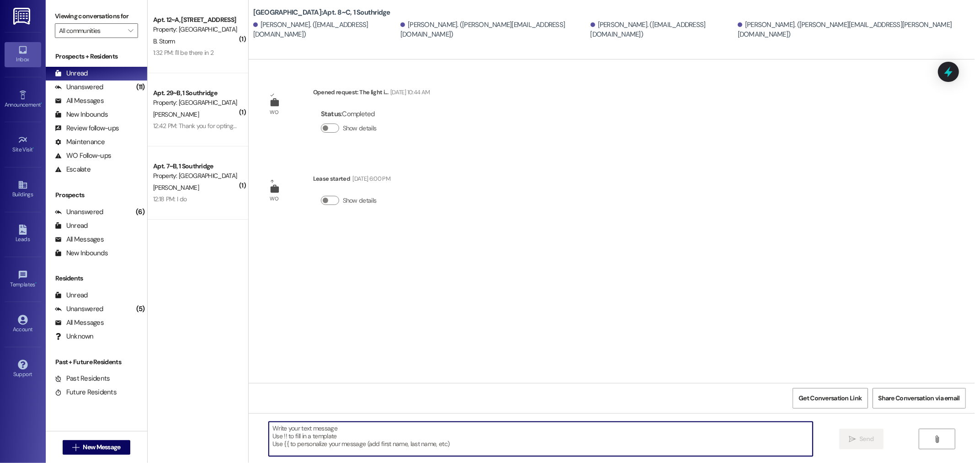
click at [307, 432] on textarea at bounding box center [541, 439] width 544 height 34
type textarea "Hey guys do you mind if they get started on replacing your flooring [DATE] or […"
click at [858, 437] on span "Send" at bounding box center [867, 439] width 18 height 10
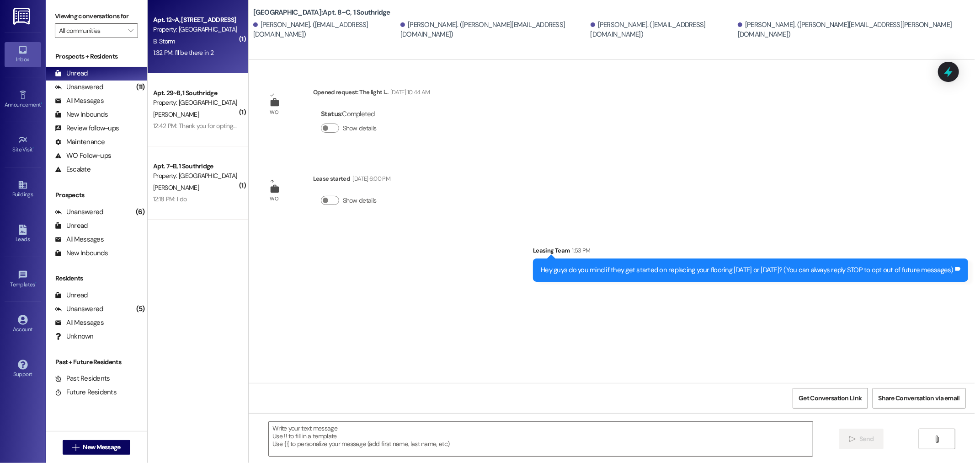
click at [211, 36] on div "B. Storm" at bounding box center [195, 41] width 86 height 11
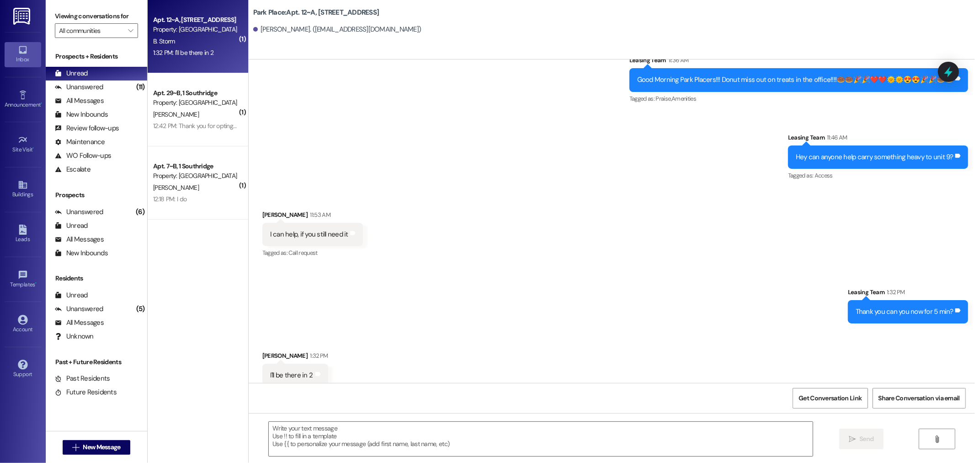
scroll to position [367, 0]
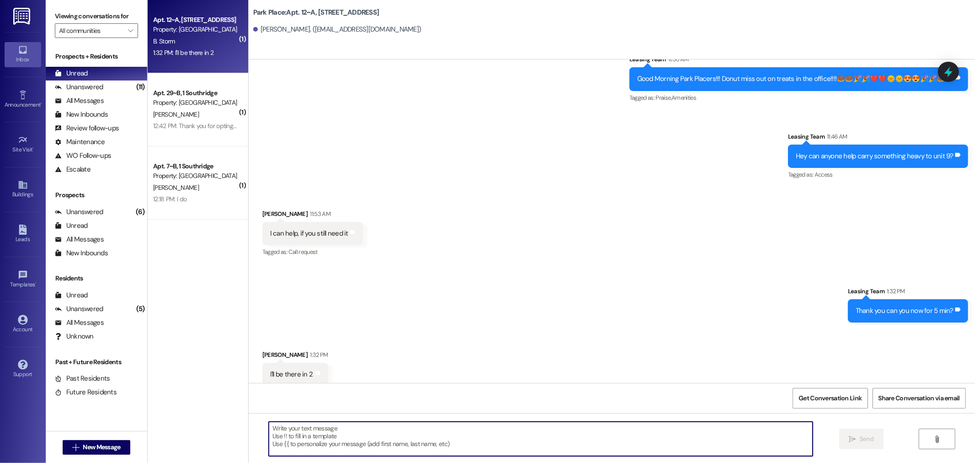
click at [287, 433] on textarea at bounding box center [541, 439] width 544 height 34
type textarea "Thank you!!!1"
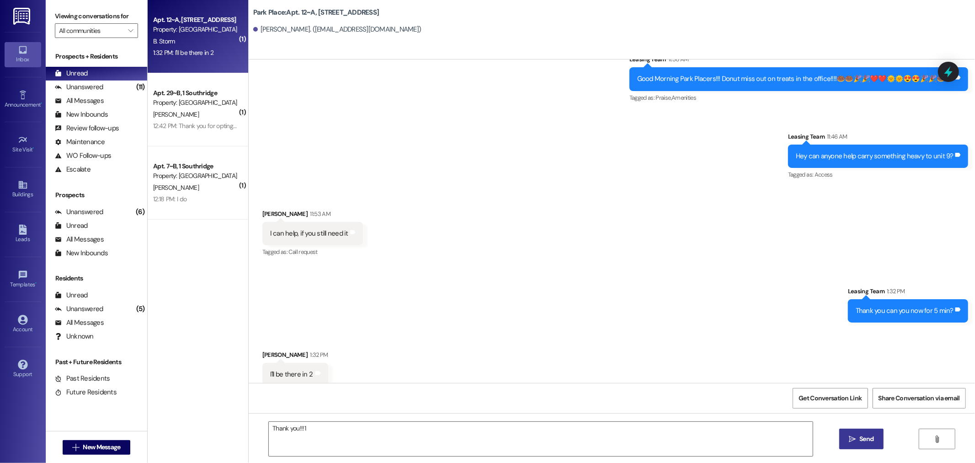
click at [866, 440] on span "Send" at bounding box center [867, 439] width 14 height 10
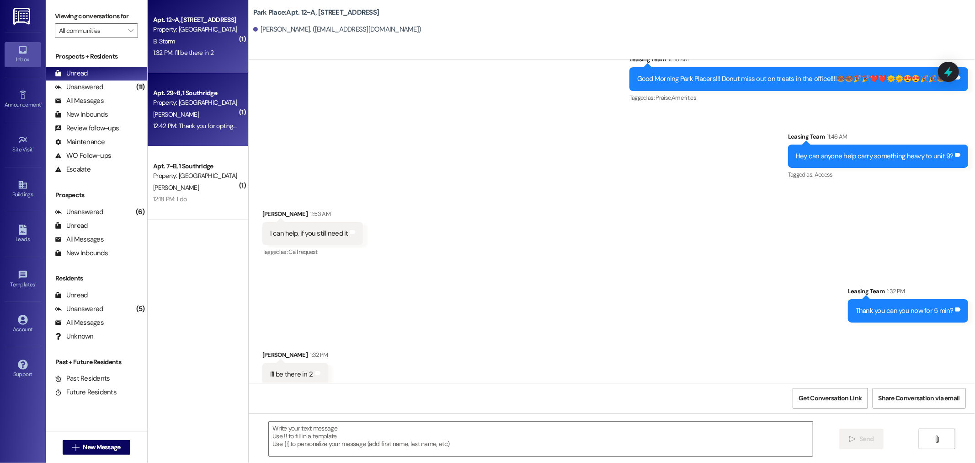
click at [186, 106] on div "Property: [GEOGRAPHIC_DATA]" at bounding box center [195, 103] width 85 height 10
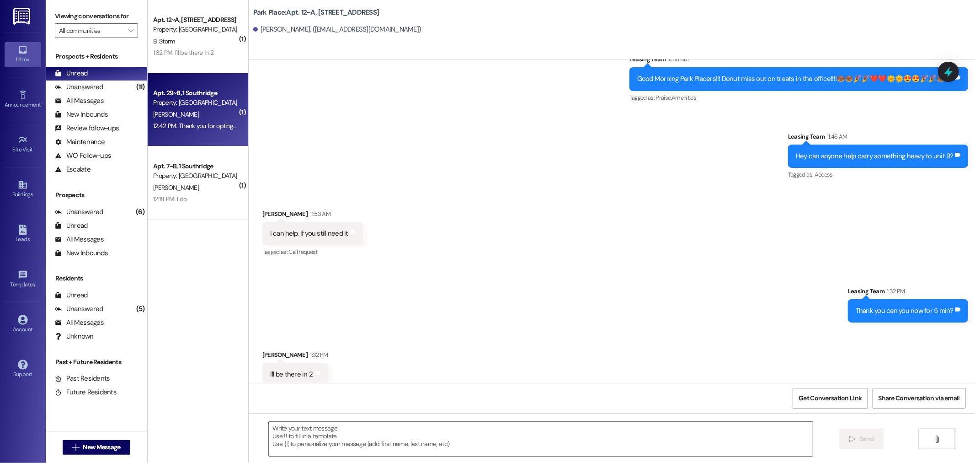
scroll to position [0, 0]
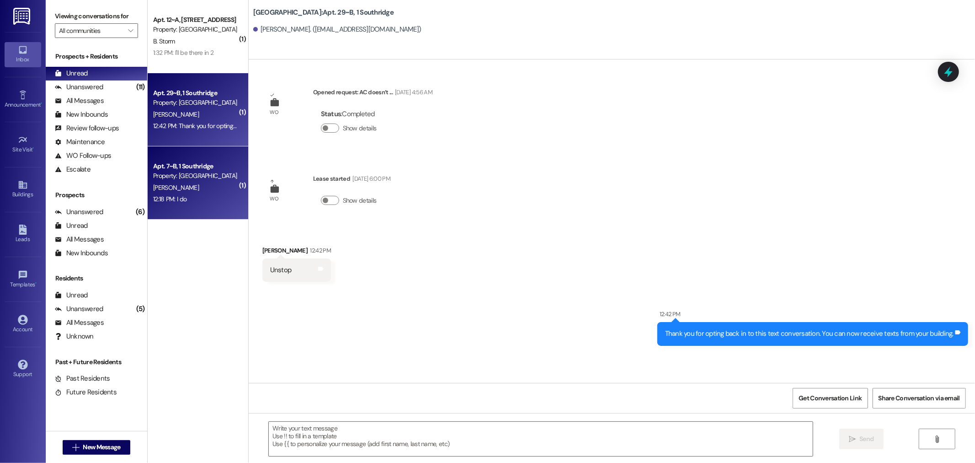
click at [181, 200] on div "12:18 PM: I do 12:18 PM: I do" at bounding box center [195, 198] width 86 height 11
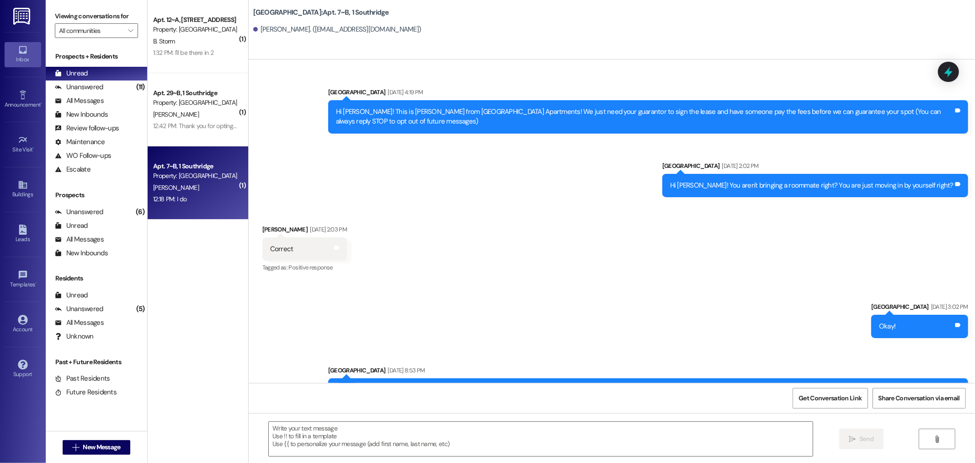
scroll to position [22192, 0]
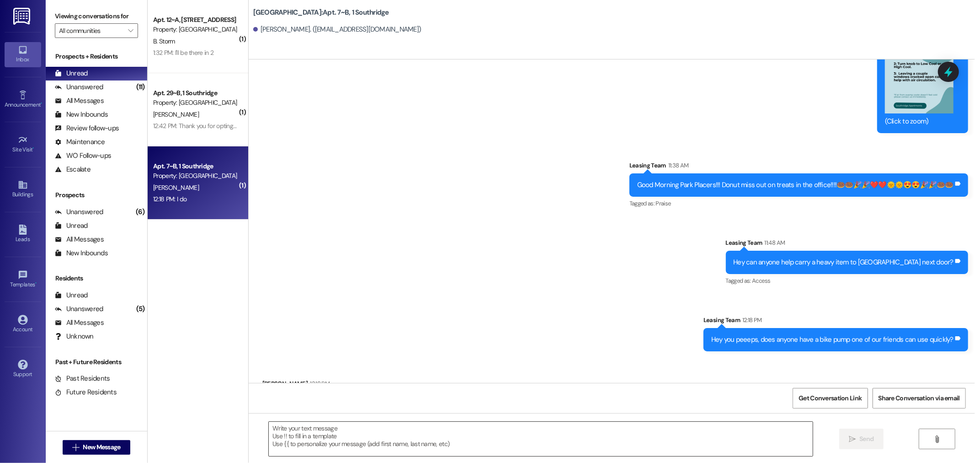
click at [286, 428] on textarea at bounding box center [541, 439] width 544 height 34
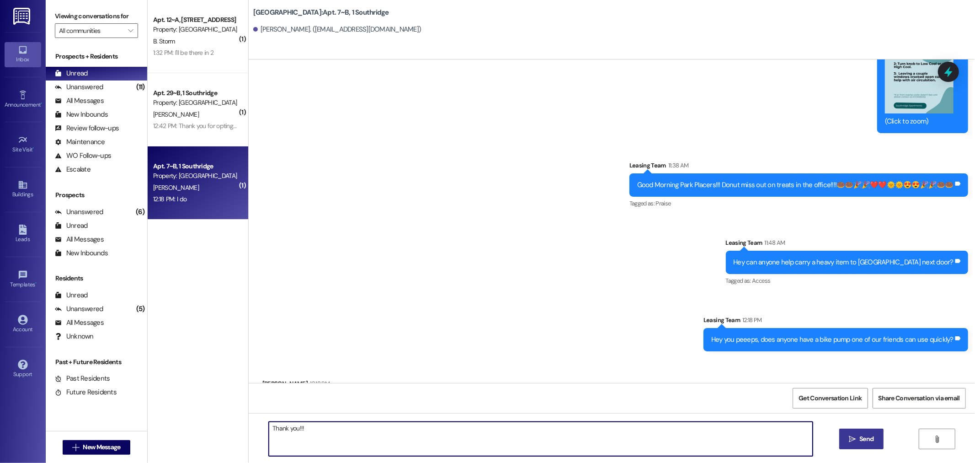
type textarea "Thank you!!!"
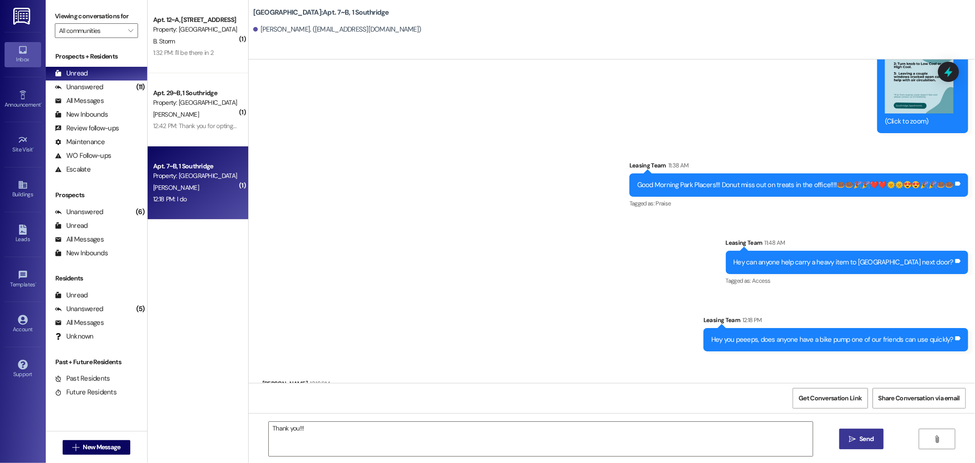
click at [861, 435] on span "Send" at bounding box center [867, 439] width 14 height 10
click at [75, 70] on div "Unread" at bounding box center [71, 74] width 33 height 10
